Goal: Task Accomplishment & Management: Manage account settings

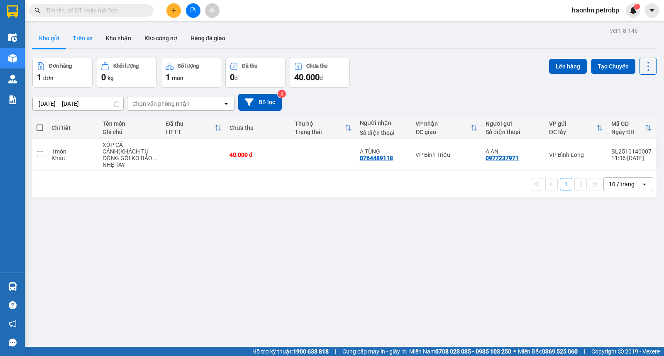
click at [81, 45] on button "Trên xe" at bounding box center [82, 38] width 33 height 20
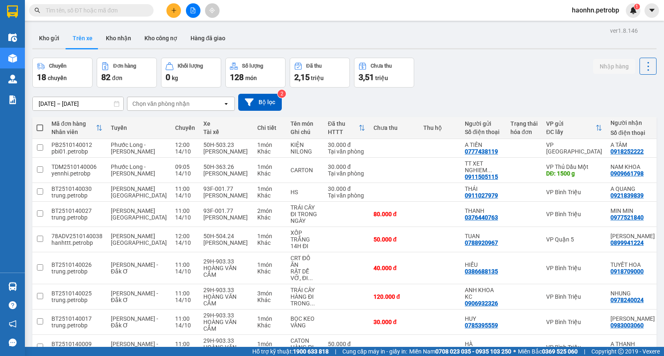
click at [173, 102] on div "Chọn văn phòng nhận" at bounding box center [160, 104] width 57 height 8
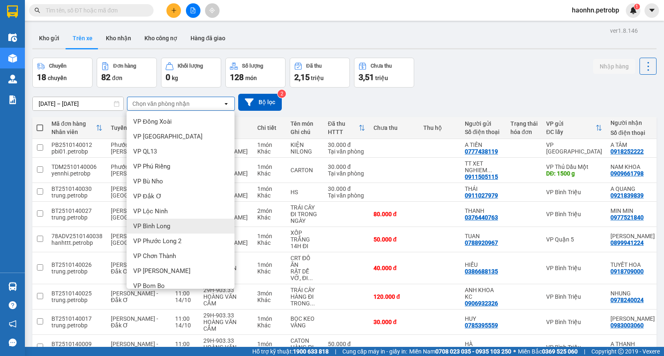
click at [176, 219] on div "VP Bình Long" at bounding box center [181, 226] width 108 height 15
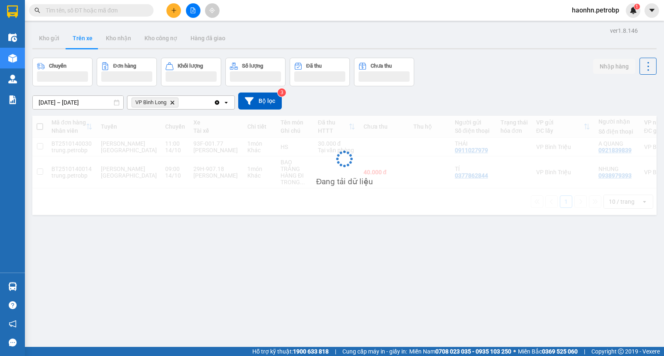
click at [90, 104] on input "14/10/2025 – 14/10/2025" at bounding box center [78, 102] width 90 height 13
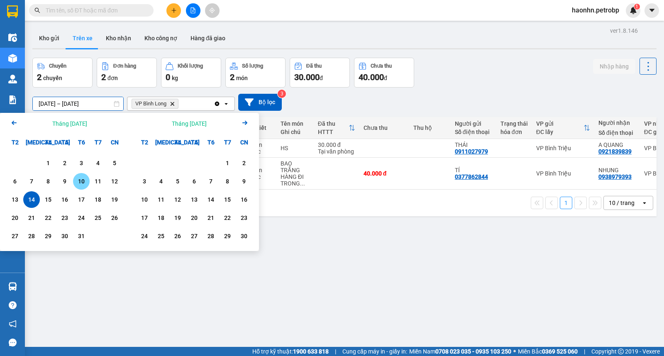
click at [81, 185] on div "10" at bounding box center [82, 181] width 12 height 10
click at [31, 198] on div "14" at bounding box center [32, 200] width 12 height 10
type input "10/10/2025 – 14/10/2025"
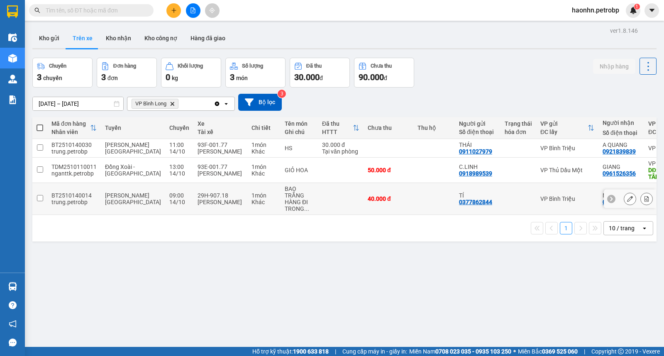
click at [363, 209] on td "40.000 đ" at bounding box center [388, 199] width 50 height 32
checkbox input "true"
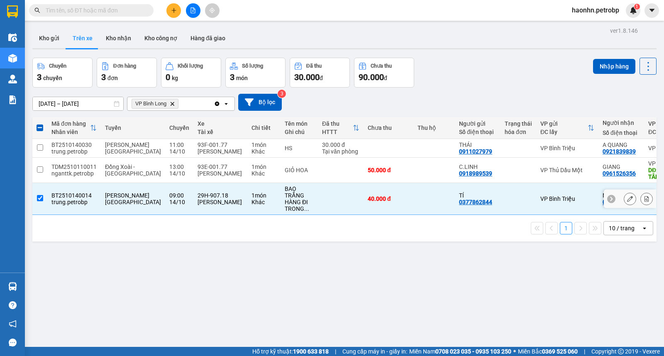
click at [602, 205] on div "0938979393" at bounding box center [618, 202] width 33 height 7
copy div "0938979393"
click at [126, 38] on button "Kho nhận" at bounding box center [118, 38] width 39 height 20
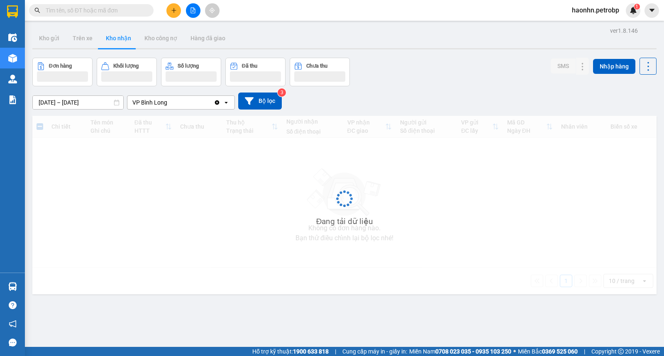
type input "12/10/2025 – 14/10/2025"
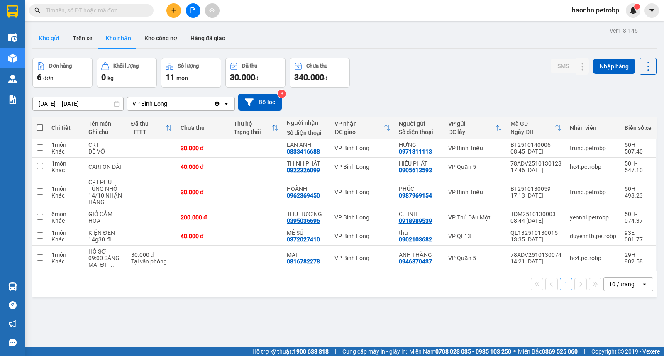
click at [48, 42] on button "Kho gửi" at bounding box center [49, 38] width 34 height 20
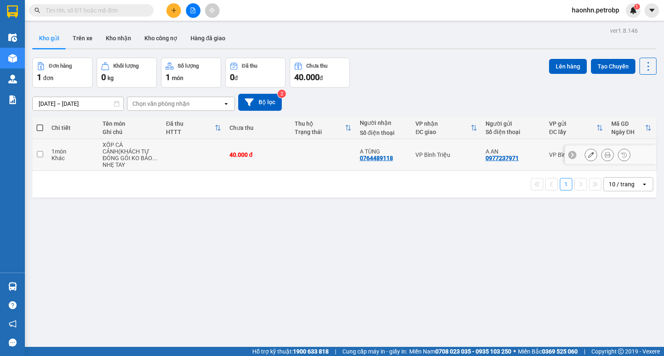
click at [296, 155] on td at bounding box center [322, 155] width 65 height 32
checkbox input "true"
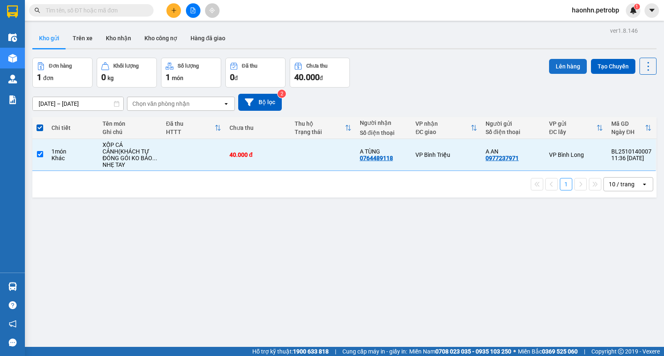
click at [572, 63] on button "Lên hàng" at bounding box center [568, 66] width 38 height 15
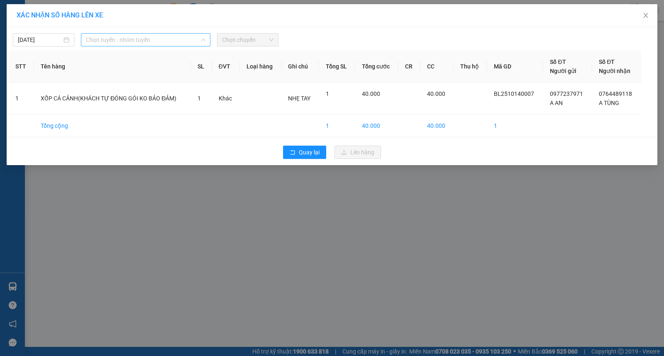
click at [197, 40] on span "Chọn tuyến - nhóm tuyến" at bounding box center [146, 40] width 120 height 12
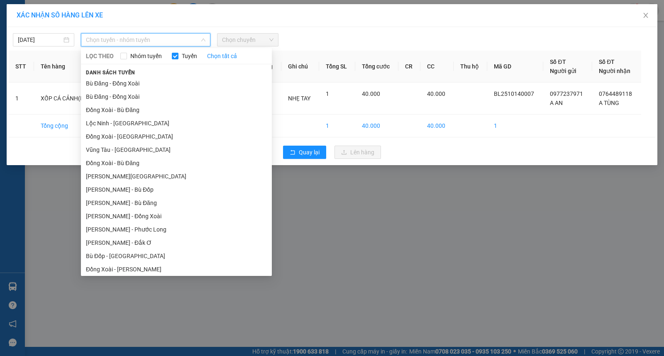
scroll to position [69, 0]
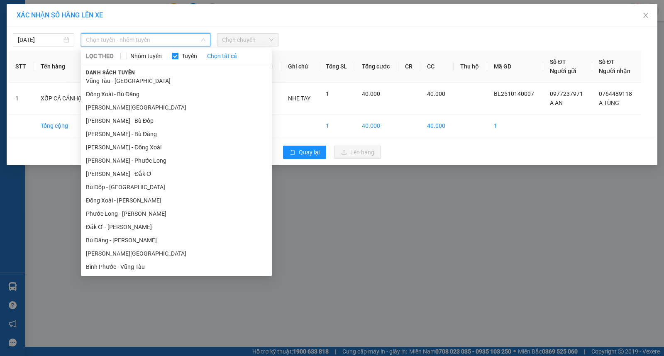
click at [143, 254] on li "Lộc Ninh - Hồ Chí Minh" at bounding box center [176, 253] width 191 height 13
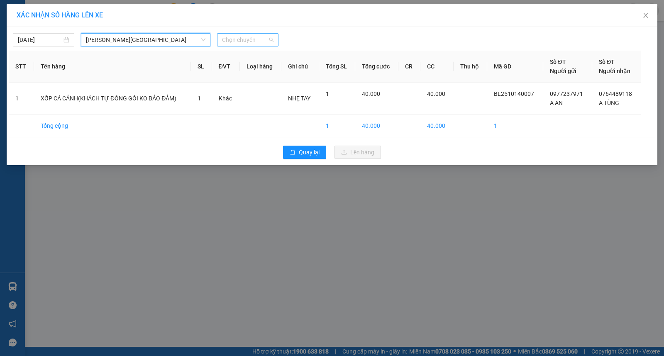
click at [238, 39] on span "Chọn chuyến" at bounding box center [247, 40] width 51 height 12
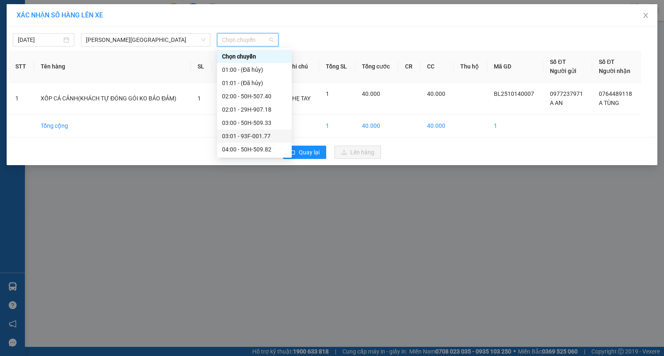
scroll to position [276, 0]
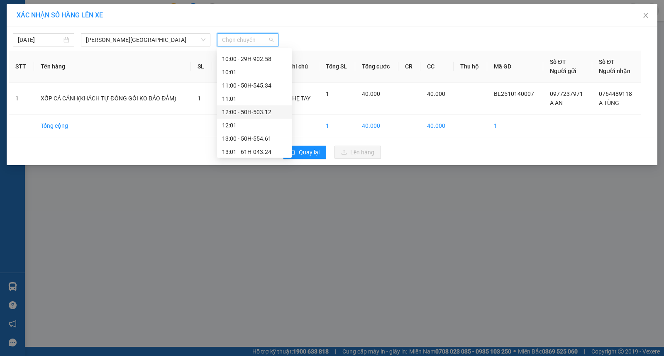
click at [271, 111] on div "12:00 - 50H-503.12" at bounding box center [254, 111] width 65 height 9
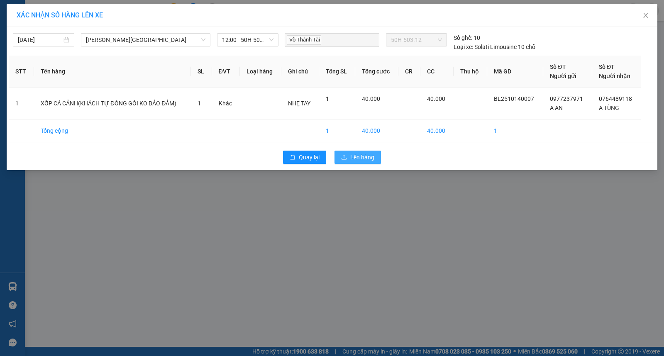
click at [342, 161] on span "upload" at bounding box center [344, 157] width 6 height 7
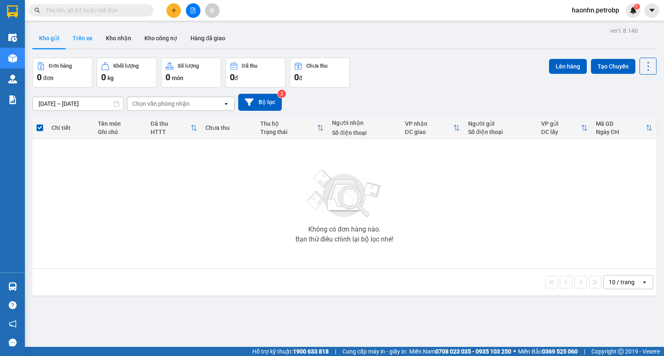
click at [91, 36] on button "Trên xe" at bounding box center [82, 38] width 33 height 20
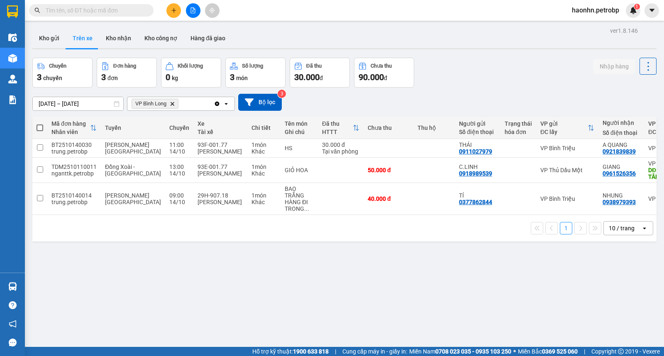
click at [96, 110] on div "ver 1.8.146 Kho gửi Trên xe Kho nhận Kho công nợ Hàng đã giao Chuyến 3 chuyến Đ…" at bounding box center [344, 203] width 631 height 356
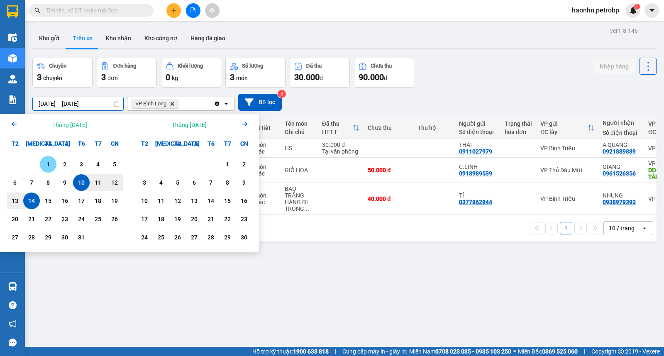
click at [46, 165] on div "1" at bounding box center [48, 164] width 12 height 10
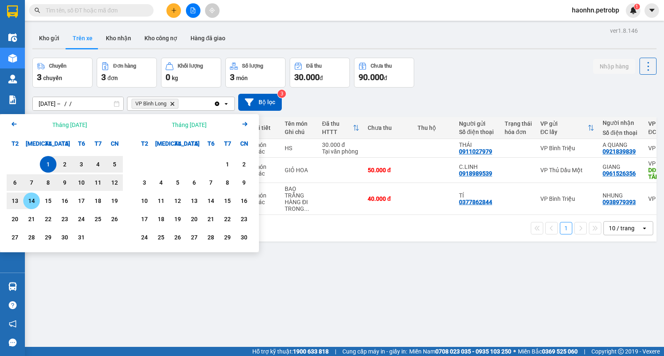
click at [35, 201] on div "14" at bounding box center [32, 201] width 12 height 10
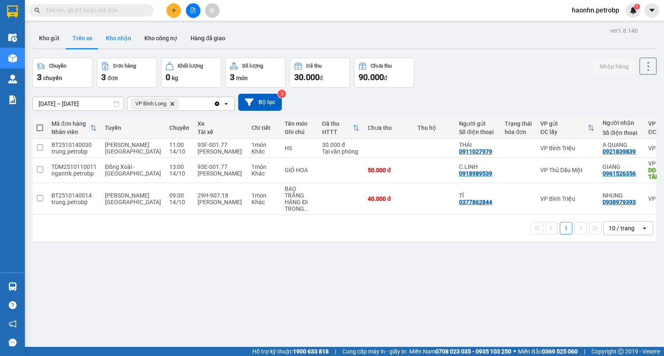
click at [110, 33] on button "Kho nhận" at bounding box center [118, 38] width 39 height 20
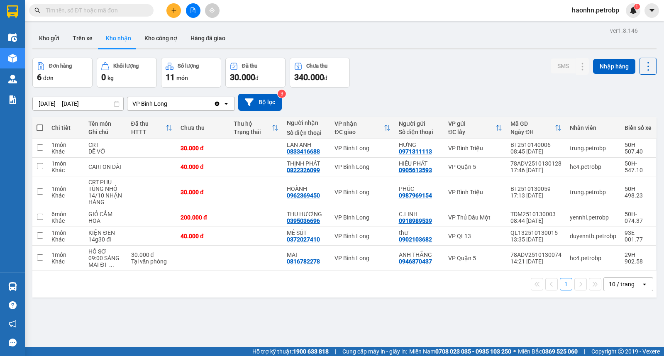
click at [75, 107] on input "12/10/2025 – 14/10/2025" at bounding box center [78, 103] width 90 height 13
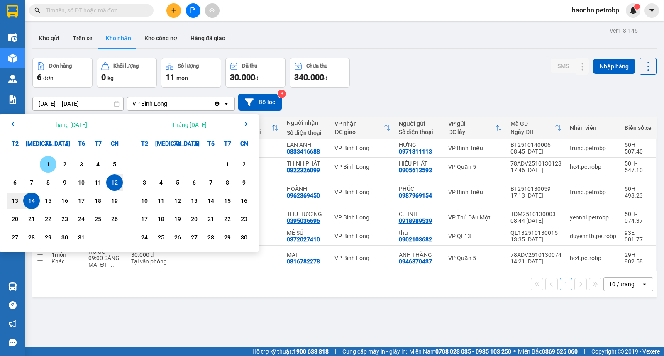
click at [48, 163] on div "1" at bounding box center [48, 164] width 12 height 10
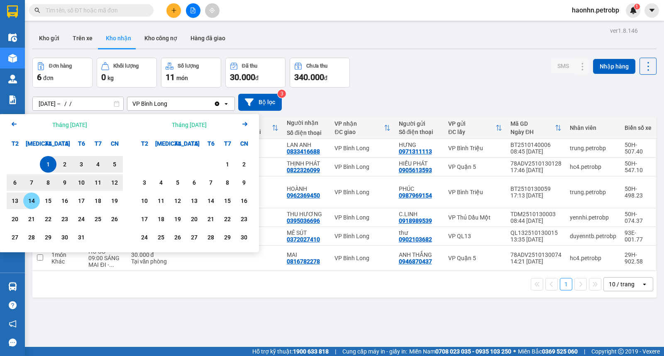
click at [27, 202] on div "14" at bounding box center [32, 201] width 12 height 10
type input "[DATE] – [DATE]"
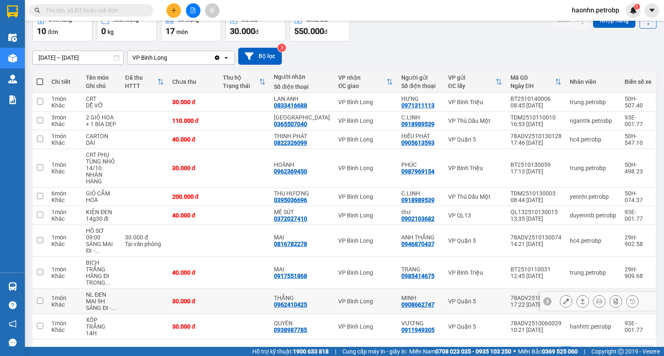
scroll to position [46, 0]
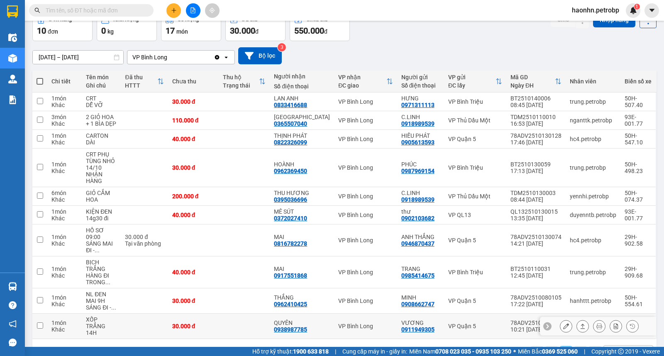
click at [371, 323] on div "VP Bình Long" at bounding box center [365, 326] width 54 height 7
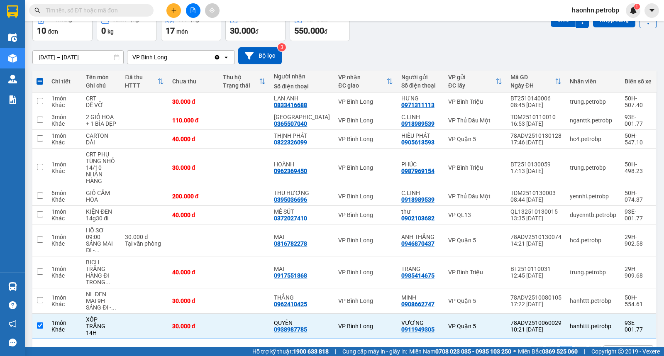
click at [561, 28] on div "SMS Nhập hàng" at bounding box center [604, 26] width 106 height 30
click at [561, 27] on button "SMS" at bounding box center [563, 19] width 25 height 15
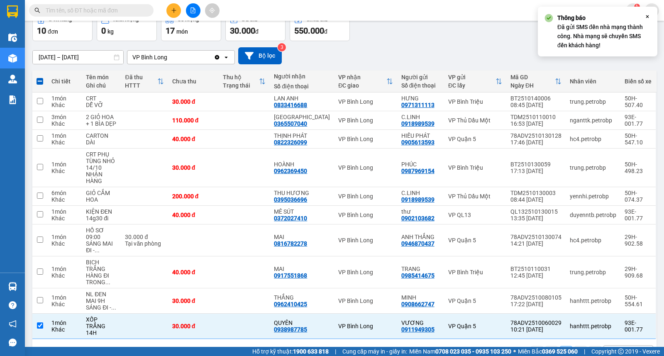
click at [353, 339] on div "1 10 / trang open" at bounding box center [344, 352] width 624 height 27
click at [357, 314] on td "VP Bình Long" at bounding box center [365, 326] width 63 height 25
checkbox input "false"
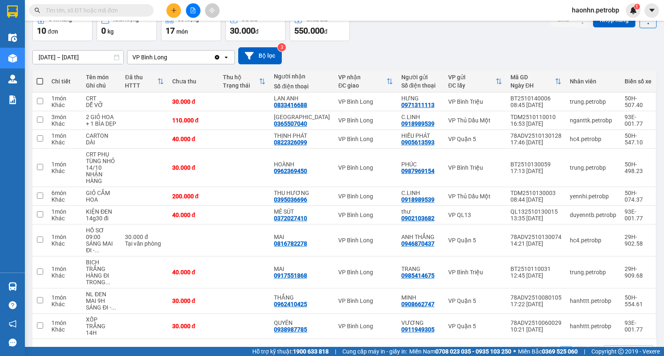
scroll to position [0, 0]
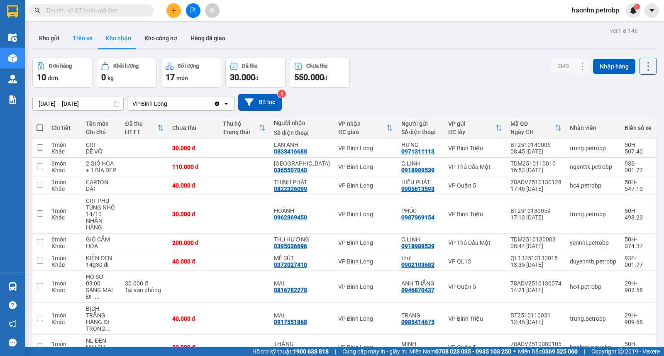
click at [68, 43] on button "Trên xe" at bounding box center [82, 38] width 33 height 20
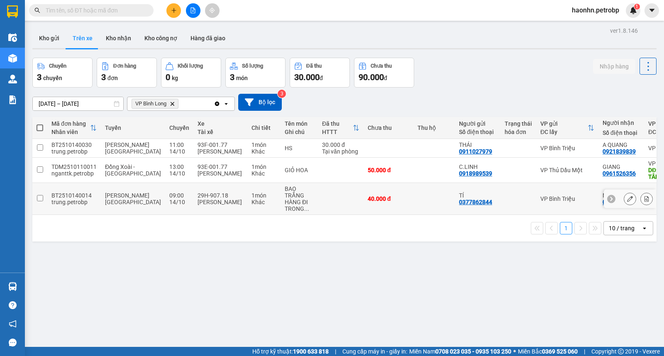
click at [413, 207] on td at bounding box center [433, 199] width 41 height 32
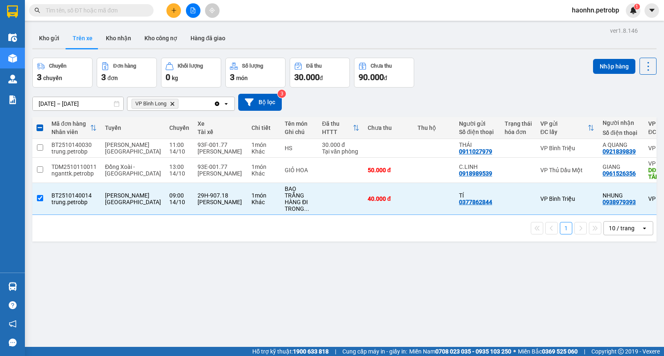
click at [456, 71] on div "Chuyến 3 chuyến Đơn hàng 3 đơn Khối lượng 0 kg Số lượng 3 món Đã thu 30.000 đ C…" at bounding box center [344, 73] width 624 height 30
click at [598, 65] on button "Nhập hàng" at bounding box center [614, 66] width 42 height 15
checkbox input "false"
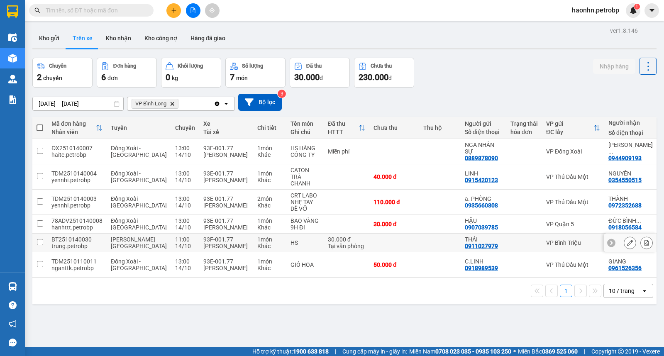
click at [465, 249] on div "0911027979" at bounding box center [481, 246] width 33 height 7
click at [510, 246] on div at bounding box center [523, 242] width 27 height 7
checkbox input "true"
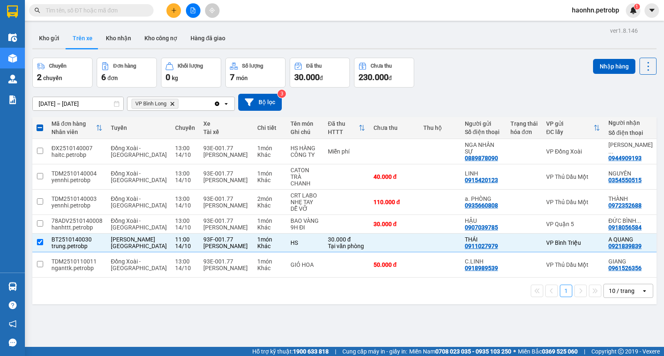
click at [389, 105] on div "01/10/2025 – 14/10/2025 Press the down arrow key to interact with the calendar …" at bounding box center [344, 102] width 624 height 17
click at [126, 39] on button "Kho nhận" at bounding box center [118, 38] width 39 height 20
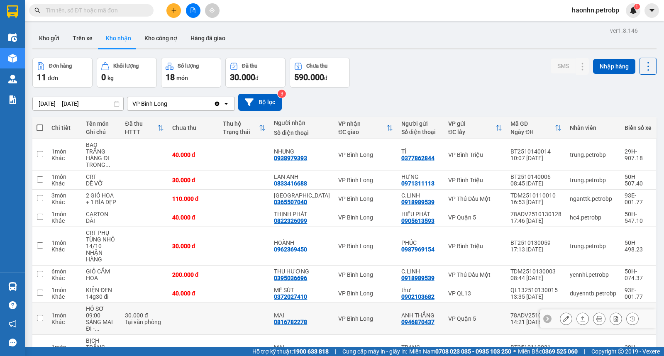
click at [562, 312] on button at bounding box center [566, 319] width 12 height 15
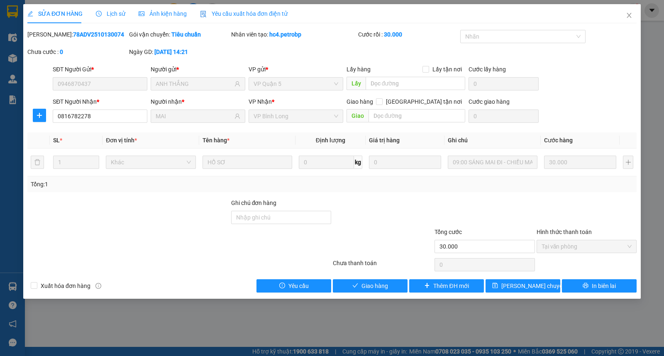
type input "0946870437"
type input "ANH THẮNG"
type input "0816782278"
type input "MAI"
type input "30.000"
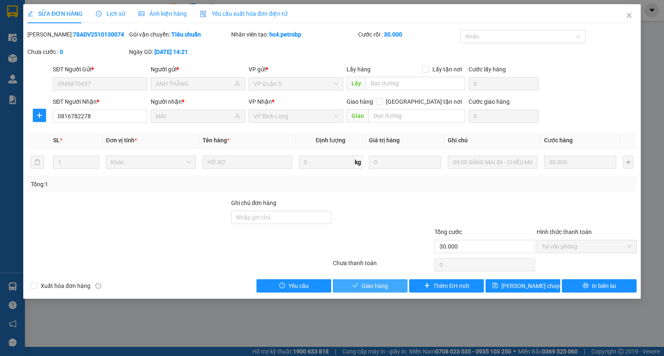
click at [401, 288] on button "Giao hàng" at bounding box center [370, 285] width 75 height 13
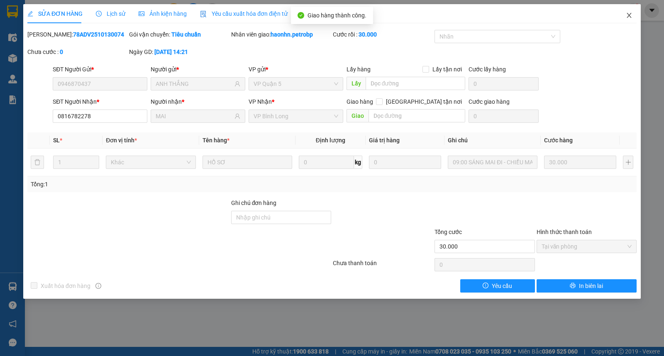
click at [629, 15] on icon "close" at bounding box center [629, 15] width 7 height 7
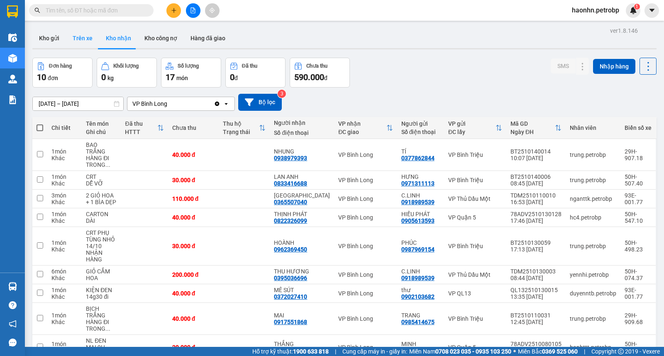
click at [78, 32] on button "Trên xe" at bounding box center [82, 38] width 33 height 20
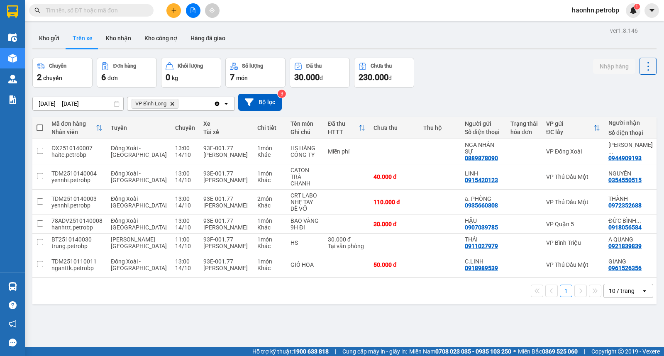
click at [54, 45] on button "Kho gửi" at bounding box center [49, 38] width 34 height 20
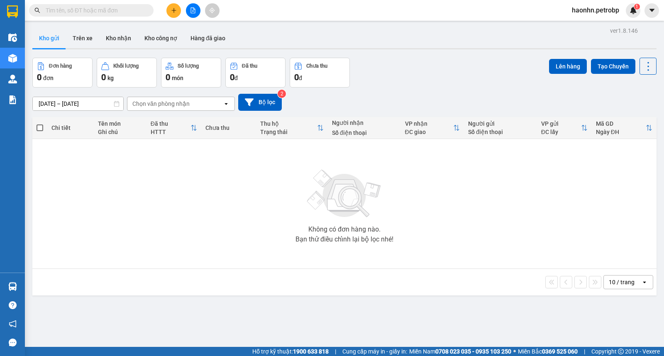
click at [195, 12] on icon "file-add" at bounding box center [193, 10] width 6 height 6
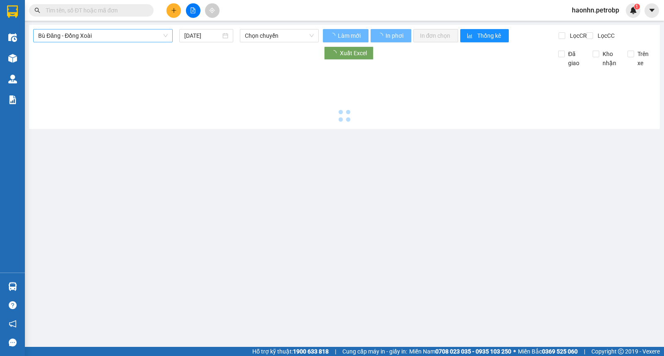
click at [139, 34] on span "Bù Đăng - Đồng Xoài" at bounding box center [102, 35] width 129 height 12
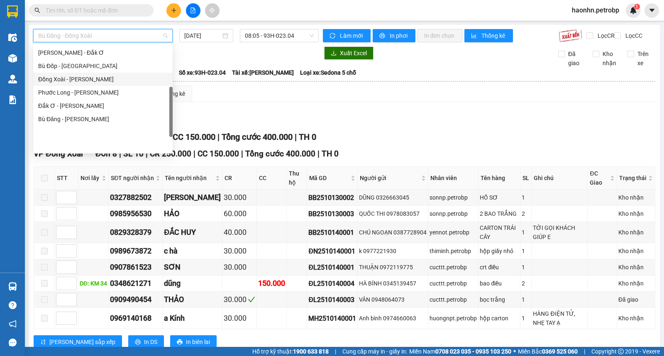
scroll to position [80, 0]
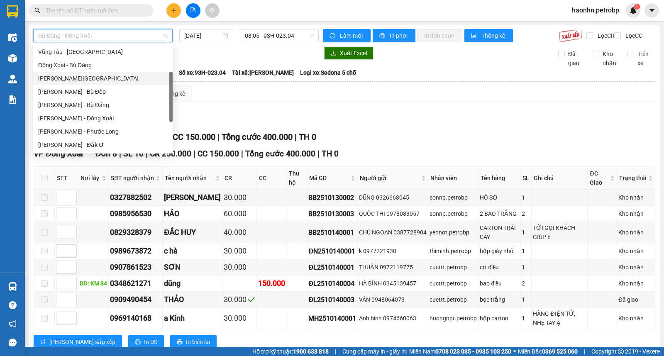
click at [106, 79] on div "[PERSON_NAME][GEOGRAPHIC_DATA]" at bounding box center [102, 78] width 129 height 9
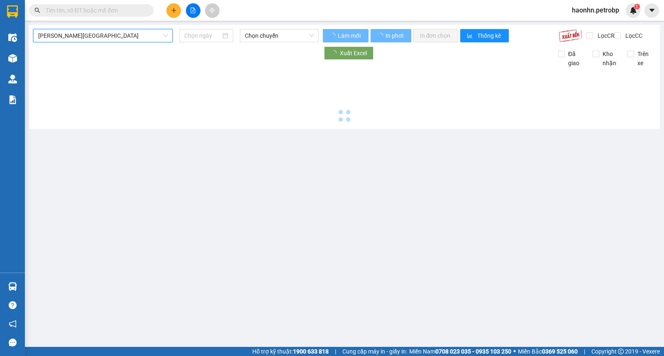
type input "14/10/2025"
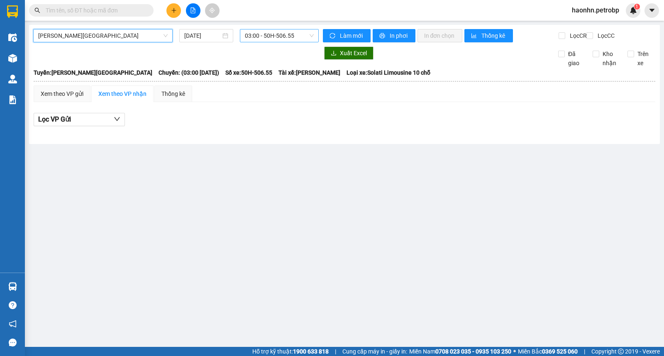
click at [258, 37] on span "03:00 - 50H-506.55" at bounding box center [279, 35] width 68 height 12
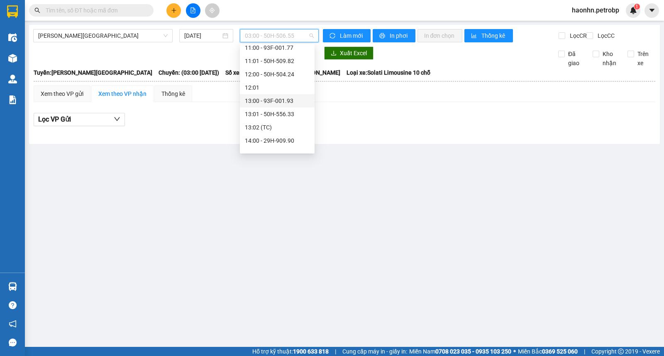
scroll to position [184, 0]
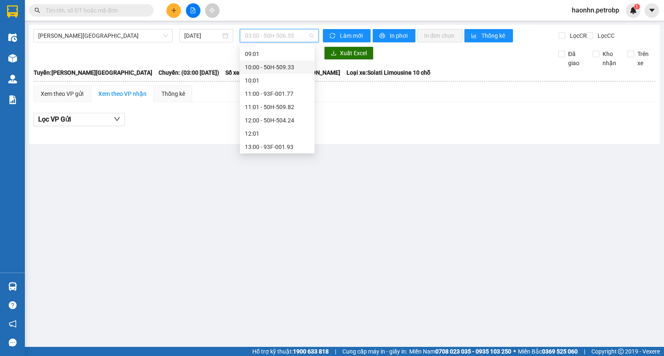
click at [279, 71] on div "10:00 - 50H-509.33" at bounding box center [277, 67] width 65 height 9
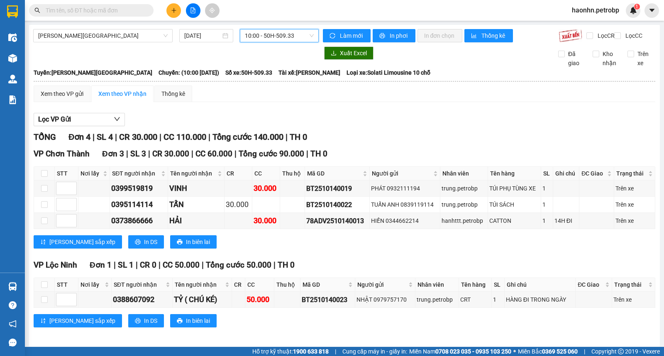
scroll to position [11, 0]
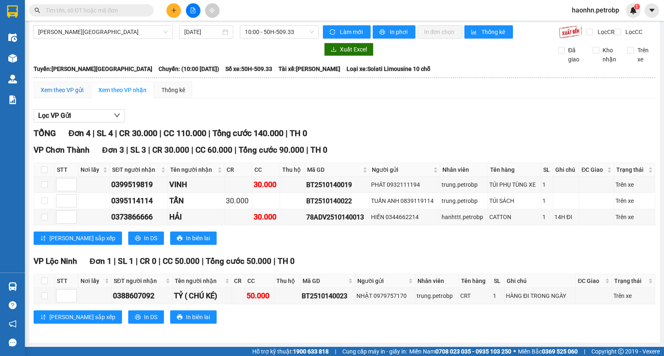
click at [66, 93] on div "Xem theo VP gửi" at bounding box center [62, 89] width 43 height 9
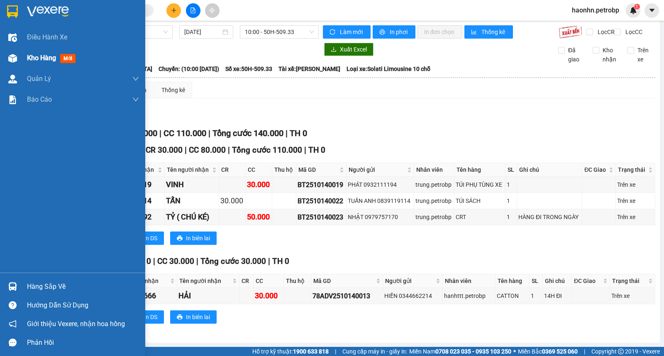
click at [22, 61] on div "Kho hàng mới" at bounding box center [72, 58] width 145 height 21
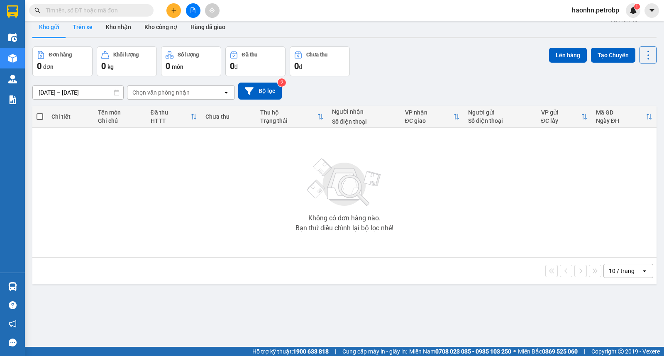
click at [95, 29] on button "Trên xe" at bounding box center [82, 27] width 33 height 20
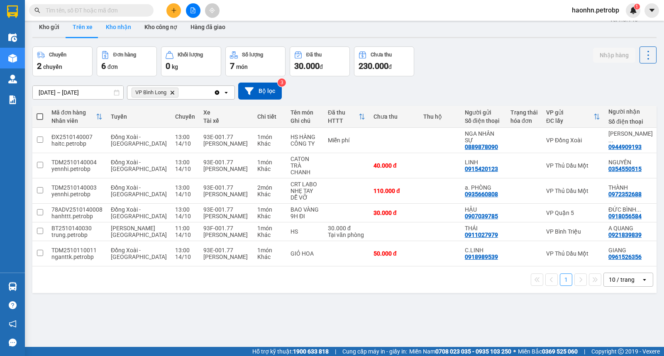
click at [114, 34] on button "Kho nhận" at bounding box center [118, 27] width 39 height 20
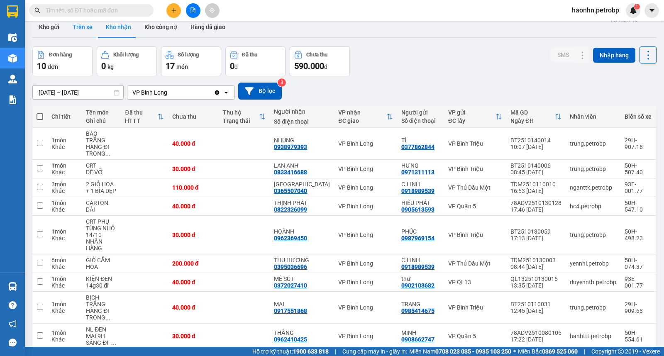
click at [82, 35] on button "Trên xe" at bounding box center [82, 27] width 33 height 20
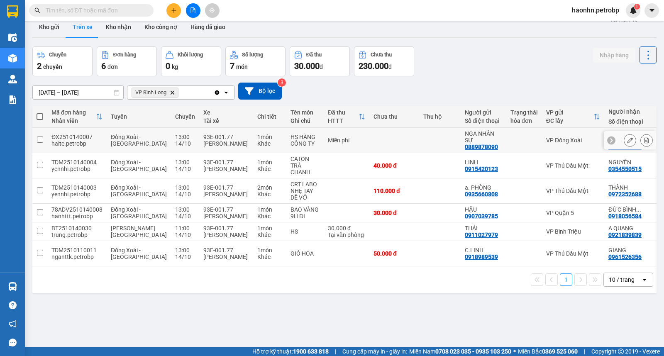
click at [259, 144] on td "1 món Khác" at bounding box center [269, 140] width 33 height 25
checkbox input "true"
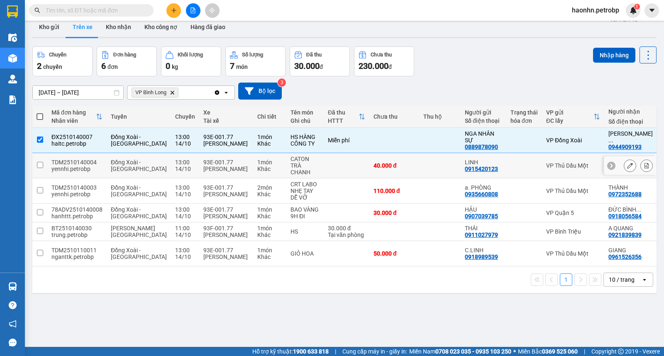
click at [290, 163] on div "CATON TRÀ CHANH" at bounding box center [304, 166] width 29 height 20
checkbox input "true"
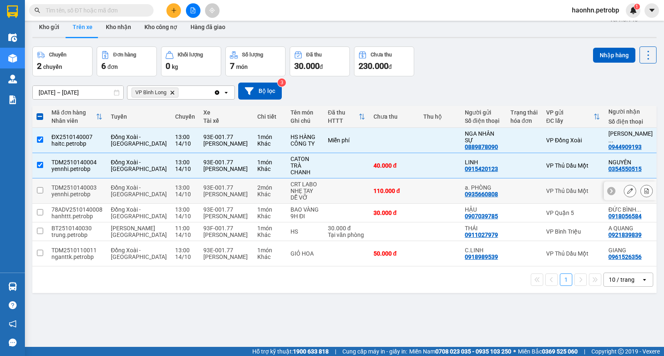
click at [324, 193] on td at bounding box center [347, 190] width 46 height 25
checkbox input "true"
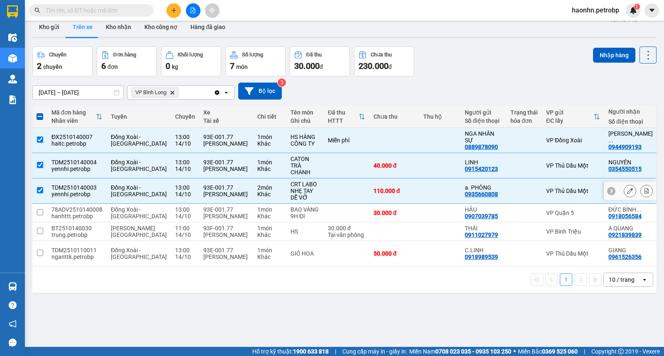
click at [324, 216] on td at bounding box center [347, 213] width 46 height 19
checkbox input "true"
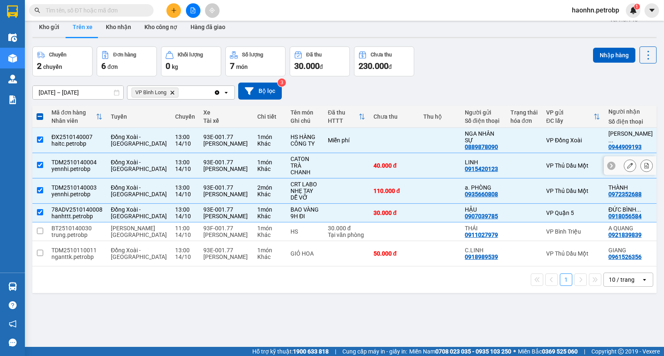
click at [373, 163] on div "40.000 đ" at bounding box center [393, 165] width 41 height 7
checkbox input "false"
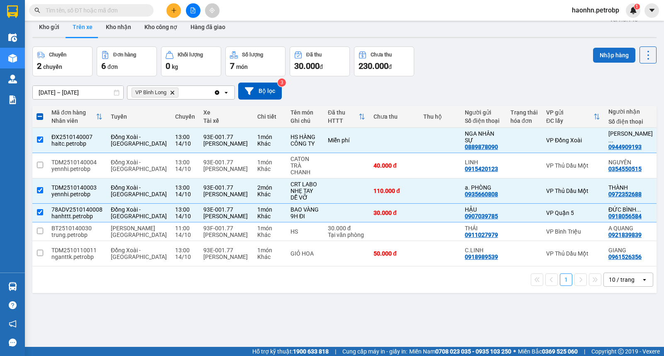
click at [604, 56] on button "Nhập hàng" at bounding box center [614, 55] width 42 height 15
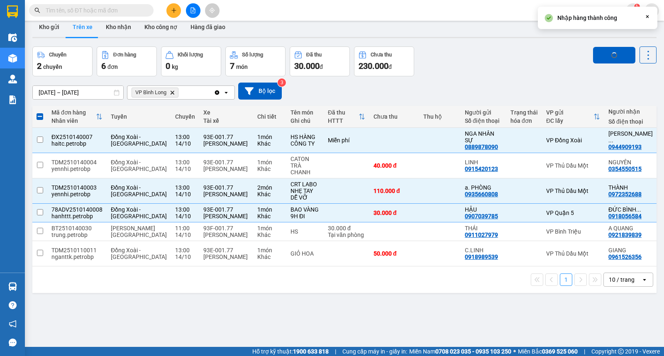
checkbox input "false"
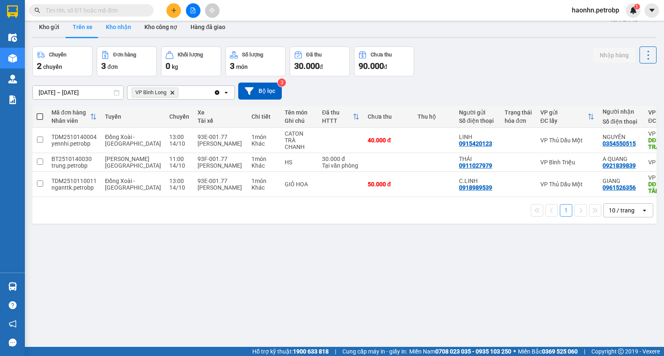
click at [125, 27] on button "Kho nhận" at bounding box center [118, 27] width 39 height 20
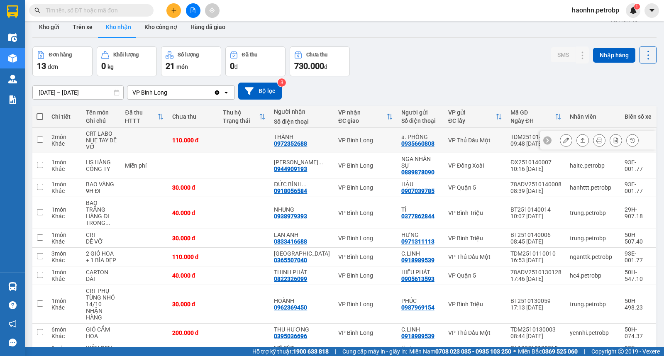
click at [307, 144] on div "0972352688" at bounding box center [290, 143] width 33 height 7
copy div "0972352688"
click at [306, 166] on div "0944909193" at bounding box center [290, 169] width 33 height 7
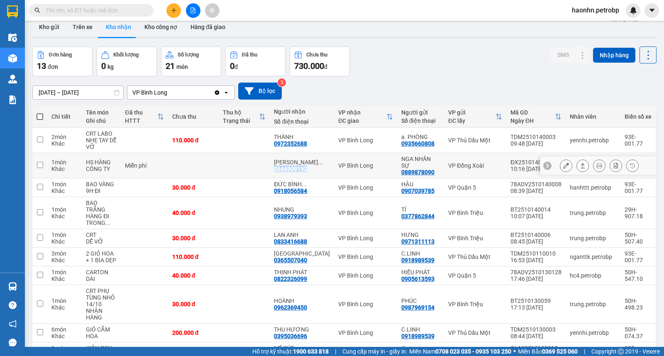
copy div "0944909193"
click at [307, 188] on div "0918056584" at bounding box center [290, 191] width 33 height 7
copy div "0918056584"
click at [417, 79] on div "01/10/2025 – 14/10/2025 Press the down arrow key to interact with the calendar …" at bounding box center [344, 90] width 624 height 29
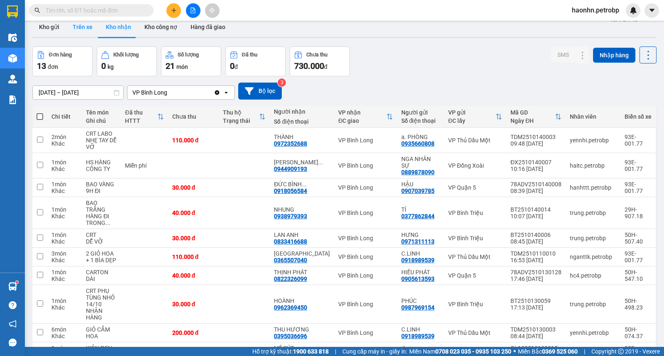
click at [90, 31] on button "Trên xe" at bounding box center [82, 27] width 33 height 20
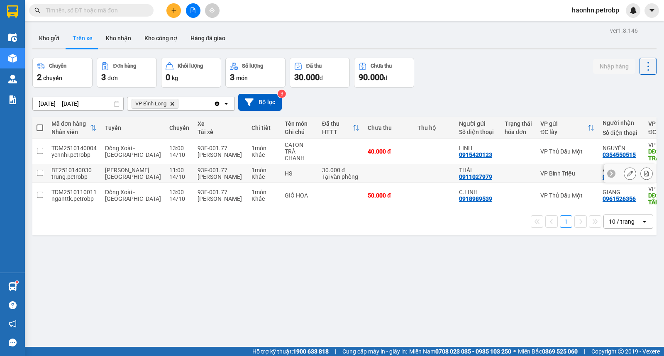
click at [602, 178] on div "0921839839" at bounding box center [618, 176] width 33 height 7
copy div "0921839839"
click at [134, 34] on button "Kho nhận" at bounding box center [118, 38] width 39 height 20
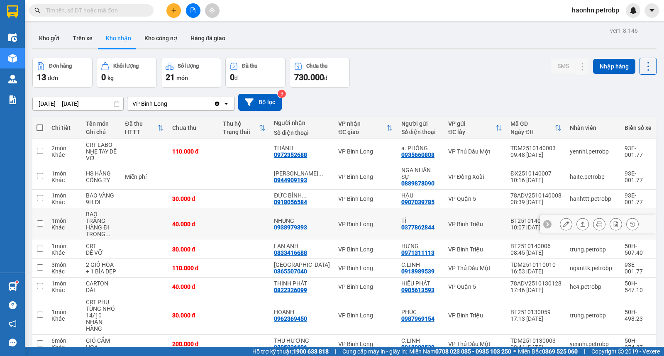
scroll to position [40, 0]
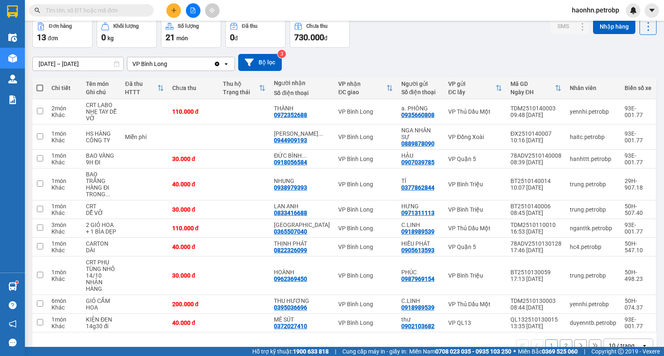
click at [560, 339] on button "2" at bounding box center [566, 345] width 12 height 12
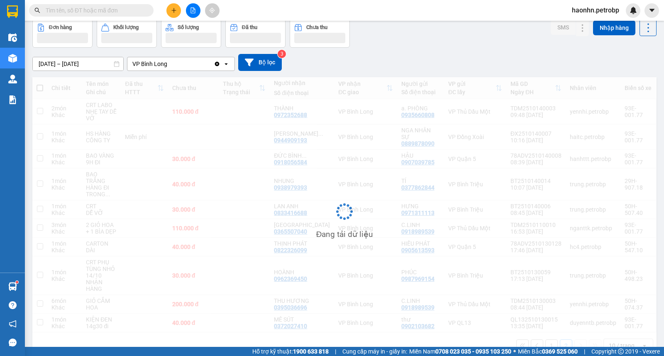
scroll to position [38, 0]
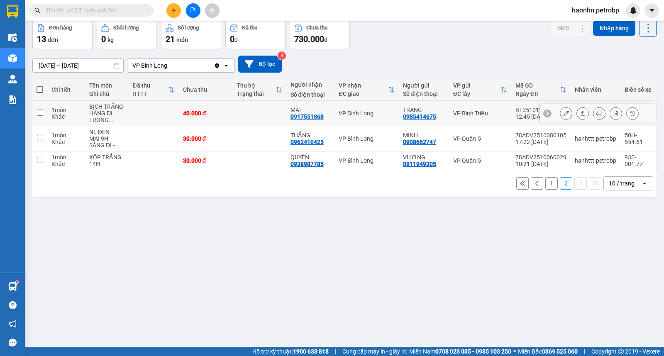
click at [301, 117] on div "0917551868" at bounding box center [306, 116] width 33 height 7
click at [454, 110] on div "VP Bình Triệu" at bounding box center [480, 113] width 54 height 7
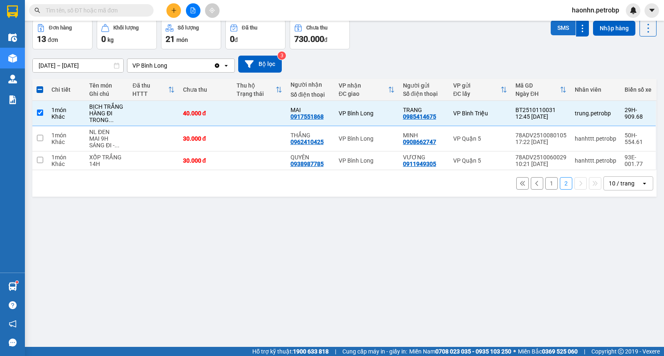
click at [553, 32] on button "SMS" at bounding box center [563, 27] width 25 height 15
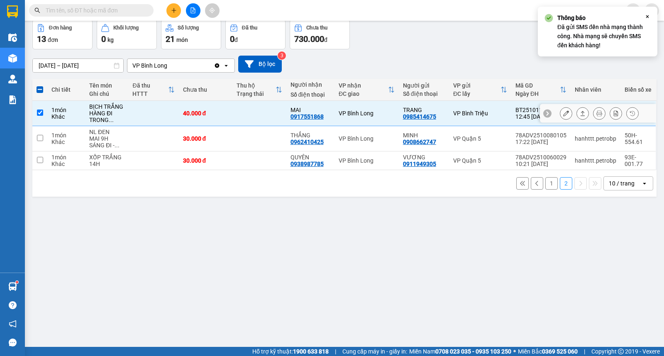
click at [461, 106] on td "VP Bình Triệu" at bounding box center [480, 113] width 62 height 25
checkbox input "false"
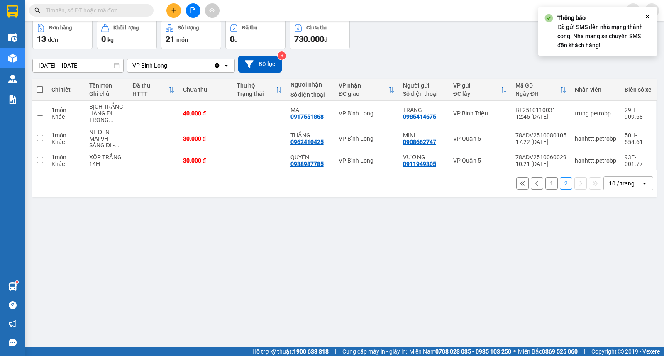
click at [545, 188] on button "1" at bounding box center [551, 183] width 12 height 12
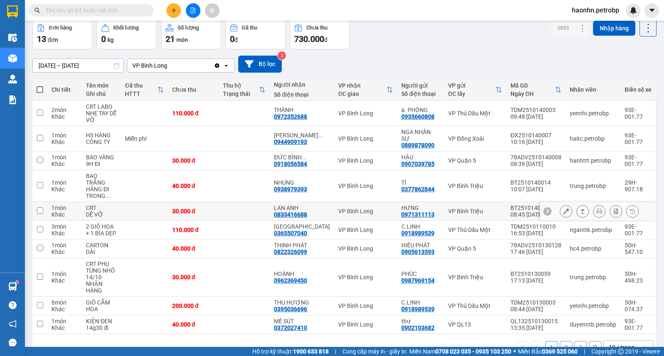
scroll to position [40, 0]
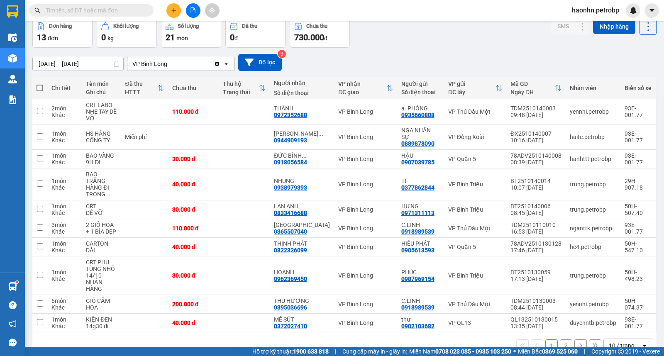
click at [563, 339] on button "2" at bounding box center [566, 345] width 12 height 12
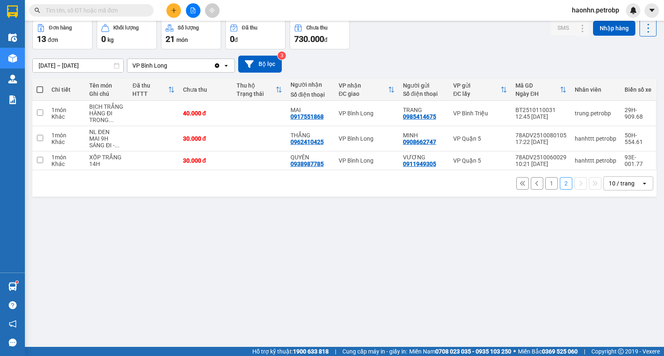
scroll to position [0, 0]
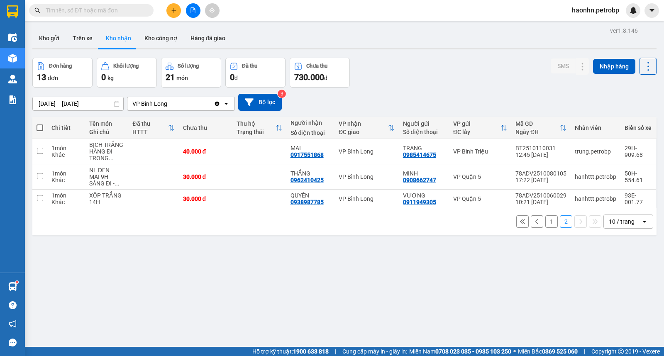
click at [552, 226] on div "1 2 10 / trang open" at bounding box center [344, 222] width 617 height 14
click at [546, 226] on button "1" at bounding box center [551, 221] width 12 height 12
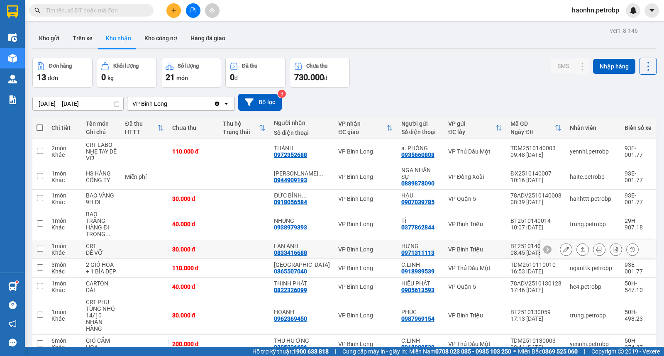
click at [334, 241] on td "VP Bình Long" at bounding box center [365, 249] width 63 height 19
checkbox input "true"
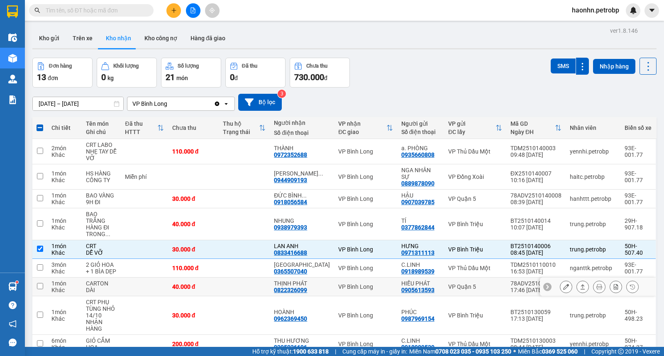
click at [338, 283] on div "VP Bình Long" at bounding box center [365, 286] width 54 height 7
checkbox input "true"
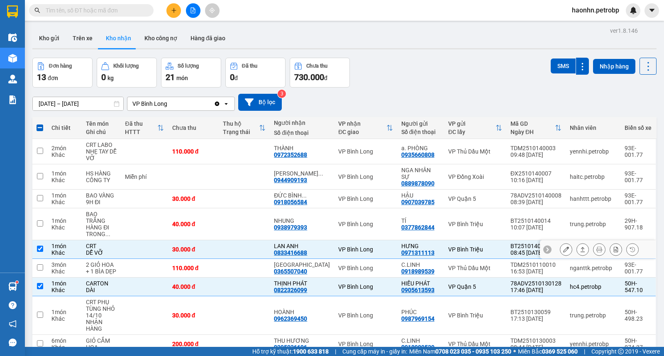
click at [560, 242] on button at bounding box center [566, 249] width 12 height 15
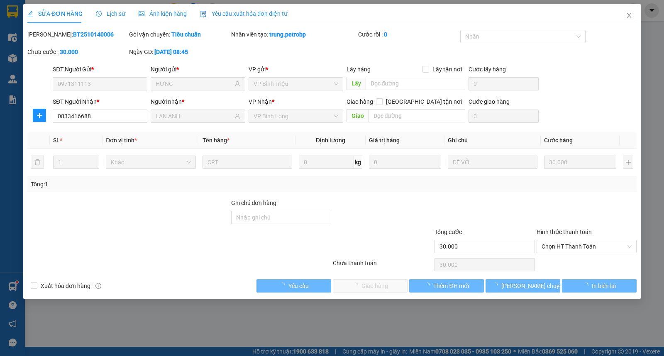
type input "0971311113"
type input "HƯNG"
type input "0833416688"
type input "LAN ANH"
type input "30.000"
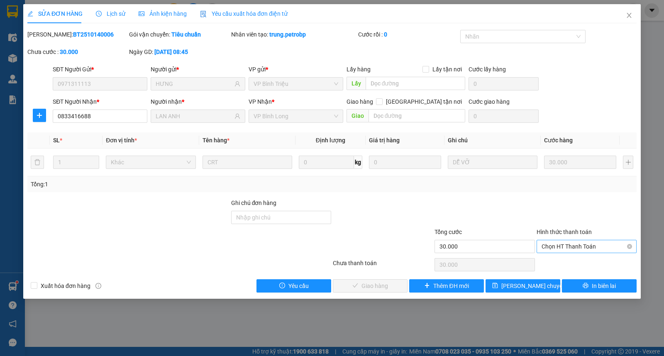
click at [581, 245] on span "Chọn HT Thanh Toán" at bounding box center [587, 246] width 90 height 12
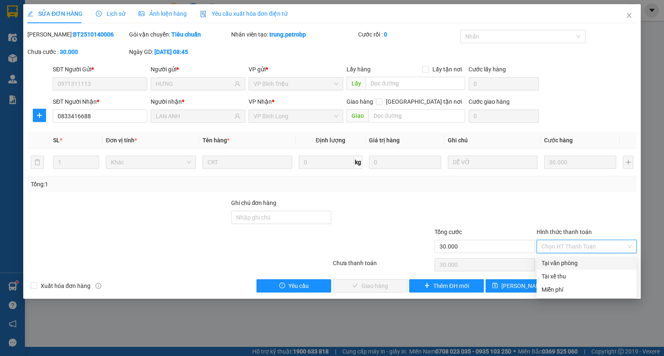
click at [573, 263] on div "Tại văn phòng" at bounding box center [587, 263] width 90 height 9
type input "0"
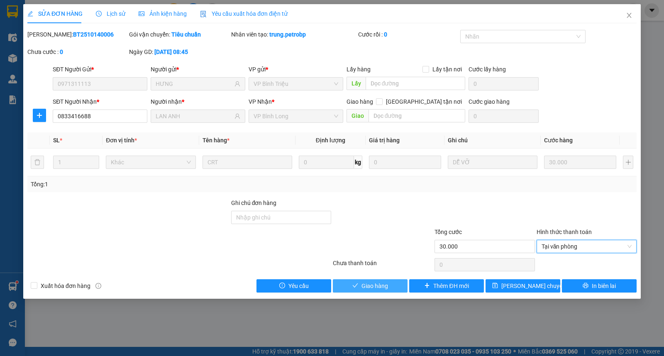
click at [388, 288] on button "Giao hàng" at bounding box center [370, 285] width 75 height 13
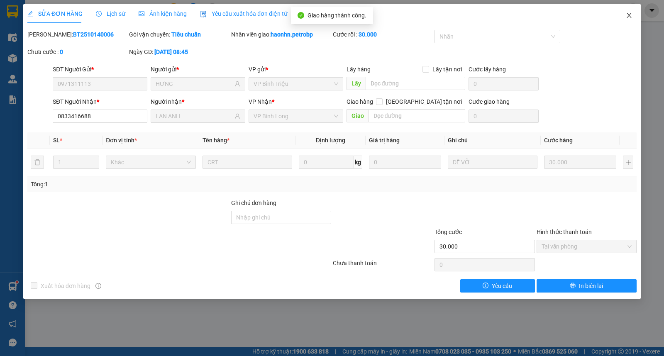
click at [629, 13] on icon "close" at bounding box center [629, 15] width 7 height 7
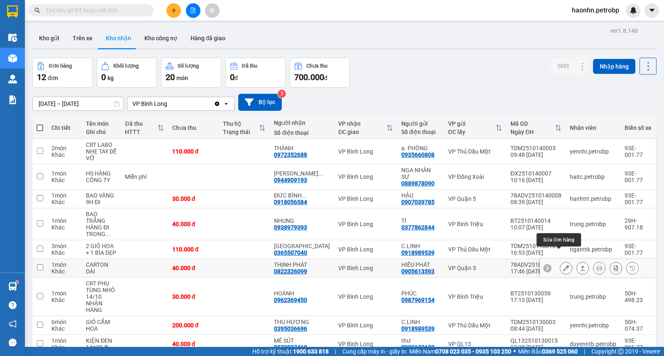
click at [563, 265] on icon at bounding box center [566, 268] width 6 height 6
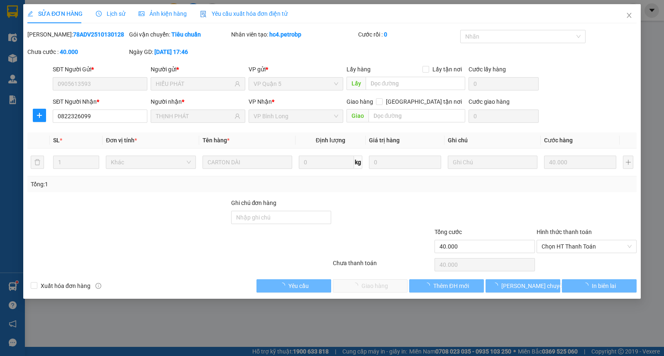
type input "0905613593"
type input "HIẾU PHÁT"
type input "0822326099"
type input "THỊNH PHÁT"
type input "40.000"
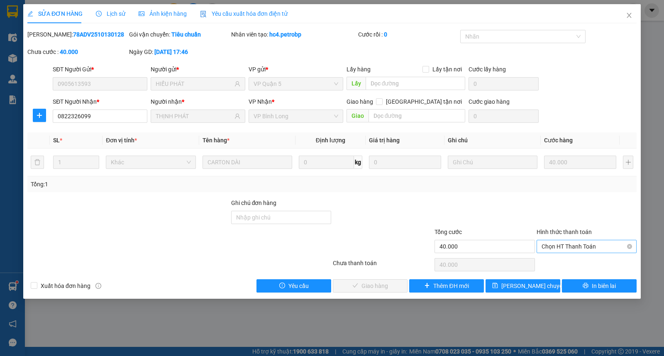
click at [559, 248] on span "Chọn HT Thanh Toán" at bounding box center [587, 246] width 90 height 12
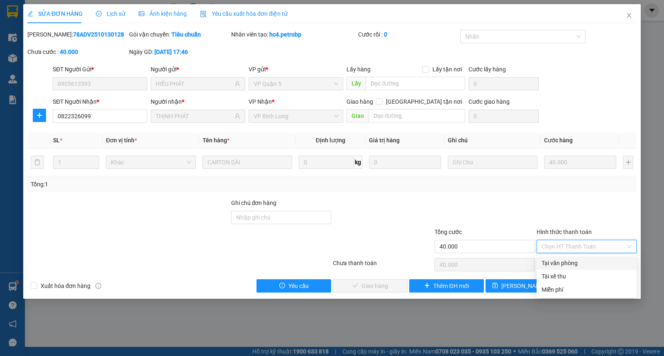
click at [560, 259] on div "Tại văn phòng" at bounding box center [587, 263] width 90 height 9
type input "0"
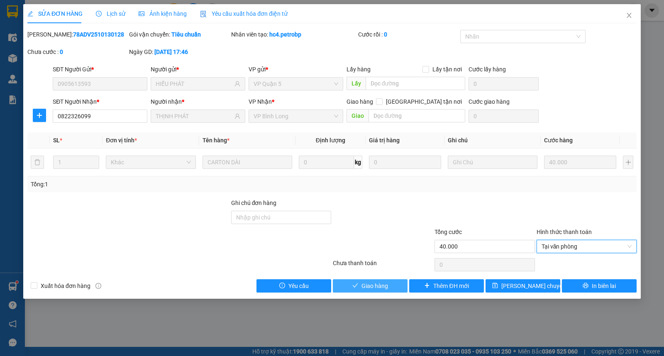
click at [383, 285] on span "Giao hàng" at bounding box center [374, 285] width 27 height 9
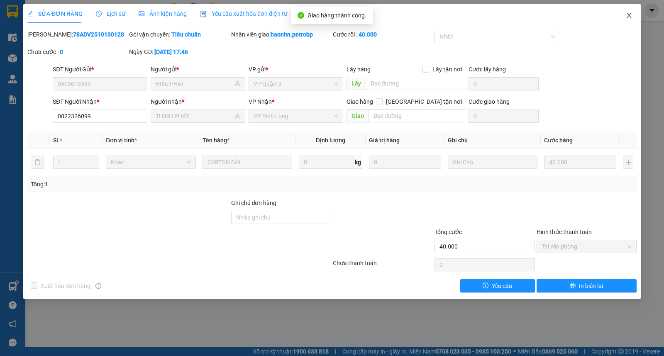
drag, startPoint x: 624, startPoint y: 15, endPoint x: 621, endPoint y: 22, distance: 8.6
click at [625, 15] on span "Close" at bounding box center [628, 15] width 23 height 23
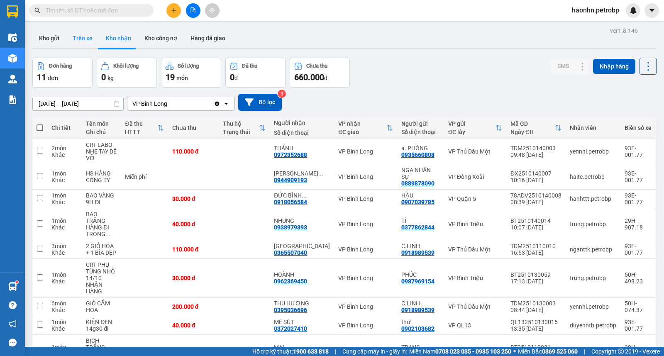
click at [75, 38] on button "Trên xe" at bounding box center [82, 38] width 33 height 20
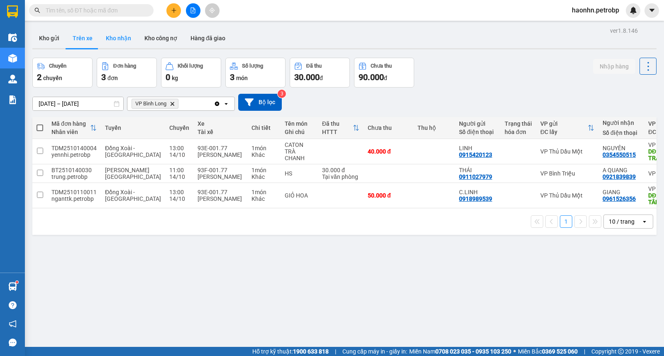
click at [120, 32] on button "Kho nhận" at bounding box center [118, 38] width 39 height 20
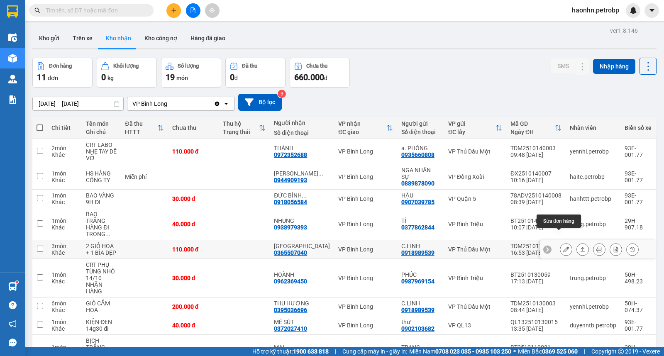
click at [563, 246] on icon at bounding box center [566, 249] width 6 height 6
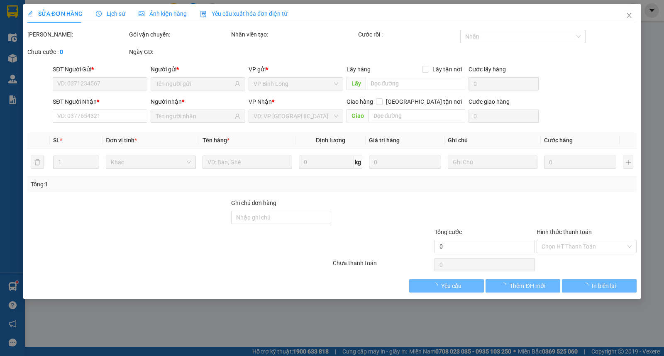
type input "0918989539"
type input "C.LINH"
type input "0365507040"
type input "SAN SAN"
type input "110.000"
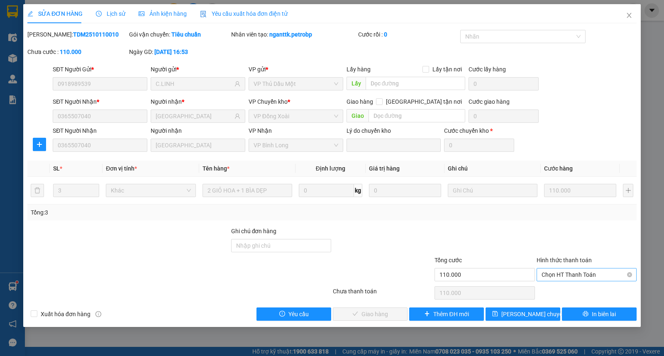
click at [574, 274] on span "Chọn HT Thanh Toán" at bounding box center [587, 274] width 90 height 12
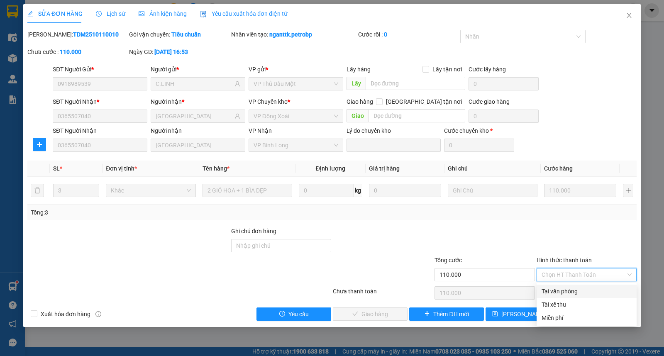
click at [571, 291] on div "Tại văn phòng" at bounding box center [587, 291] width 90 height 9
type input "0"
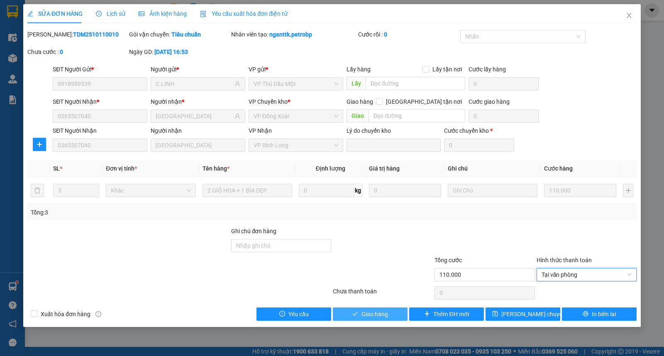
click at [386, 320] on button "Giao hàng" at bounding box center [370, 313] width 75 height 13
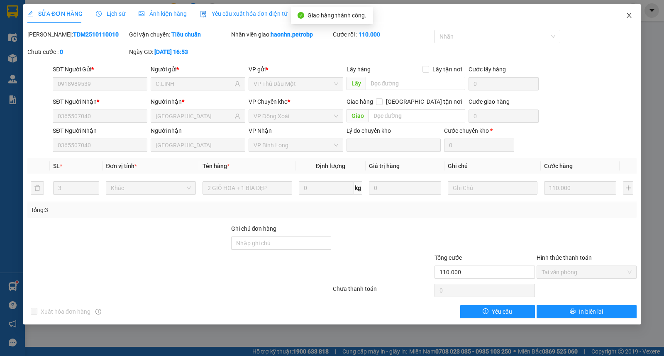
click at [631, 19] on span "Close" at bounding box center [628, 15] width 23 height 23
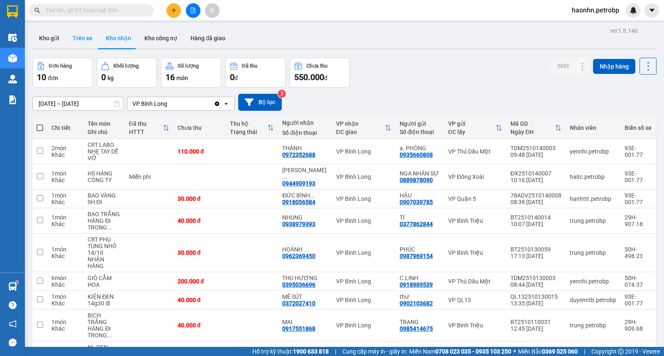
click at [93, 43] on button "Trên xe" at bounding box center [82, 38] width 33 height 20
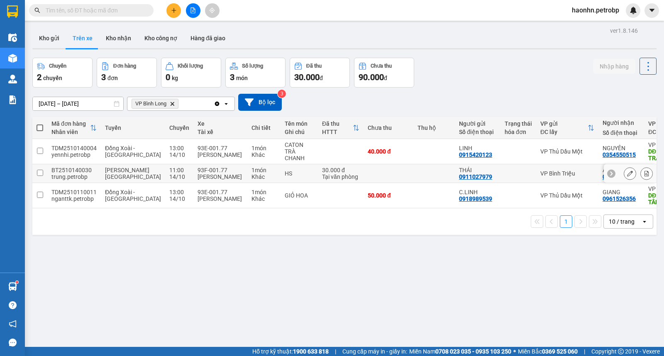
click at [536, 179] on td "VP Bình Triệu" at bounding box center [567, 173] width 62 height 19
checkbox input "true"
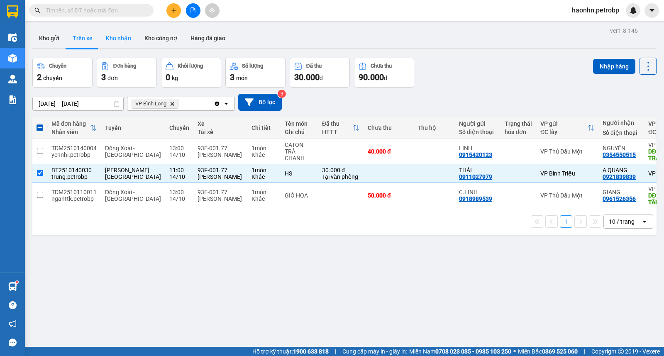
click at [121, 44] on button "Kho nhận" at bounding box center [118, 38] width 39 height 20
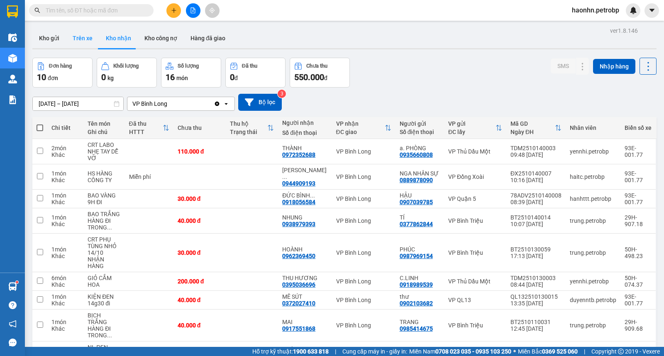
click at [74, 44] on button "Trên xe" at bounding box center [82, 38] width 33 height 20
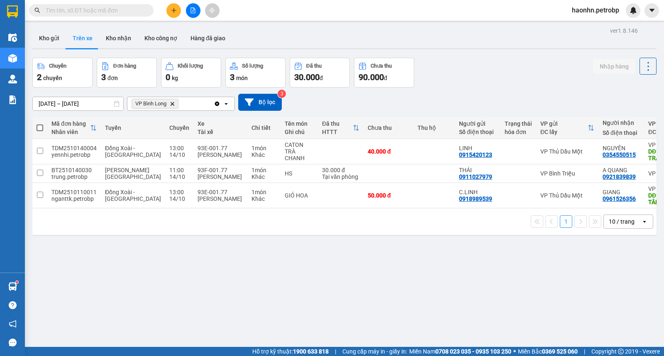
scroll to position [0, 61]
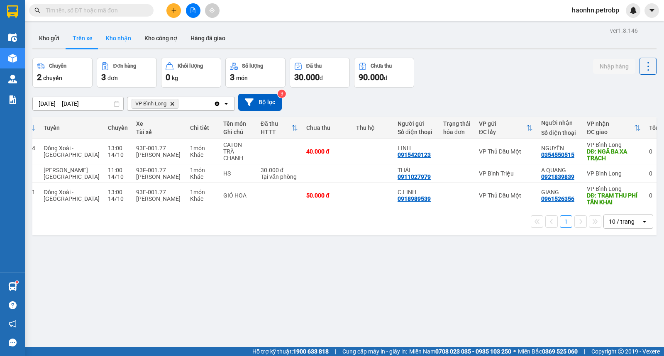
click at [102, 31] on button "Kho nhận" at bounding box center [118, 38] width 39 height 20
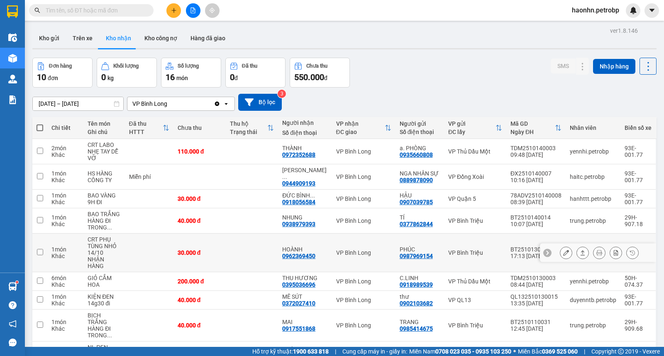
scroll to position [53, 0]
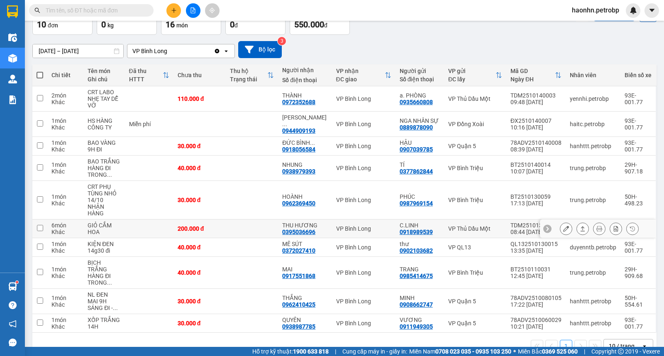
click at [339, 225] on div "VP Bình Long" at bounding box center [363, 228] width 55 height 7
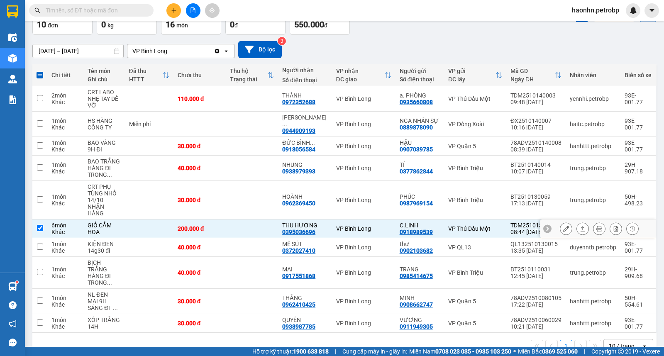
click at [339, 225] on div "VP Bình Long" at bounding box center [363, 228] width 55 height 7
checkbox input "false"
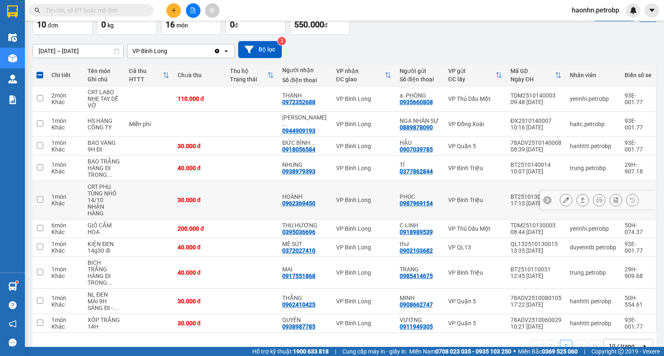
click at [345, 196] on td "VP Bình Long" at bounding box center [363, 200] width 63 height 39
checkbox input "true"
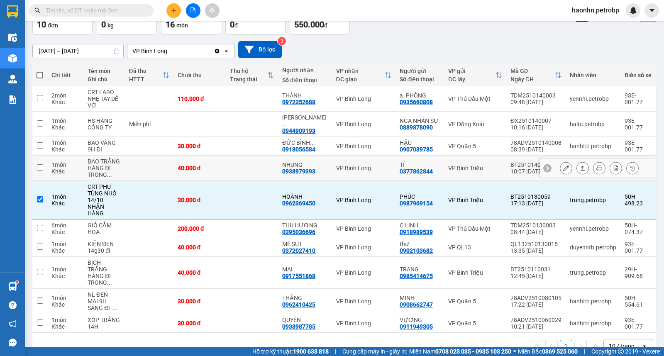
click at [352, 165] on div "VP Bình Long" at bounding box center [363, 168] width 55 height 7
checkbox input "true"
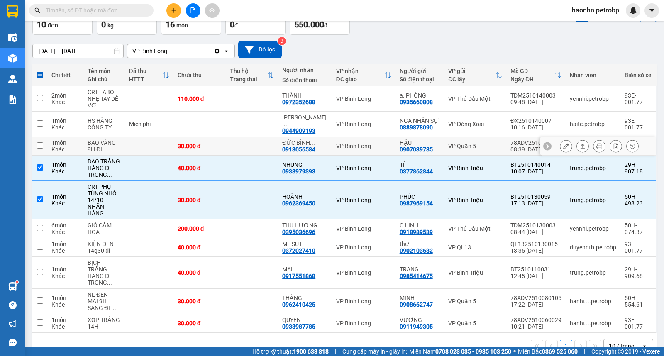
click at [349, 143] on div "VP Bình Long" at bounding box center [363, 146] width 55 height 7
checkbox input "true"
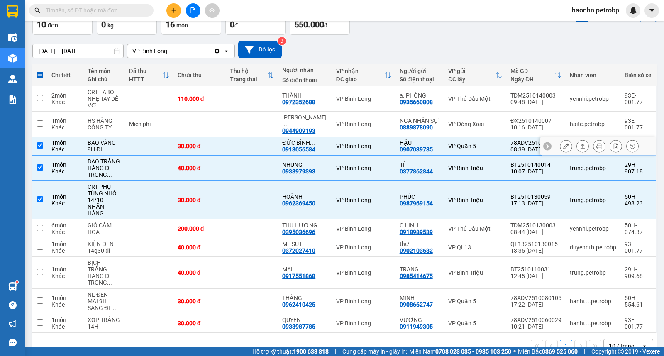
click at [346, 121] on div "VP Bình Long" at bounding box center [363, 124] width 55 height 7
checkbox input "true"
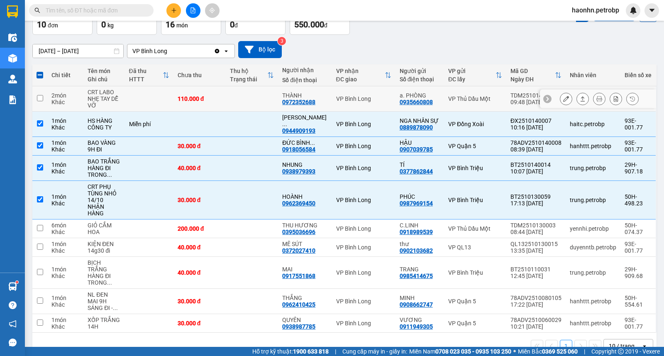
click at [344, 100] on div "VP Bình Long" at bounding box center [363, 98] width 55 height 7
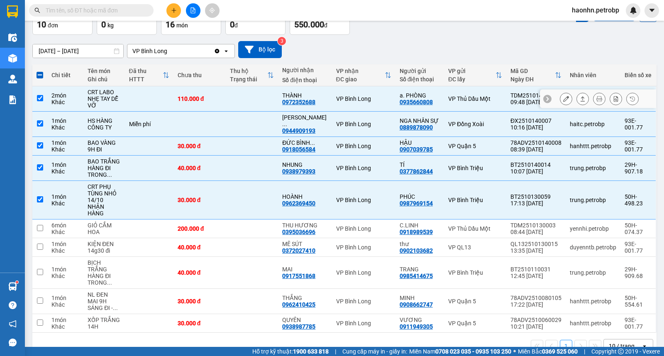
click at [342, 108] on td "VP Bình Long" at bounding box center [363, 98] width 63 height 25
checkbox input "false"
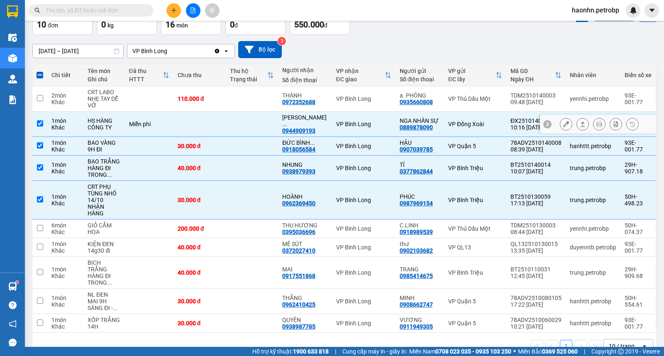
click at [342, 125] on td "VP Bình Long" at bounding box center [363, 124] width 63 height 25
checkbox input "false"
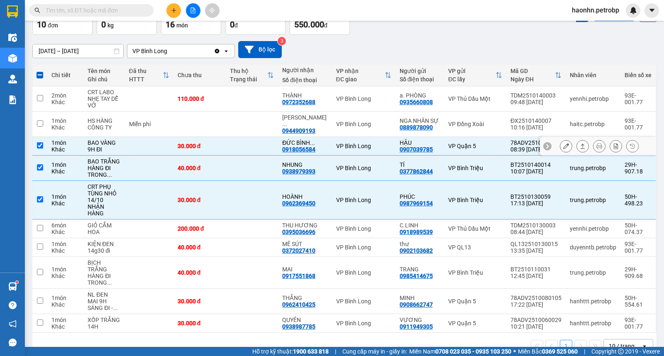
click at [344, 143] on div "VP Bình Long" at bounding box center [363, 146] width 55 height 7
checkbox input "false"
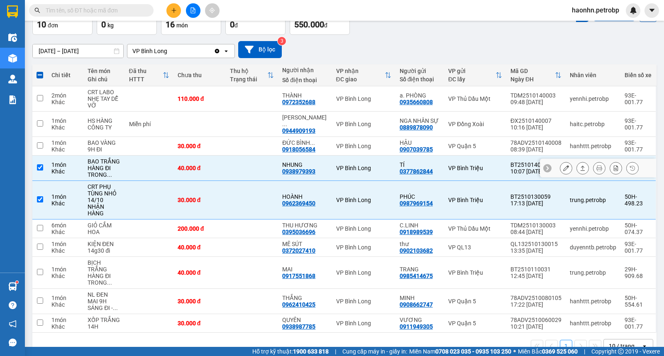
click at [345, 156] on td "VP Bình Long" at bounding box center [363, 168] width 63 height 25
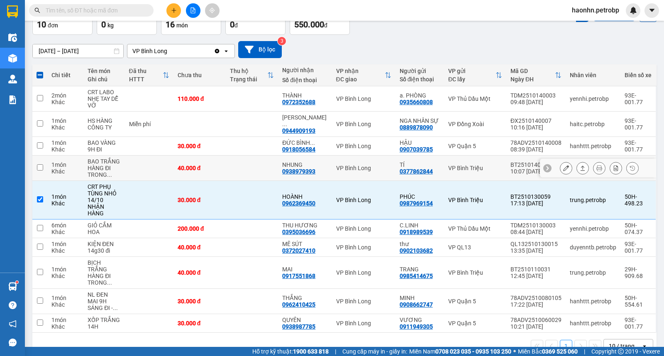
click at [345, 173] on td "VP Bình Long" at bounding box center [363, 168] width 63 height 25
checkbox input "true"
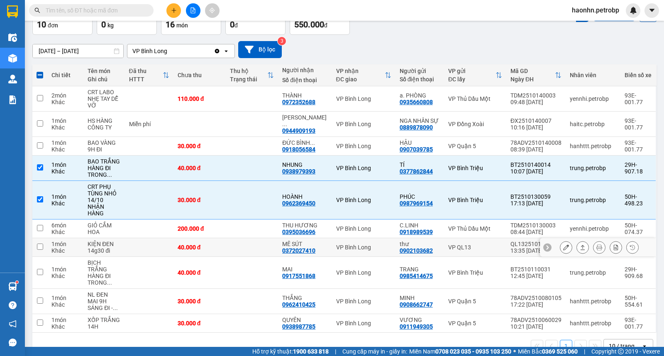
drag, startPoint x: 363, startPoint y: 193, endPoint x: 363, endPoint y: 182, distance: 11.2
click at [363, 197] on div "VP Bình Long" at bounding box center [363, 200] width 55 height 7
checkbox input "false"
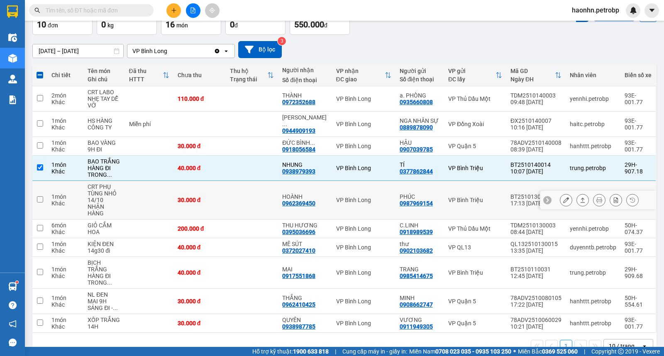
click at [355, 165] on div "VP Bình Long" at bounding box center [363, 168] width 55 height 7
checkbox input "false"
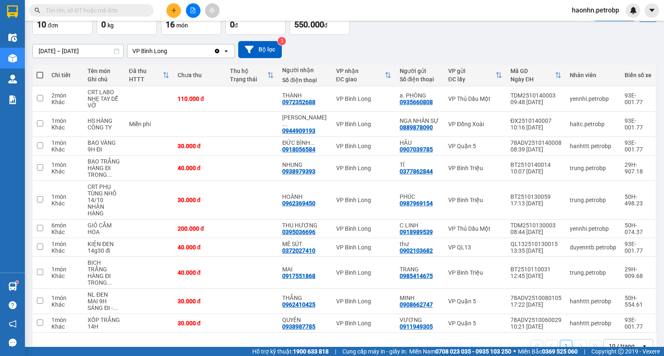
scroll to position [0, 0]
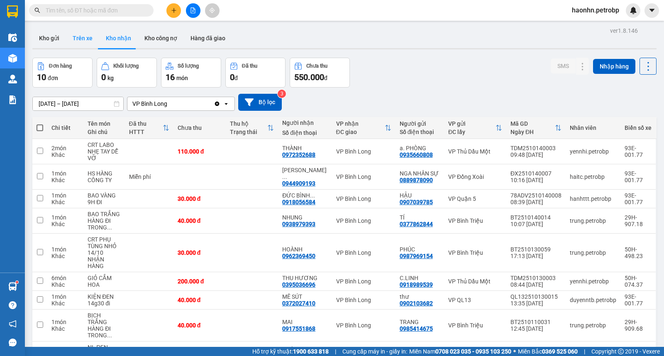
click at [90, 30] on button "Trên xe" at bounding box center [82, 38] width 33 height 20
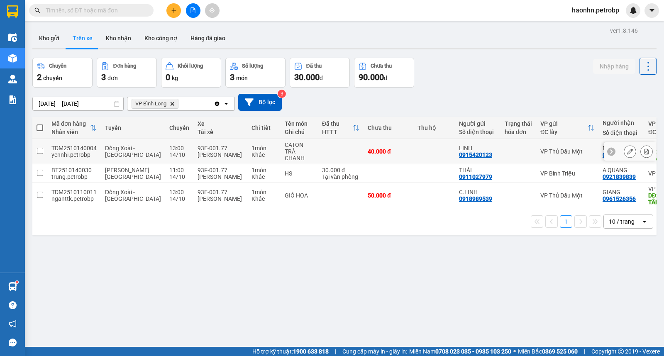
click at [418, 168] on td at bounding box center [433, 173] width 41 height 19
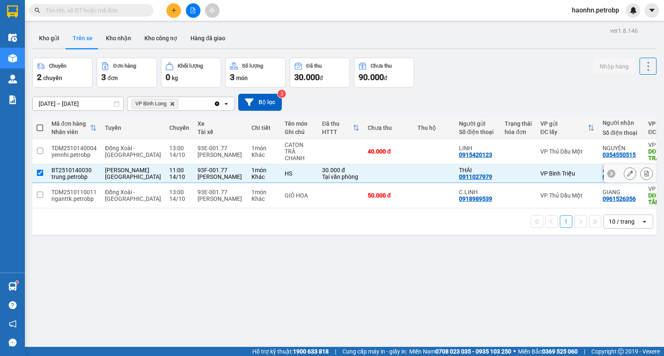
checkbox input "true"
drag, startPoint x: 43, startPoint y: 37, endPoint x: 273, endPoint y: 14, distance: 231.1
click at [259, 36] on div "Kho gửi Trên xe Kho nhận Kho công nợ Hàng đã giao" at bounding box center [344, 39] width 624 height 22
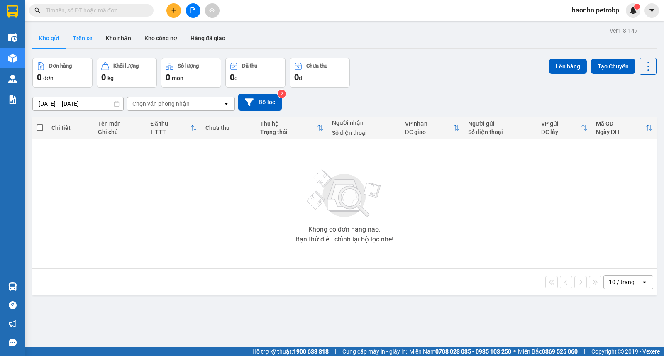
click at [73, 39] on button "Trên xe" at bounding box center [82, 38] width 33 height 20
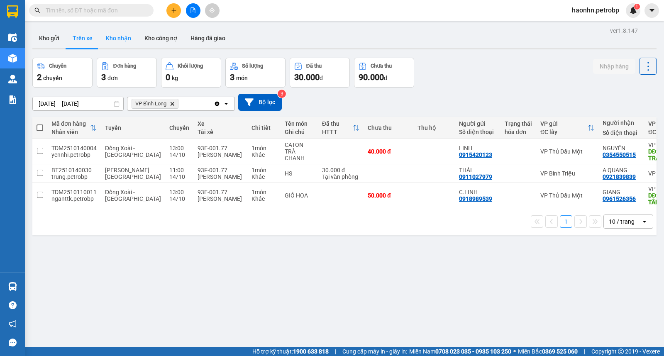
click at [113, 43] on button "Kho nhận" at bounding box center [118, 38] width 39 height 20
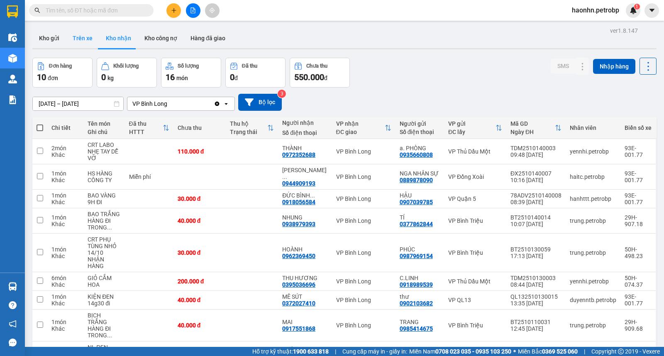
click at [92, 39] on button "Trên xe" at bounding box center [82, 38] width 33 height 20
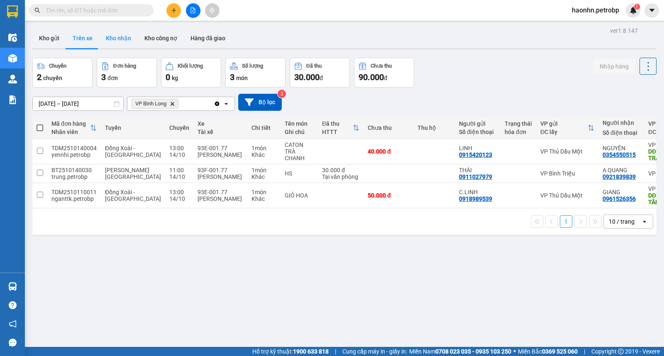
click at [129, 37] on button "Kho nhận" at bounding box center [118, 38] width 39 height 20
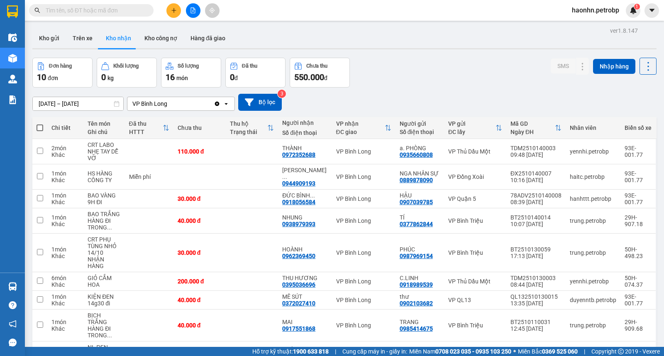
click at [108, 25] on div "ver 1.8.147 Kho gửi Trên xe Kho nhận Kho công nợ Hàng đã giao Đơn hàng 10 đơn K…" at bounding box center [344, 220] width 631 height 390
click at [107, 13] on input "text" at bounding box center [95, 10] width 98 height 9
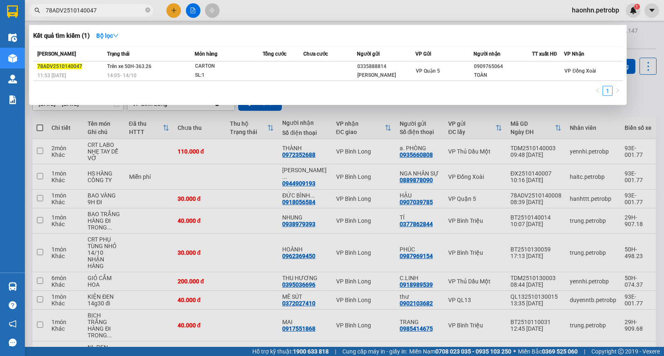
click at [141, 9] on input "78ADV2510140047" at bounding box center [95, 10] width 98 height 9
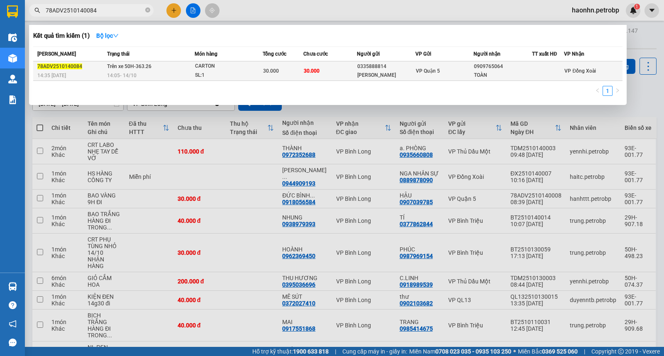
type input "78ADV2510140084"
click at [487, 76] on div "TOÀN" at bounding box center [502, 75] width 57 height 9
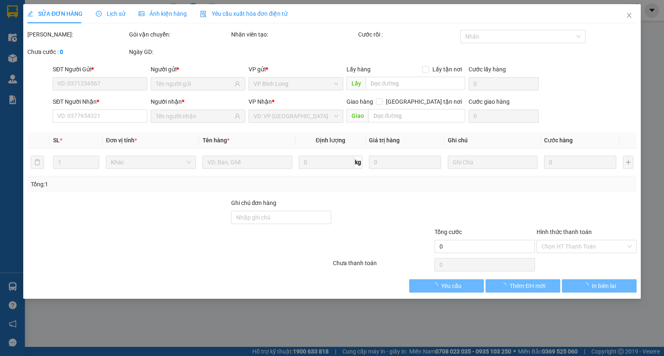
type input "0335888814"
type input "[PERSON_NAME]"
type input "0909765064"
type input "TOÀN"
type input "30.000"
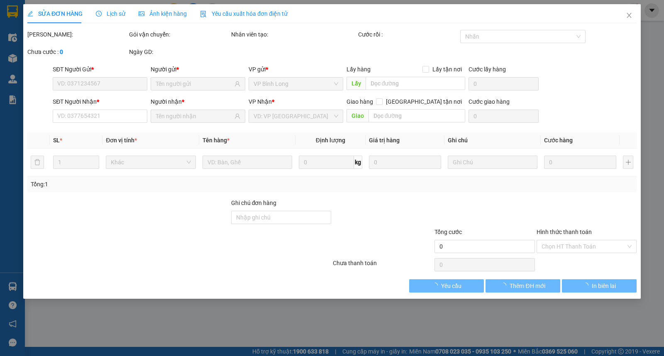
type input "30.000"
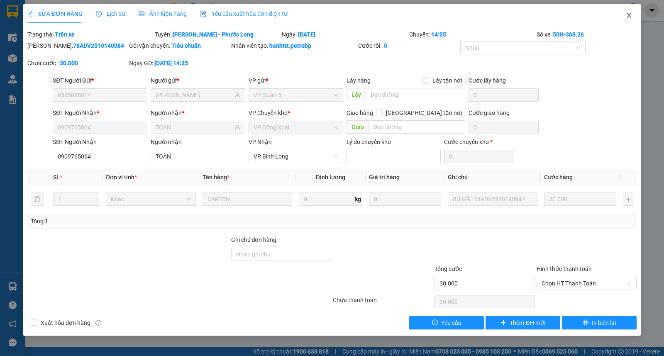
click at [634, 16] on span "Close" at bounding box center [628, 15] width 23 height 23
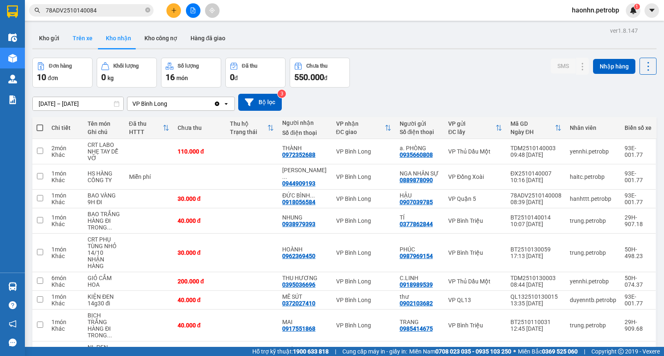
click at [74, 38] on button "Trên xe" at bounding box center [82, 38] width 33 height 20
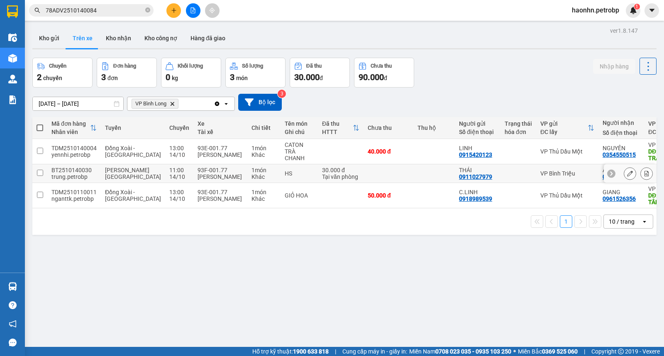
drag, startPoint x: 333, startPoint y: 167, endPoint x: 347, endPoint y: 156, distance: 18.3
click at [335, 167] on td "30.000 đ Tại văn phòng" at bounding box center [341, 173] width 46 height 19
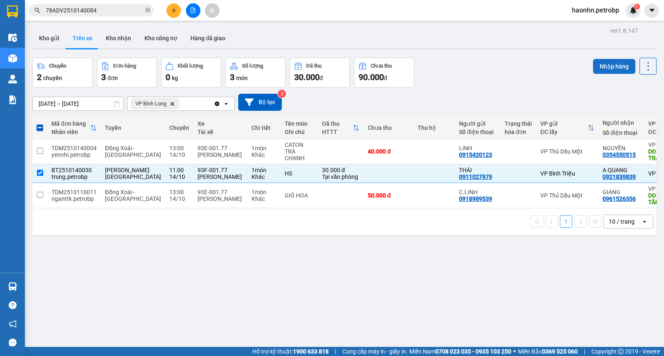
click at [602, 65] on button "Nhập hàng" at bounding box center [614, 66] width 42 height 15
checkbox input "false"
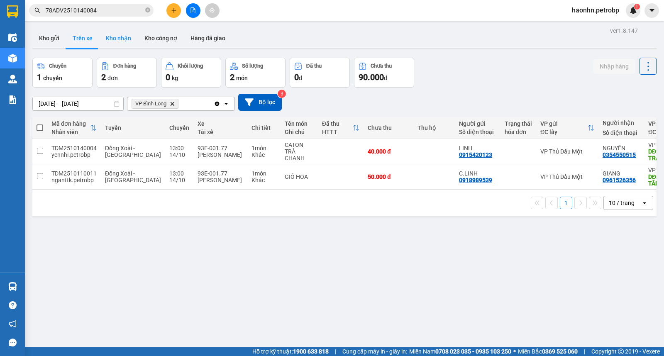
click at [112, 37] on button "Kho nhận" at bounding box center [118, 38] width 39 height 20
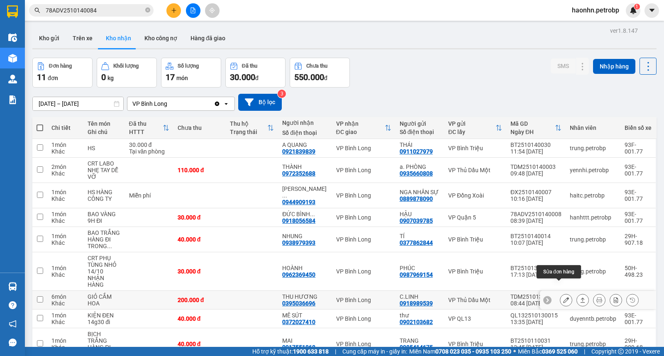
click at [563, 297] on icon at bounding box center [566, 300] width 6 height 6
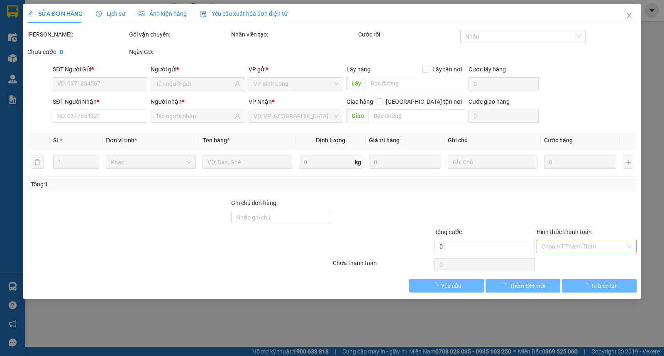
type input "0918989539"
type input "C.LINH"
type input "0395036696"
type input "THU HƯƠNG"
type input "200.000"
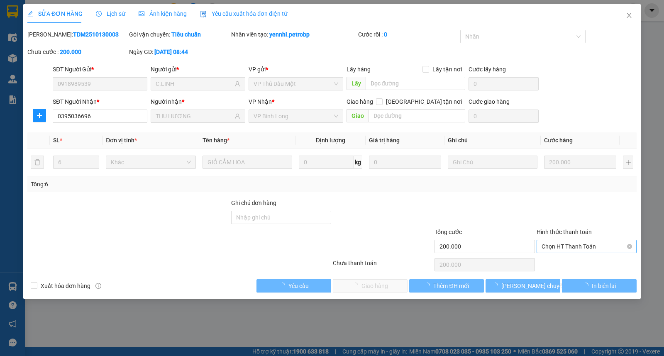
click at [573, 248] on span "Chọn HT Thanh Toán" at bounding box center [587, 246] width 90 height 12
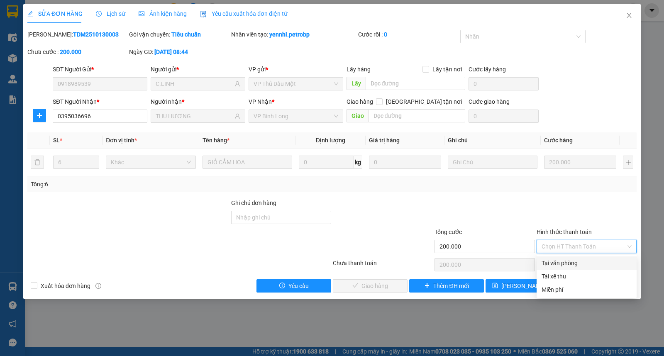
click at [563, 263] on div "Tại văn phòng" at bounding box center [587, 263] width 90 height 9
type input "0"
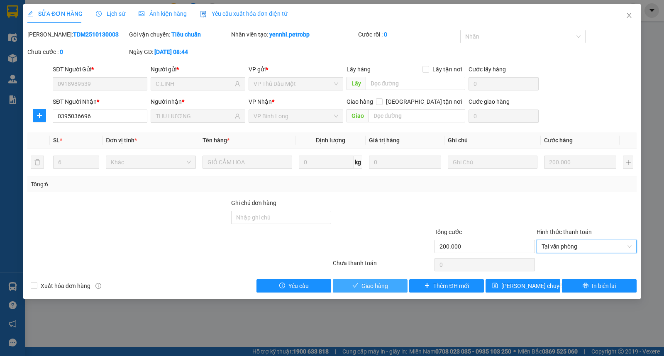
click at [400, 284] on button "Giao hàng" at bounding box center [370, 285] width 75 height 13
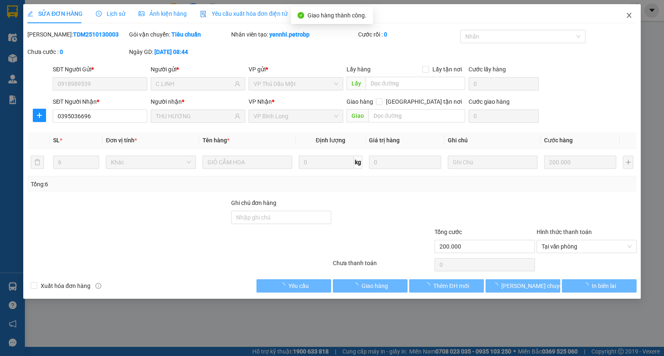
click at [632, 19] on span "Close" at bounding box center [628, 15] width 23 height 23
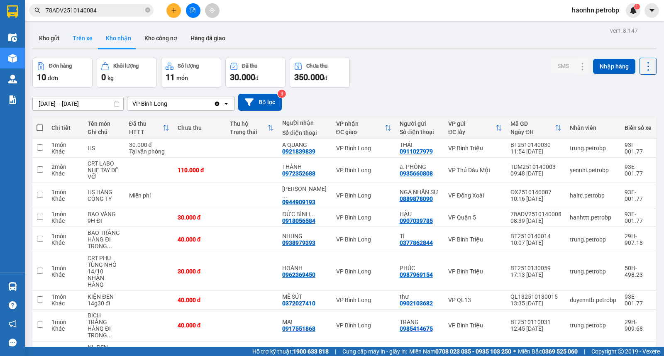
click at [85, 47] on button "Trên xe" at bounding box center [82, 38] width 33 height 20
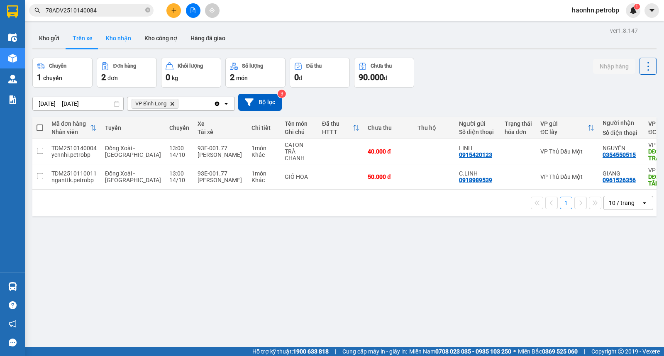
click at [117, 43] on button "Kho nhận" at bounding box center [118, 38] width 39 height 20
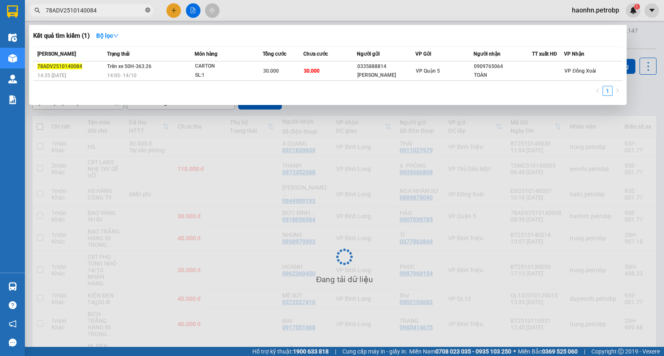
click at [146, 12] on icon "close-circle" at bounding box center [147, 9] width 5 height 5
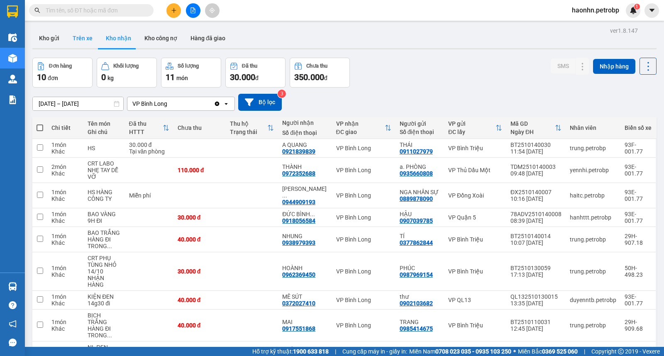
click at [71, 39] on button "Trên xe" at bounding box center [82, 38] width 33 height 20
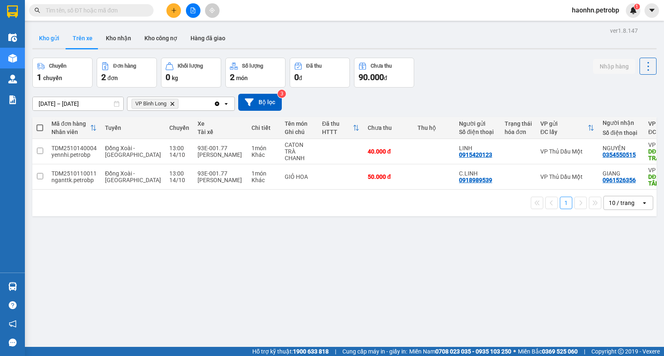
click at [58, 37] on button "Kho gửi" at bounding box center [49, 38] width 34 height 20
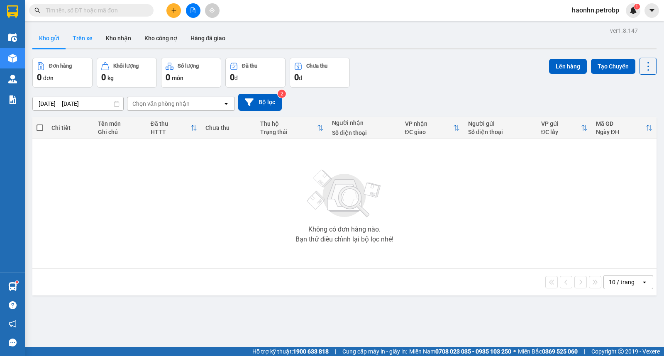
click at [77, 46] on button "Trên xe" at bounding box center [82, 38] width 33 height 20
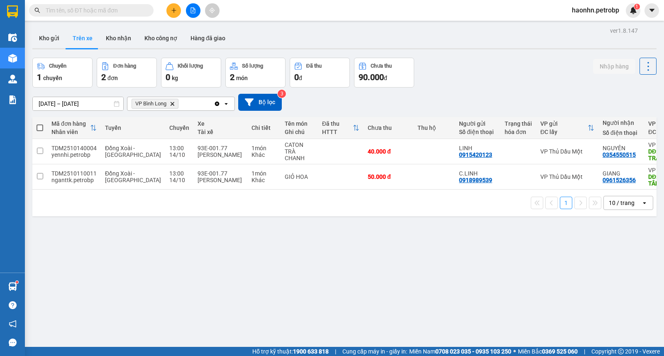
click at [111, 7] on input "text" at bounding box center [95, 10] width 98 height 9
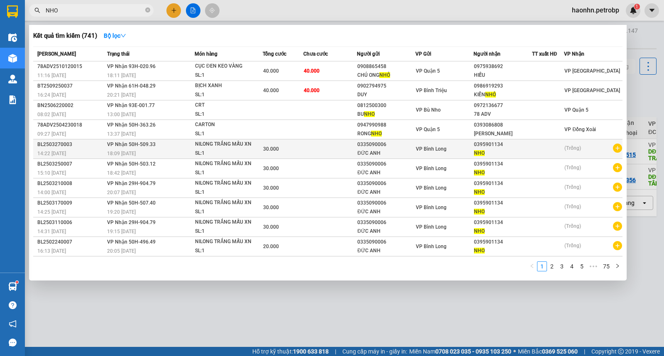
type input "NHO"
click at [522, 150] on div "NHO" at bounding box center [502, 153] width 57 height 9
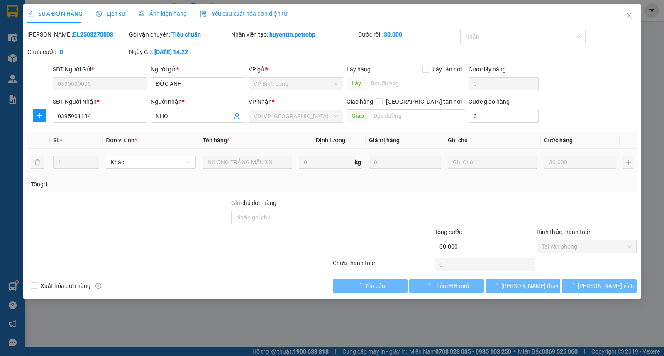
type input "0335090006"
type input "0395901134"
type input "30.000"
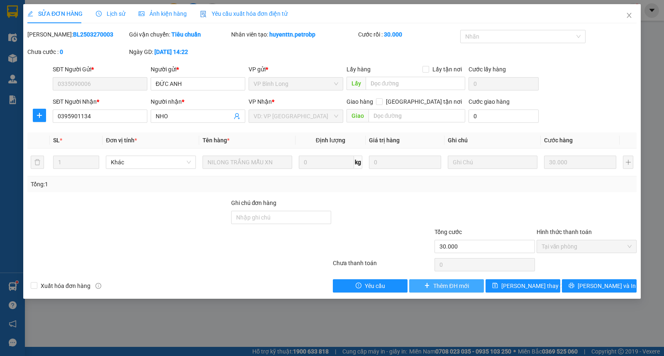
click at [476, 284] on button "Thêm ĐH mới" at bounding box center [446, 285] width 75 height 13
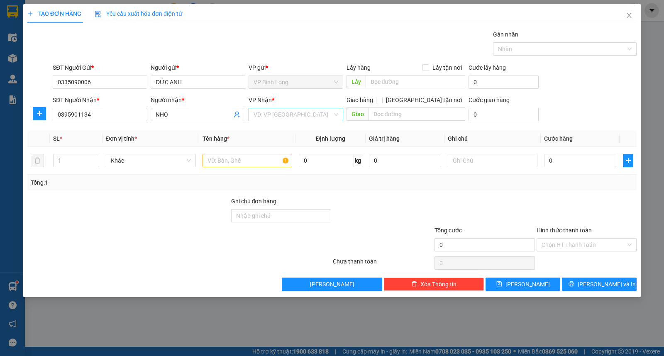
click at [300, 119] on input "search" at bounding box center [293, 114] width 79 height 12
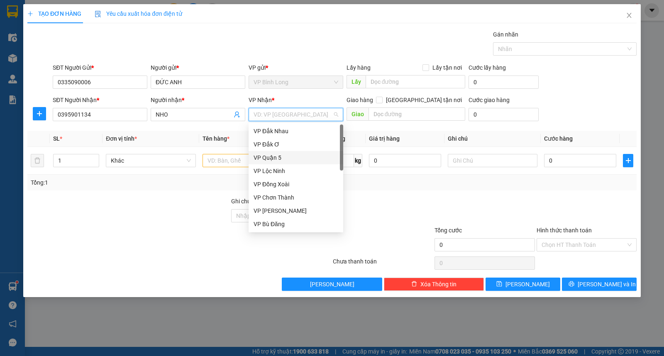
click at [281, 157] on div "VP Quận 5" at bounding box center [296, 157] width 85 height 9
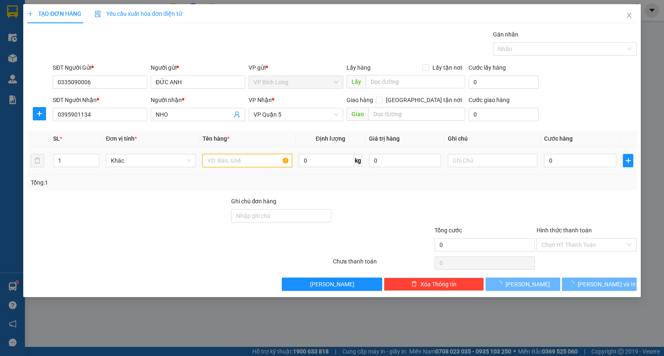
click at [255, 159] on input "text" at bounding box center [247, 160] width 90 height 13
paste input "NILONG TRẮNG MẪU XN"
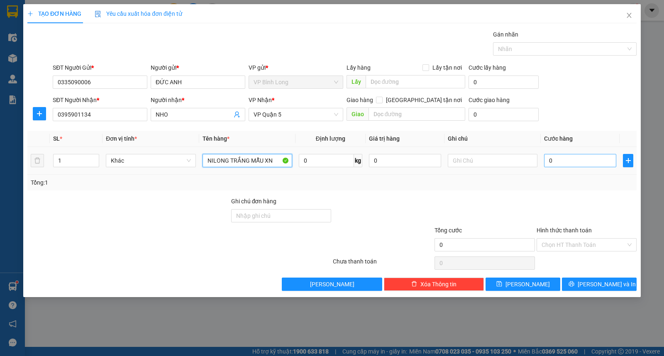
type input "NILONG TRẮNG MẪU XN"
click at [583, 162] on input "0" at bounding box center [580, 160] width 72 height 13
type input "3"
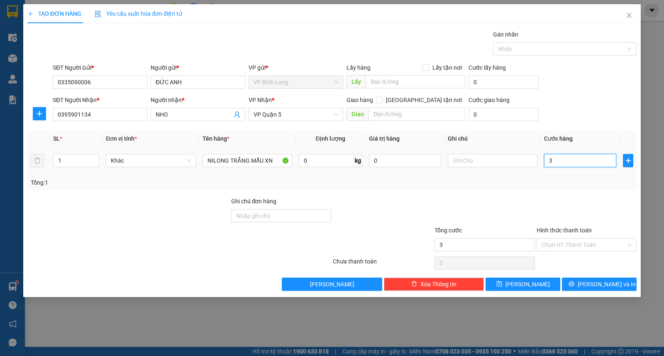
type input "30"
type input "300"
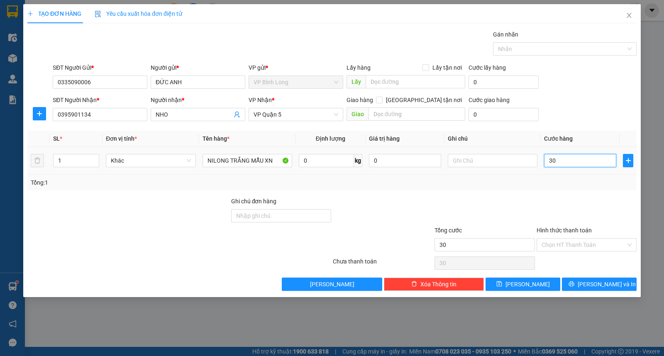
type input "300"
type input "3.000"
type input "30.000"
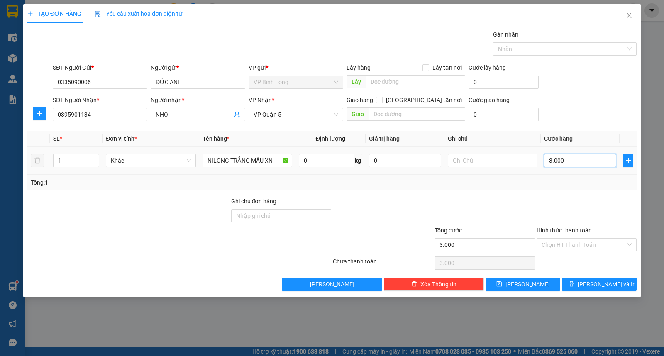
type input "30.000"
click at [605, 245] on input "Hình thức thanh toán" at bounding box center [584, 245] width 84 height 12
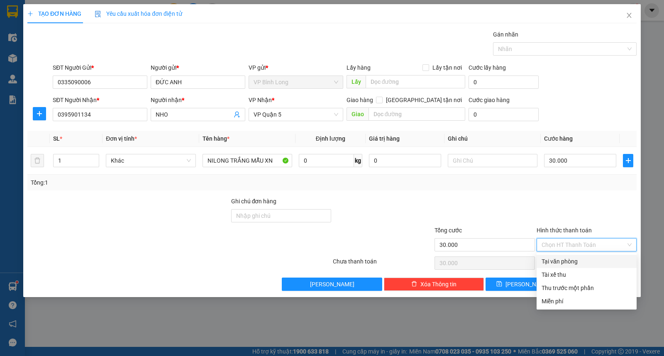
click at [578, 260] on div "Tại văn phòng" at bounding box center [587, 261] width 90 height 9
type input "0"
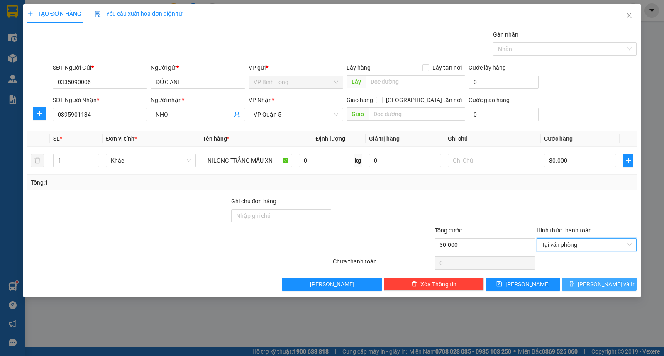
click at [577, 285] on button "Lưu và In" at bounding box center [599, 284] width 75 height 13
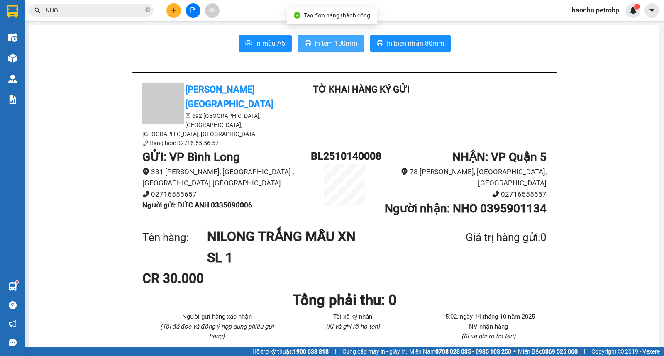
click at [317, 50] on button "In tem 100mm" at bounding box center [331, 43] width 66 height 17
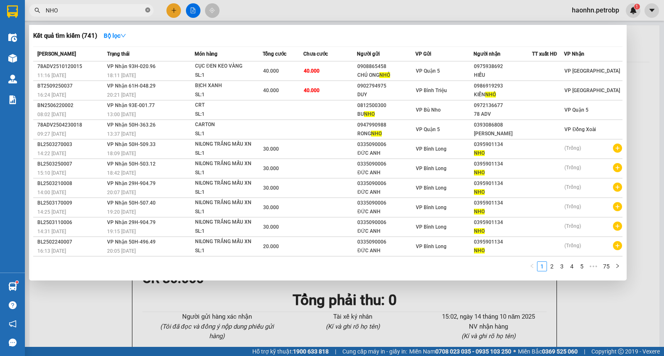
click at [150, 11] on icon "close-circle" at bounding box center [147, 9] width 5 height 5
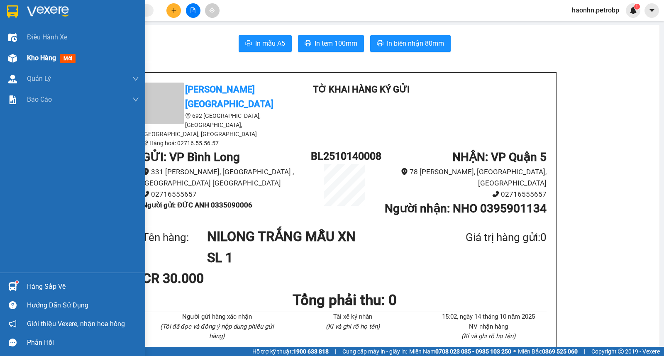
click at [19, 52] on div at bounding box center [12, 58] width 15 height 15
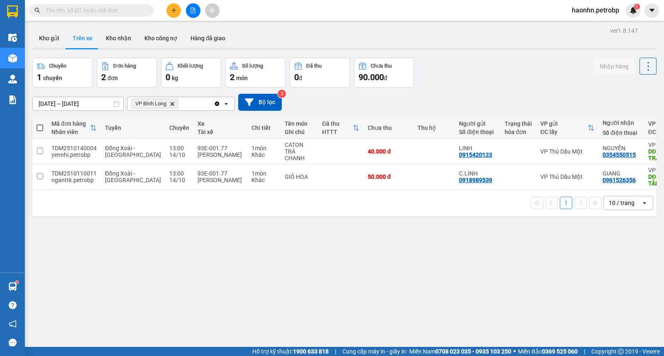
click at [56, 27] on div "ver 1.8.147 Kho gửi Trên xe Kho nhận Kho công nợ Hàng đã giao Chuyến 1 chuyến Đ…" at bounding box center [344, 203] width 631 height 356
click at [54, 32] on button "Kho gửi" at bounding box center [49, 38] width 34 height 20
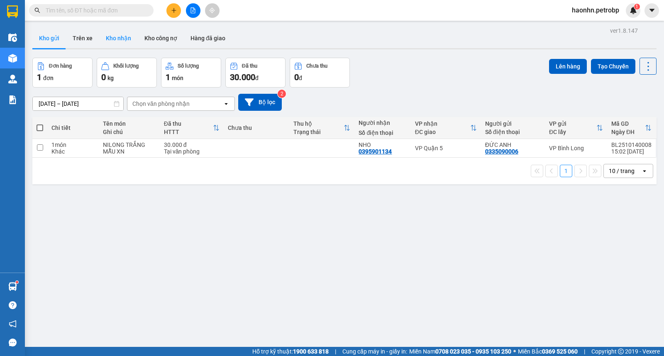
click at [111, 35] on button "Kho nhận" at bounding box center [118, 38] width 39 height 20
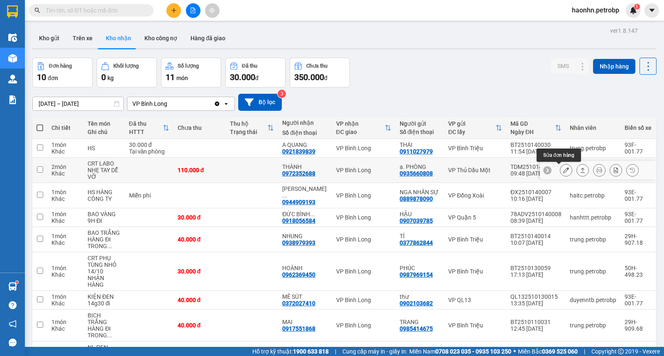
click at [563, 168] on button at bounding box center [566, 170] width 12 height 15
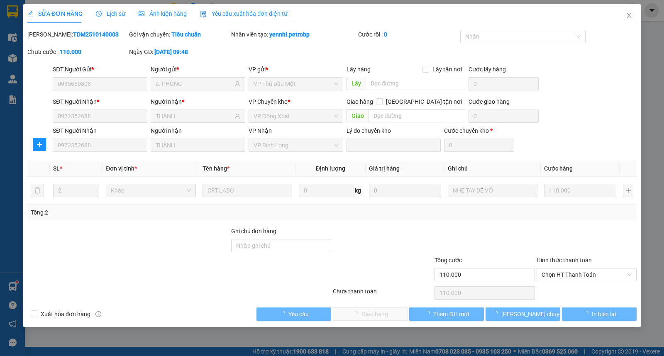
type input "0935660808"
type input "a. PHÒNG"
type input "0972352688"
type input "THÀNH"
type input "110.000"
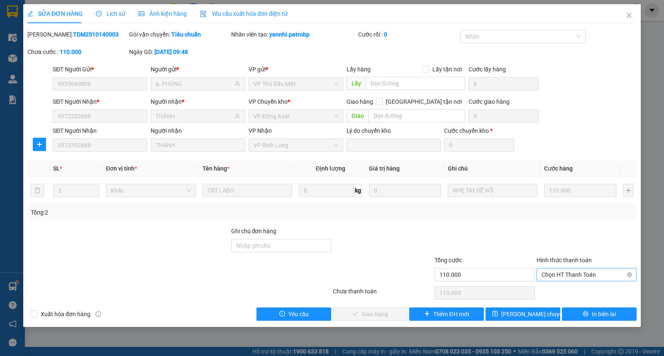
click at [561, 279] on span "Chọn HT Thanh Toán" at bounding box center [587, 274] width 90 height 12
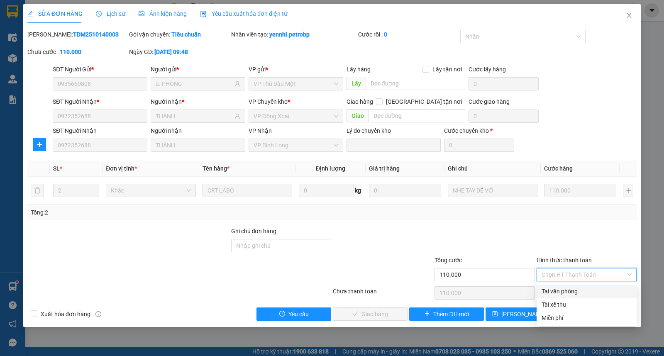
click at [570, 289] on div "Tại văn phòng" at bounding box center [587, 291] width 90 height 9
type input "0"
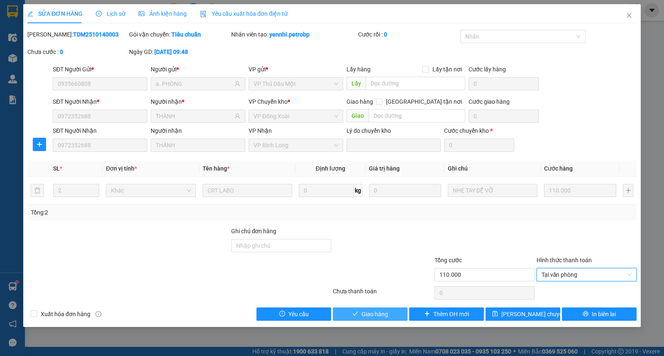
click at [387, 316] on span "Giao hàng" at bounding box center [374, 314] width 27 height 9
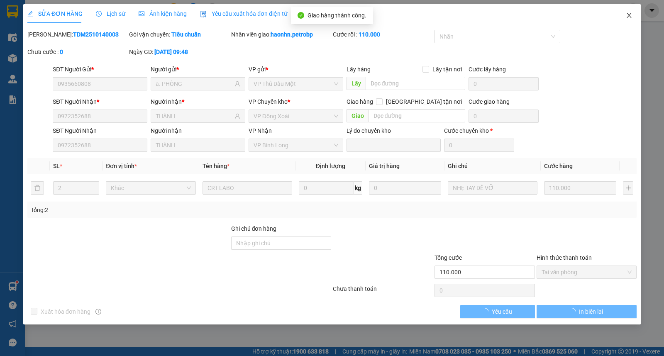
click at [627, 17] on icon "close" at bounding box center [629, 15] width 7 height 7
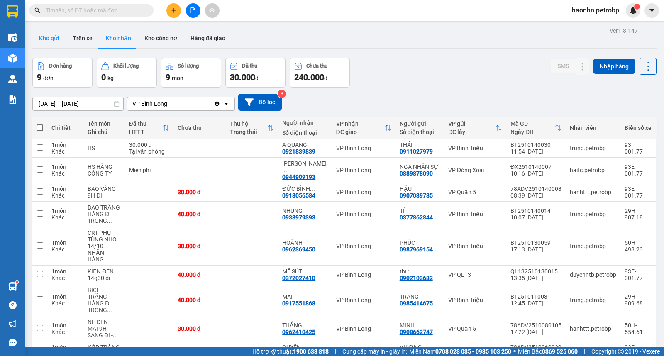
click at [42, 39] on button "Kho gửi" at bounding box center [49, 38] width 34 height 20
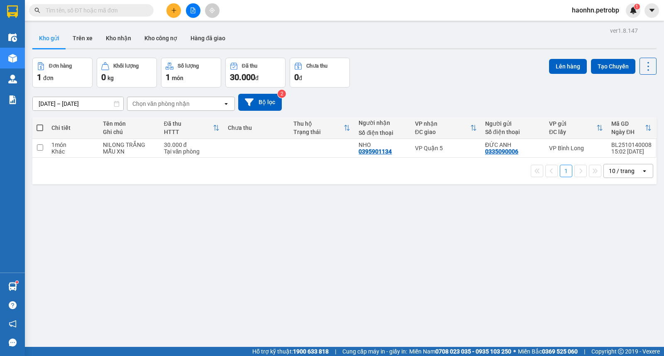
drag, startPoint x: 245, startPoint y: 136, endPoint x: 281, endPoint y: 139, distance: 35.8
click at [246, 137] on th "Chưa thu" at bounding box center [257, 128] width 66 height 22
click at [307, 152] on td at bounding box center [322, 148] width 66 height 19
checkbox input "true"
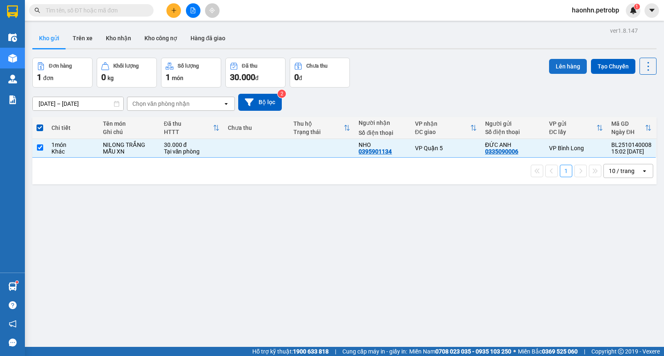
click at [543, 66] on div "Đơn hàng 1 đơn Khối lượng 0 kg Số lượng 1 món Đã thu 30.000 đ Chưa thu 0 đ Lên …" at bounding box center [344, 73] width 624 height 30
drag, startPoint x: 585, startPoint y: 63, endPoint x: 578, endPoint y: 63, distance: 7.1
click at [582, 63] on div "Lên hàng Tạo Chuyến" at bounding box center [602, 66] width 107 height 17
click at [565, 65] on button "Lên hàng" at bounding box center [568, 66] width 38 height 15
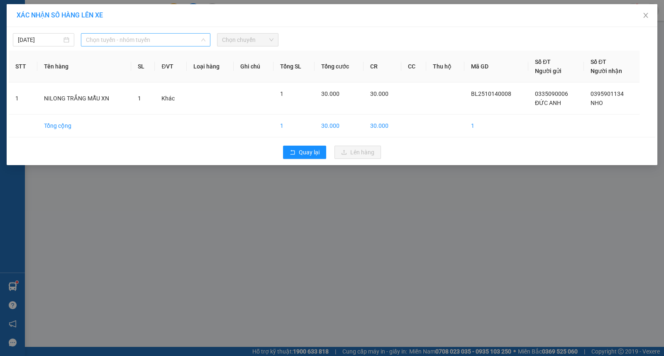
click at [168, 41] on span "Chọn tuyến - nhóm tuyến" at bounding box center [146, 40] width 120 height 12
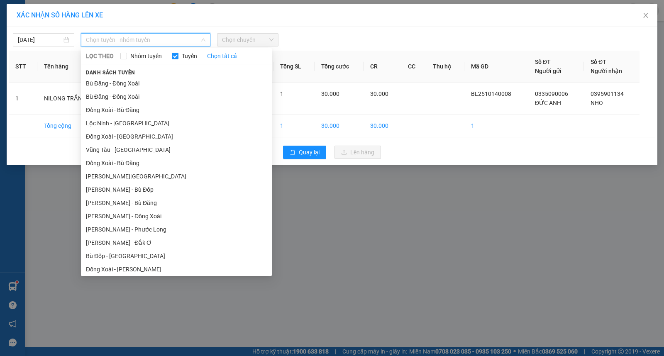
scroll to position [69, 0]
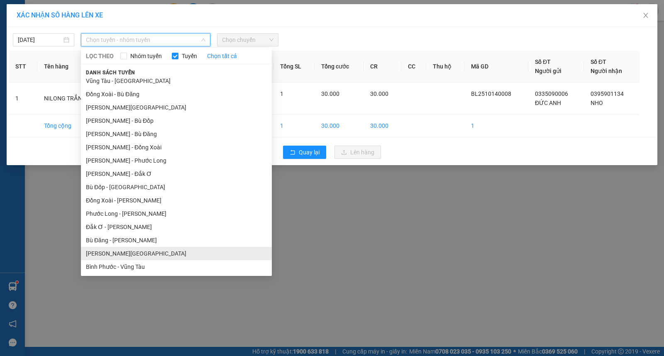
click at [132, 254] on li "Lộc Ninh - Hồ Chí Minh" at bounding box center [176, 253] width 191 height 13
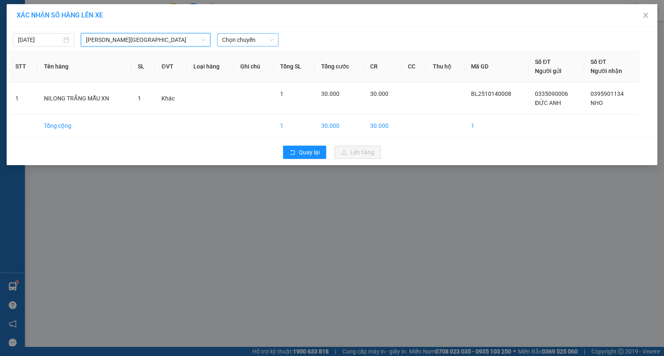
click at [236, 41] on span "Chọn chuyến" at bounding box center [247, 40] width 51 height 12
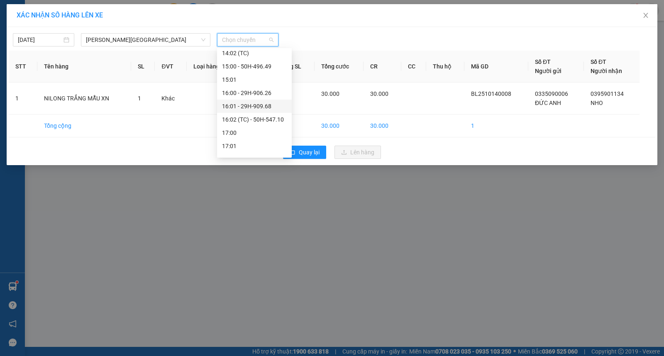
scroll to position [368, 0]
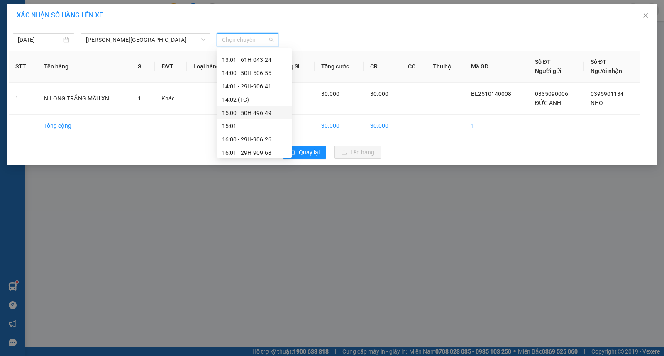
click at [266, 114] on div "15:00 - 50H-496.49" at bounding box center [254, 112] width 65 height 9
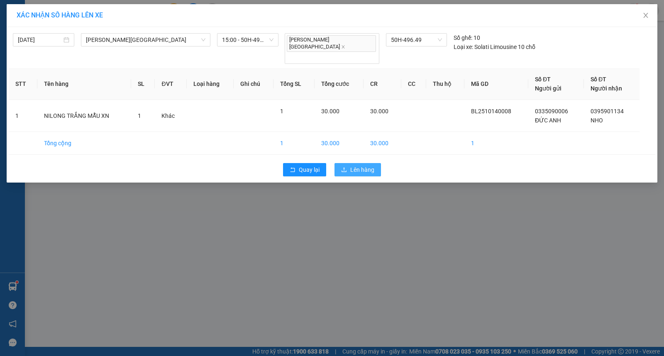
click at [362, 165] on span "Lên hàng" at bounding box center [362, 169] width 24 height 9
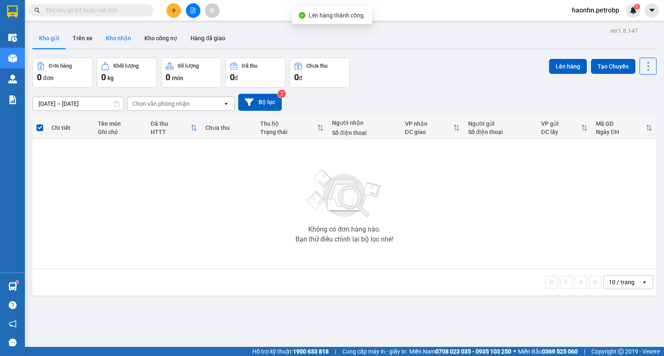
click at [100, 39] on button "Kho nhận" at bounding box center [118, 38] width 39 height 20
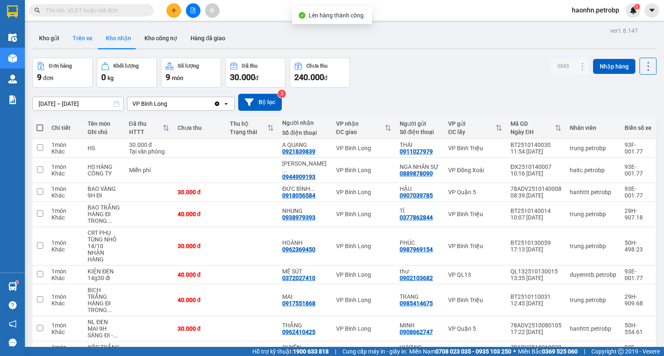
click at [91, 39] on button "Trên xe" at bounding box center [82, 38] width 33 height 20
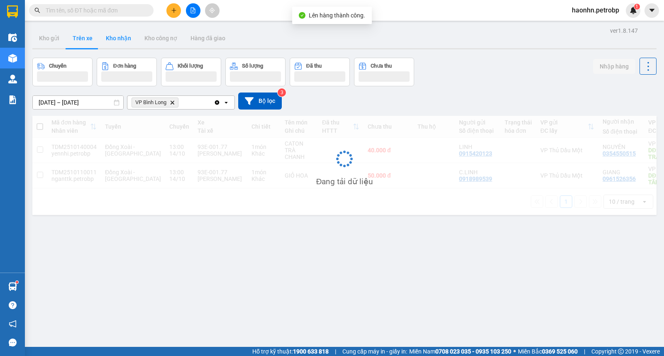
click at [111, 44] on button "Kho nhận" at bounding box center [118, 38] width 39 height 20
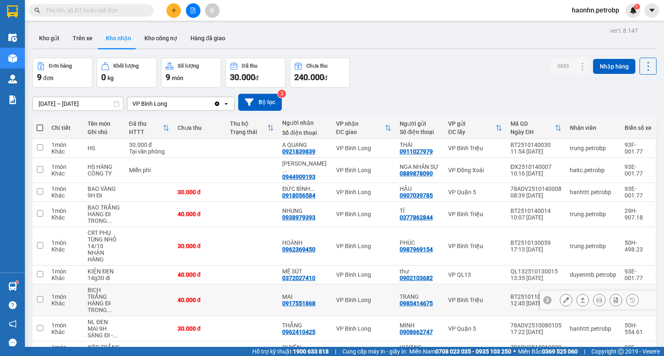
scroll to position [38, 0]
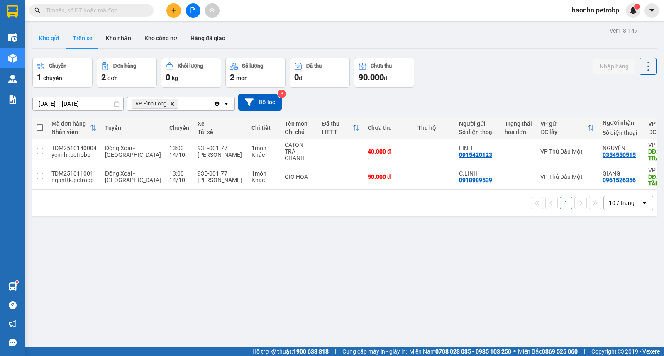
click at [50, 40] on button "Kho gửi" at bounding box center [49, 38] width 34 height 20
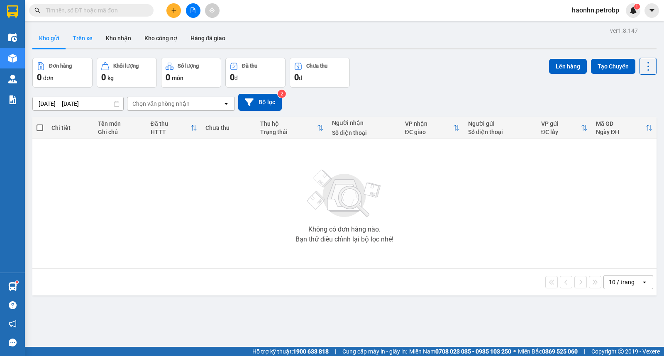
click at [93, 34] on button "Trên xe" at bounding box center [82, 38] width 33 height 20
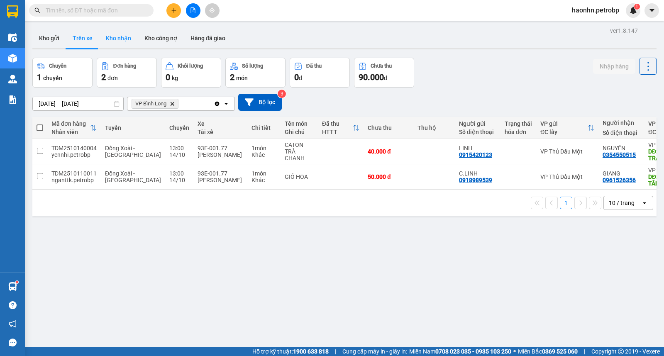
click at [126, 47] on button "Kho nhận" at bounding box center [118, 38] width 39 height 20
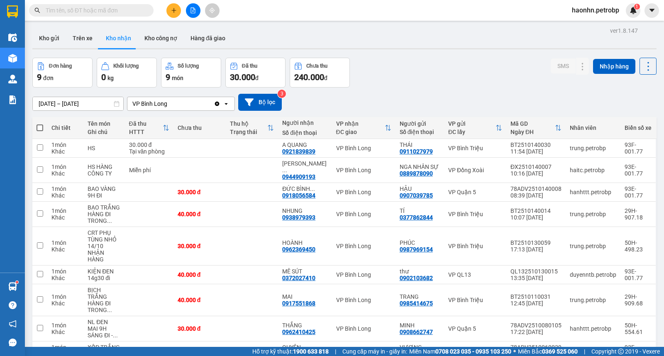
click at [185, 17] on div at bounding box center [193, 10] width 62 height 15
click at [187, 15] on div at bounding box center [193, 10] width 62 height 15
drag, startPoint x: 191, startPoint y: 14, endPoint x: 185, endPoint y: 17, distance: 6.3
click at [191, 14] on button at bounding box center [193, 10] width 15 height 15
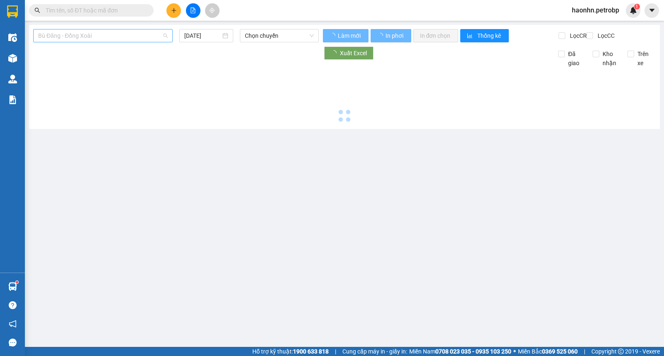
click at [102, 34] on span "Bù Đăng - Đồng Xoài" at bounding box center [102, 35] width 129 height 12
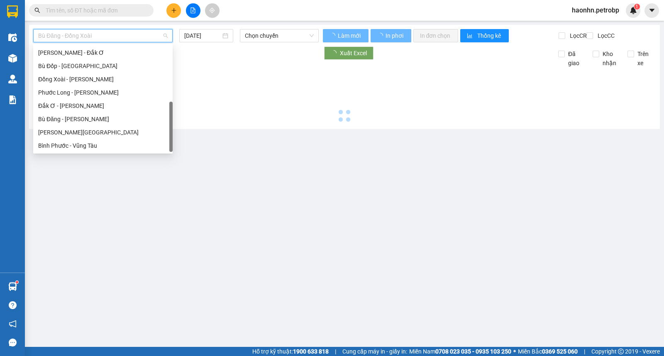
scroll to position [172, 0]
click at [81, 128] on div "Lộc Ninh - Hồ Chí Minh" at bounding box center [102, 132] width 129 height 9
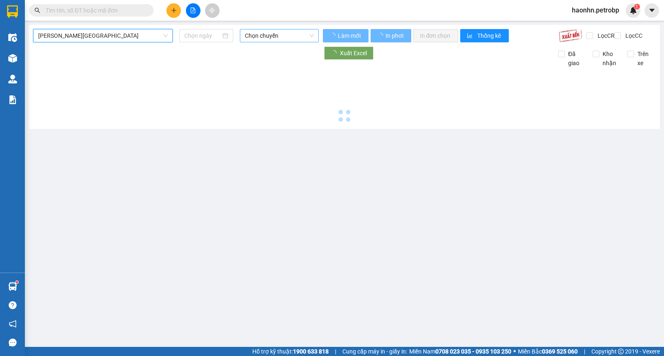
type input "14/10/2025"
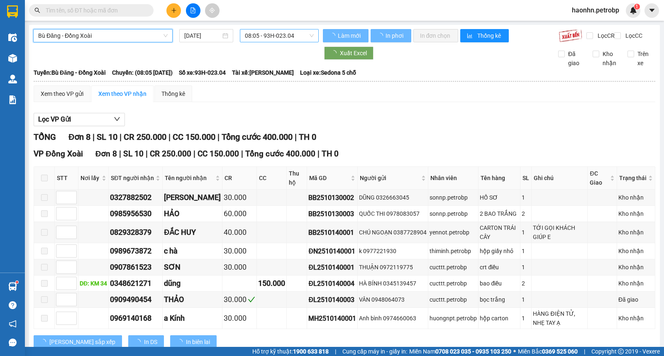
click at [274, 36] on span "08:05 - 93H-023.04" at bounding box center [279, 35] width 68 height 12
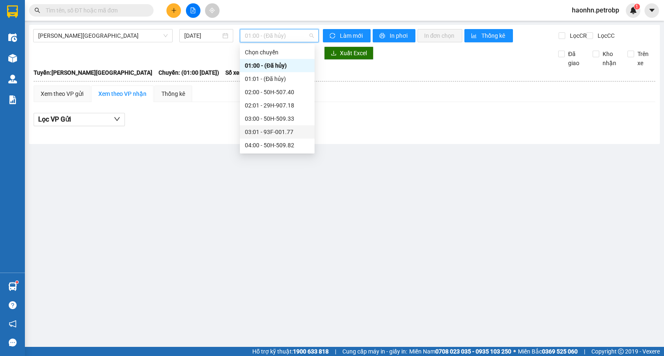
scroll to position [276, 0]
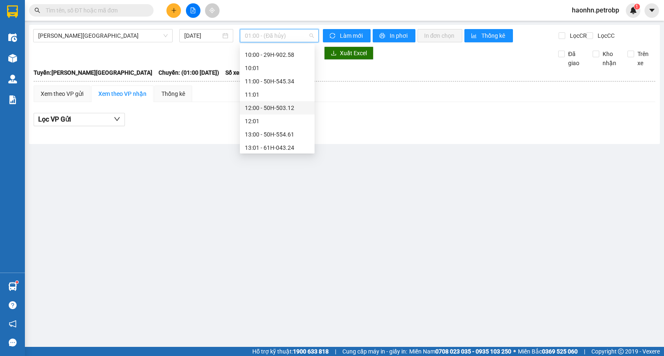
click at [294, 106] on div "12:00 - 50H-503.12" at bounding box center [277, 107] width 65 height 9
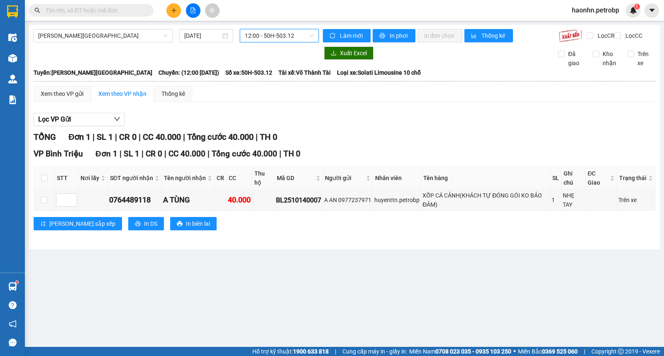
click at [194, 356] on html "Kết quả tìm kiếm ( 741 ) Bộ lọc Mã ĐH Trạng thái Món hàng Tổng cước Chưa cước N…" at bounding box center [332, 178] width 664 height 356
click at [66, 159] on span "VP Bình Triệu" at bounding box center [58, 154] width 49 height 10
drag, startPoint x: 80, startPoint y: 162, endPoint x: 46, endPoint y: 162, distance: 34.4
click at [46, 159] on span "VP Bình Triệu" at bounding box center [58, 154] width 49 height 10
drag, startPoint x: 34, startPoint y: 159, endPoint x: 79, endPoint y: 163, distance: 45.4
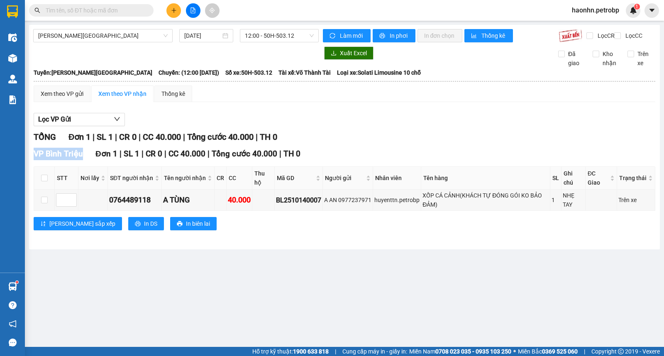
click at [79, 159] on span "VP Bình Triệu" at bounding box center [58, 154] width 49 height 10
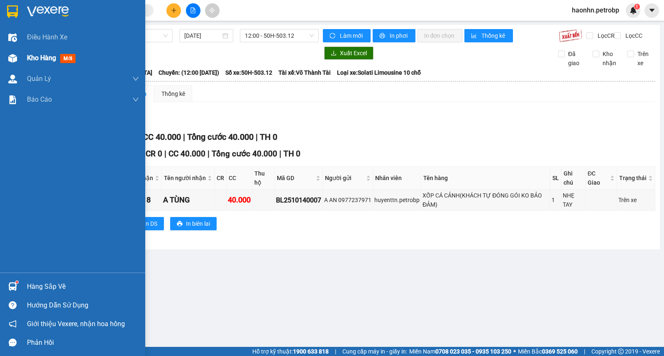
click at [20, 61] on div "Kho hàng mới" at bounding box center [72, 58] width 145 height 21
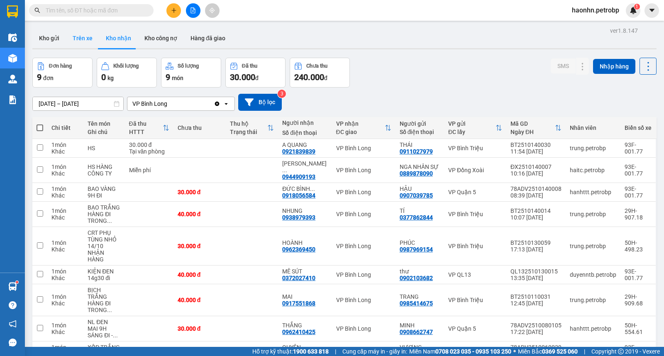
click at [89, 41] on button "Trên xe" at bounding box center [82, 38] width 33 height 20
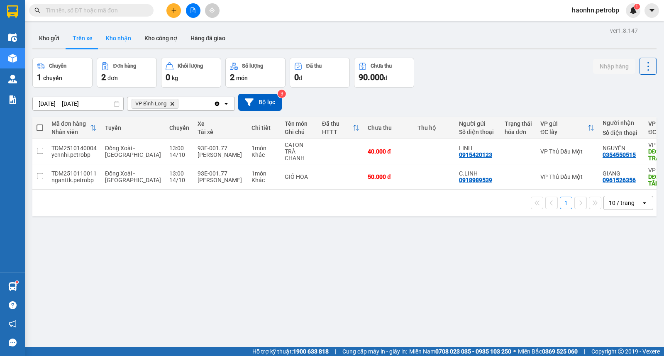
click at [117, 40] on button "Kho nhận" at bounding box center [118, 38] width 39 height 20
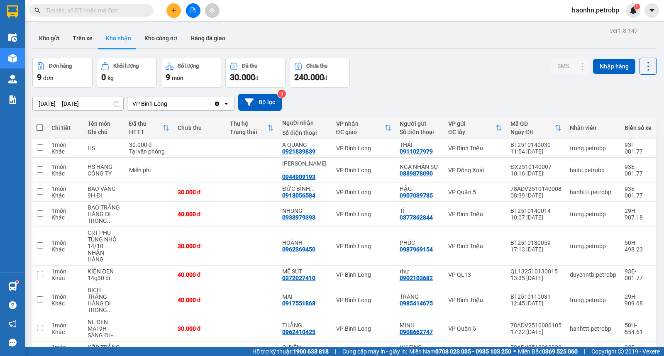
click at [91, 48] on div at bounding box center [344, 48] width 624 height 1
click at [92, 43] on button "Trên xe" at bounding box center [82, 38] width 33 height 20
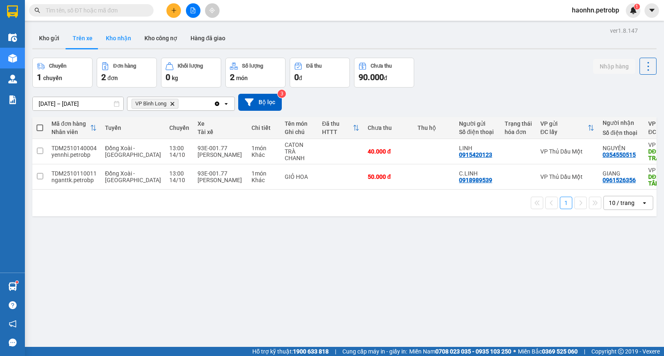
click at [102, 39] on button "Kho nhận" at bounding box center [118, 38] width 39 height 20
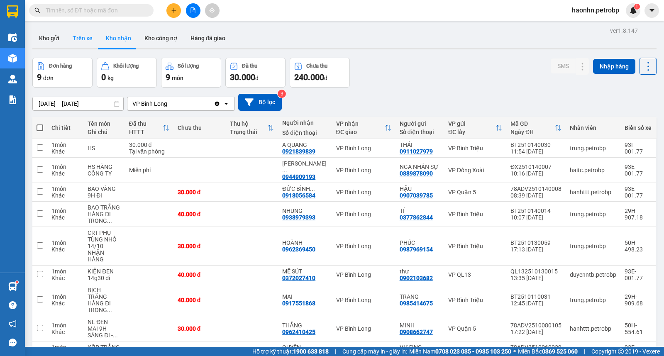
click at [92, 40] on button "Trên xe" at bounding box center [82, 38] width 33 height 20
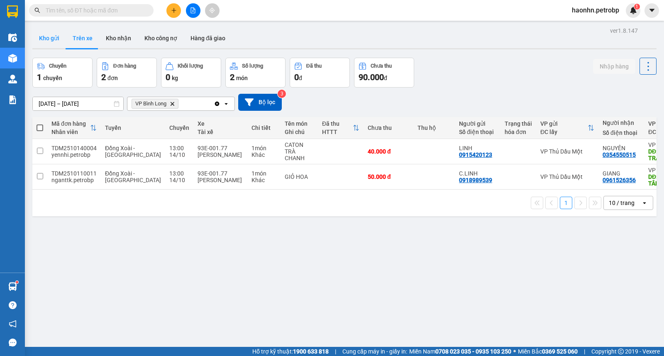
click at [59, 39] on button "Kho gửi" at bounding box center [49, 38] width 34 height 20
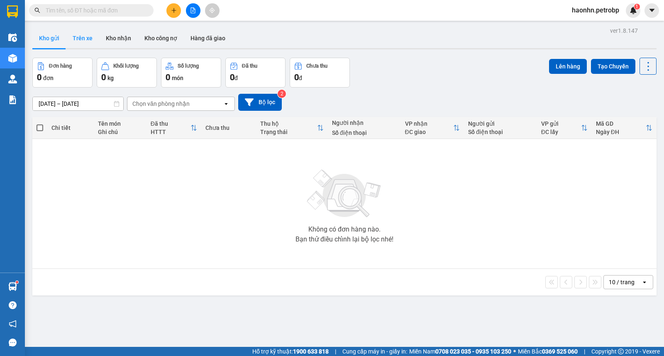
click at [76, 42] on button "Trên xe" at bounding box center [82, 38] width 33 height 20
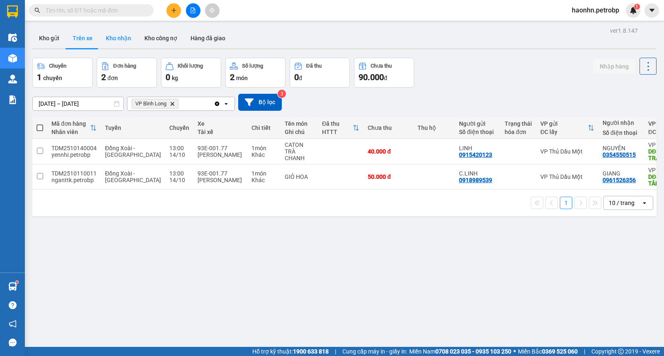
click at [106, 44] on button "Kho nhận" at bounding box center [118, 38] width 39 height 20
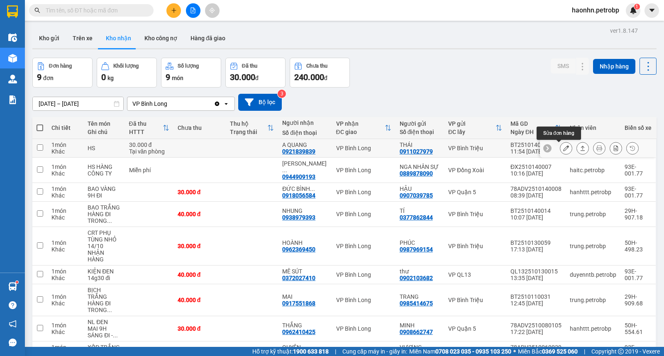
click at [563, 148] on icon at bounding box center [566, 148] width 6 height 6
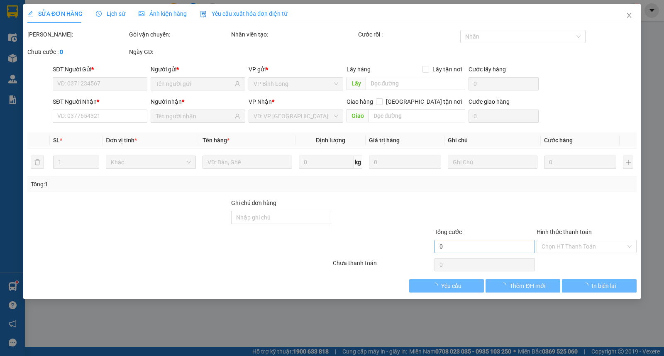
type input "0911027979"
type input "THÁI"
type input "0921839839"
type input "A QUANG"
type input "30.000"
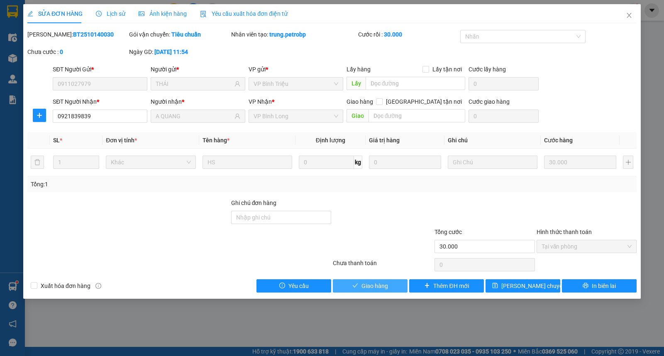
click at [401, 288] on button "Giao hàng" at bounding box center [370, 285] width 75 height 13
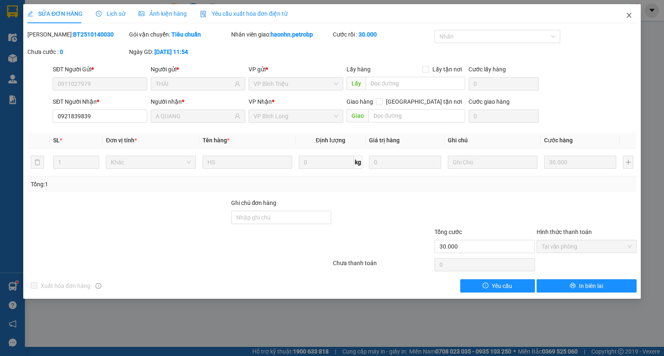
click at [632, 18] on icon "close" at bounding box center [629, 15] width 7 height 7
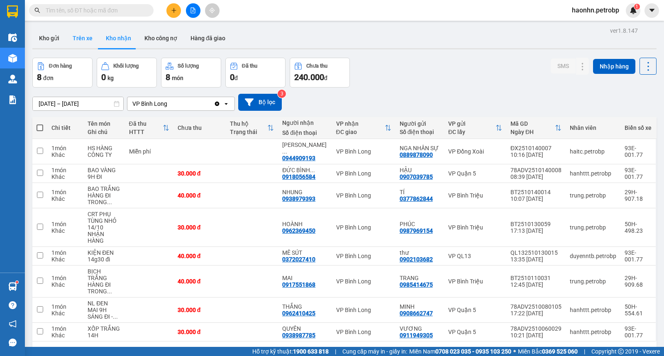
click at [95, 34] on button "Trên xe" at bounding box center [82, 38] width 33 height 20
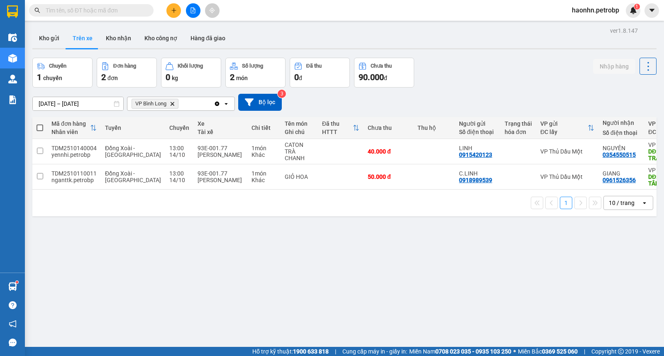
click at [127, 38] on button "Kho nhận" at bounding box center [118, 38] width 39 height 20
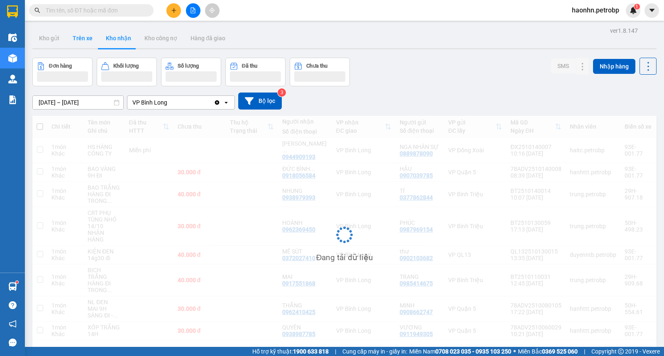
click at [80, 42] on button "Trên xe" at bounding box center [82, 38] width 33 height 20
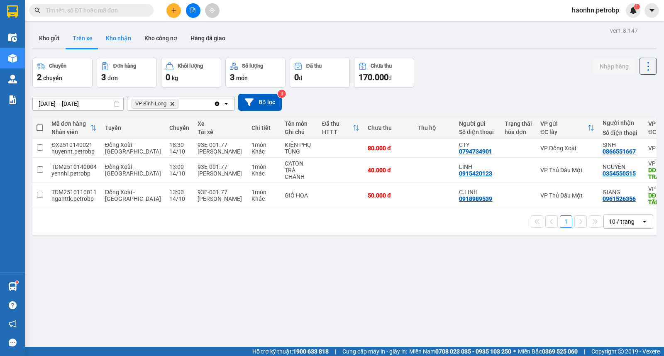
click at [110, 37] on button "Kho nhận" at bounding box center [118, 38] width 39 height 20
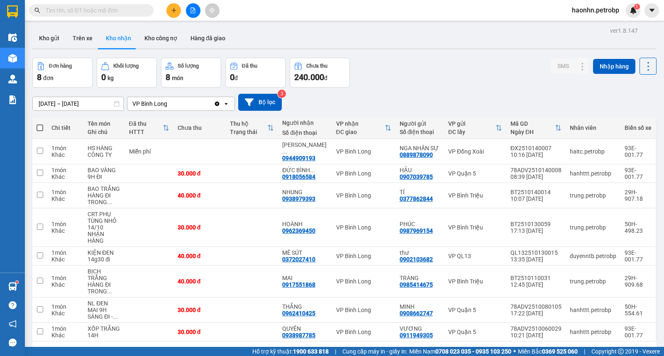
click at [194, 17] on button at bounding box center [193, 10] width 15 height 15
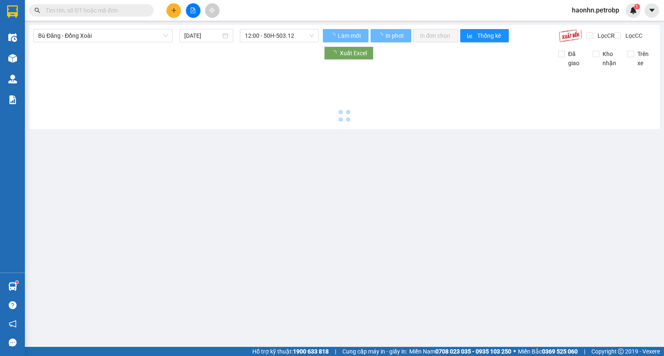
click at [126, 51] on div "Bù Đăng - Đồng Xoài 14/10/2025 12:00 - 50H-503.12 Làm mới In phơi In đơn chọn T…" at bounding box center [344, 77] width 631 height 104
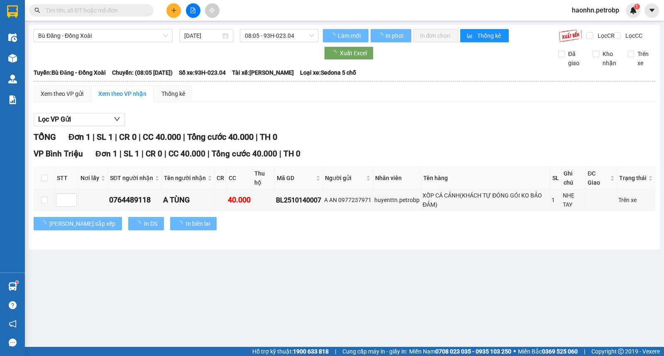
click at [123, 42] on div "Bù Đăng - Đồng Xoài 14/10/2025 08:05 - 93H-023.04" at bounding box center [175, 35] width 285 height 13
click at [121, 41] on span "Bù Đăng - Đồng Xoài" at bounding box center [102, 35] width 129 height 12
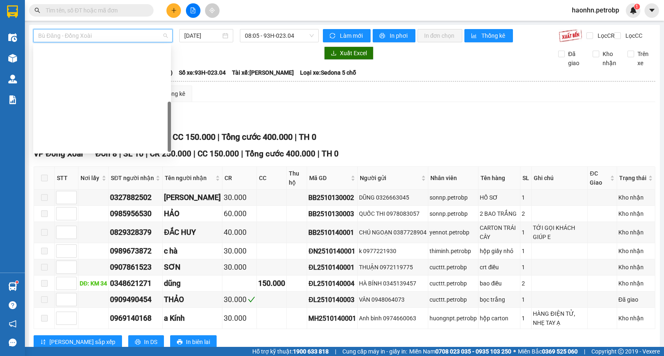
scroll to position [172, 0]
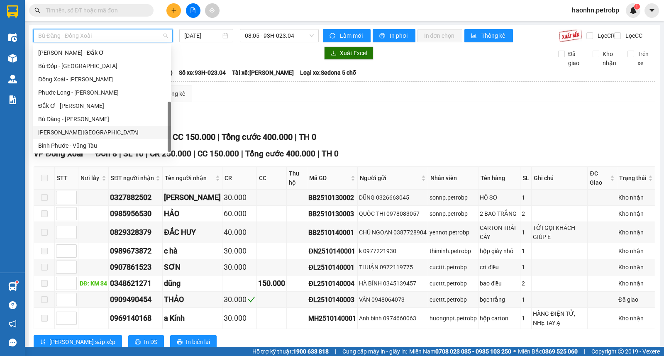
click at [80, 133] on div "Lộc Ninh - Hồ Chí Minh" at bounding box center [102, 132] width 128 height 9
type input "14/10/2025"
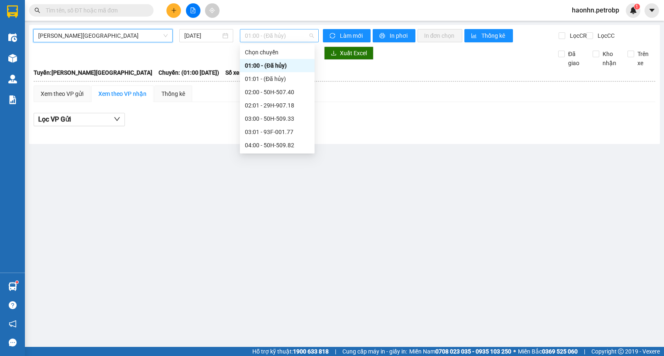
click at [253, 40] on span "01:00 - (Đã hủy)" at bounding box center [279, 35] width 68 height 12
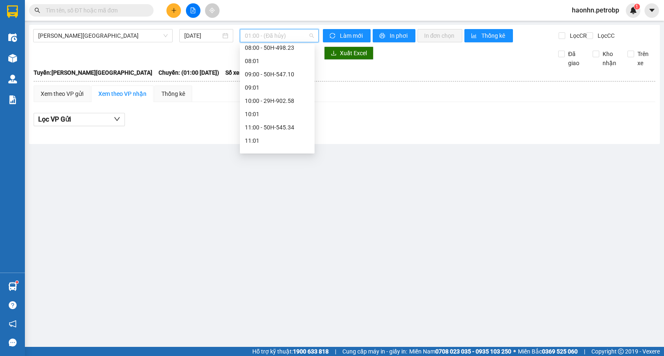
scroll to position [322, 0]
click at [289, 65] on div "12:00 - 50H-503.12" at bounding box center [277, 61] width 65 height 9
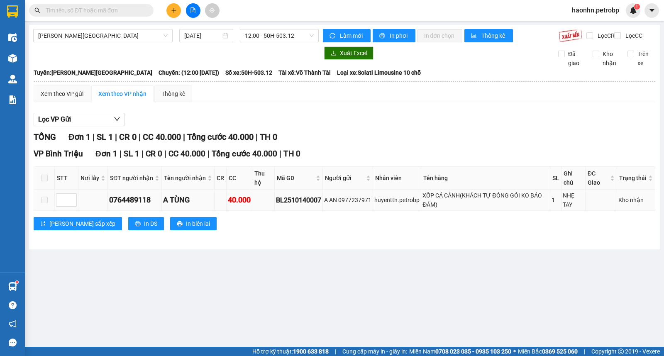
click at [298, 205] on div "BL2510140007" at bounding box center [298, 200] width 45 height 10
click at [118, 11] on input "text" at bounding box center [95, 10] width 98 height 9
paste input "9Y1X71"
type input "9Y1X71"
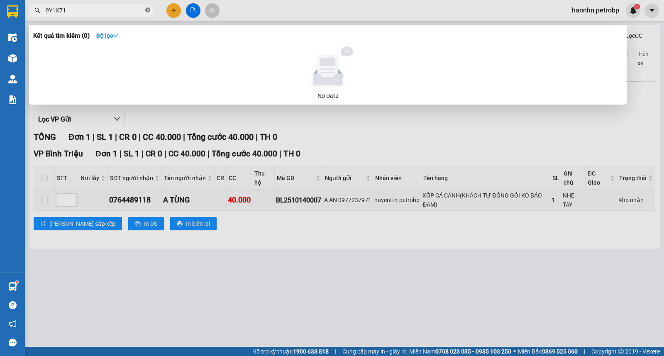
click at [150, 11] on icon "close-circle" at bounding box center [147, 9] width 5 height 5
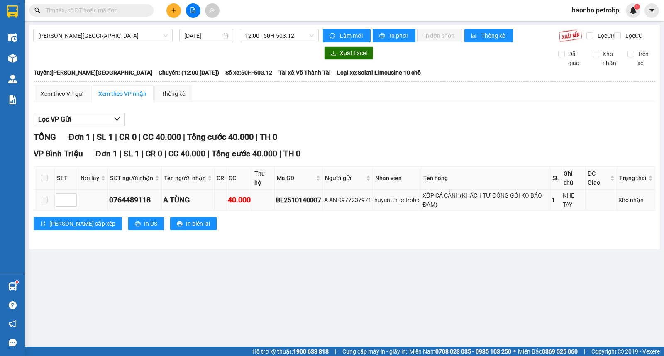
click at [289, 204] on div "BL2510140007" at bounding box center [298, 200] width 45 height 10
copy div "BL2510140007"
click at [118, 10] on input "text" at bounding box center [95, 10] width 98 height 9
paste input "BL2510140007"
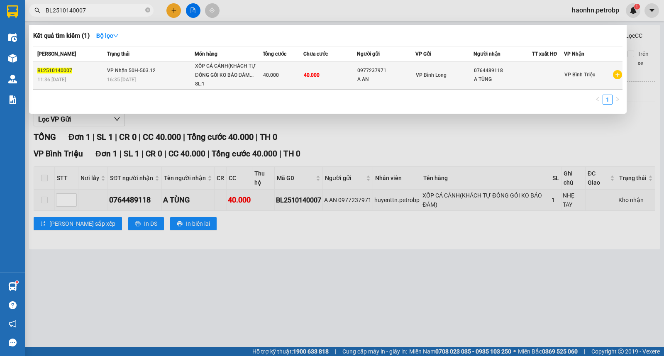
type input "BL2510140007"
click at [195, 72] on td "XỐP CÁ CẢNH(KHÁCH TỰ ĐÓNG GÓI KO BẢO ĐẢM... SL: 1" at bounding box center [229, 75] width 68 height 28
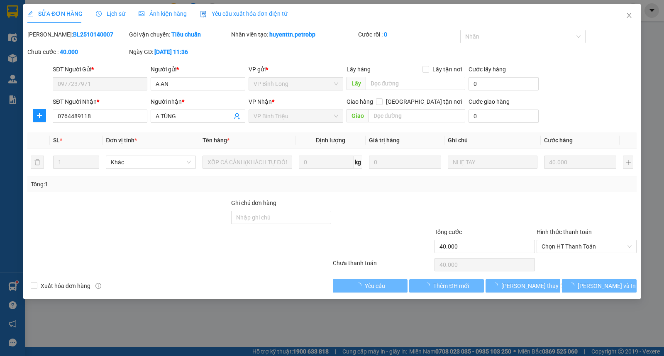
click at [110, 19] on div "Lịch sử" at bounding box center [110, 13] width 29 height 19
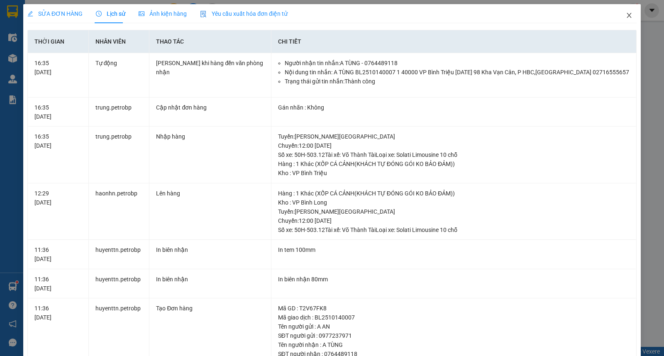
click at [624, 11] on span "Close" at bounding box center [628, 15] width 23 height 23
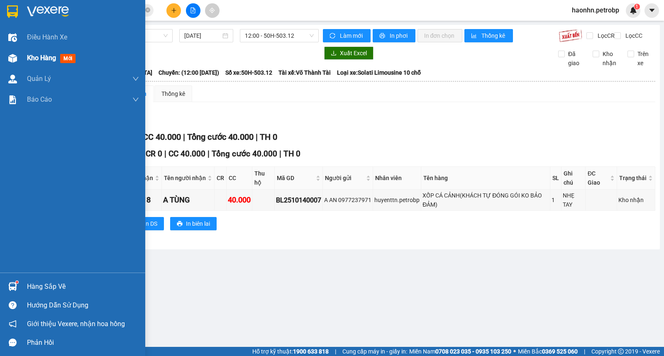
click at [19, 63] on div at bounding box center [12, 58] width 15 height 15
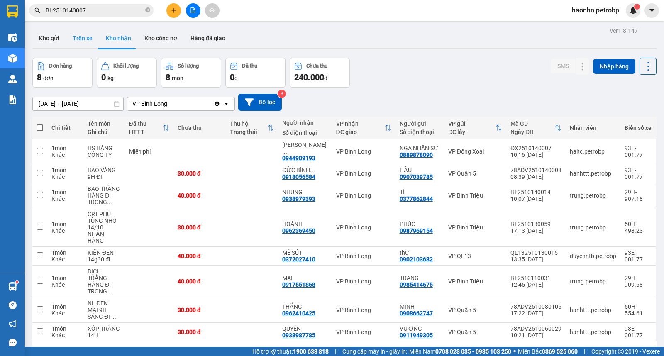
click at [88, 38] on button "Trên xe" at bounding box center [82, 38] width 33 height 20
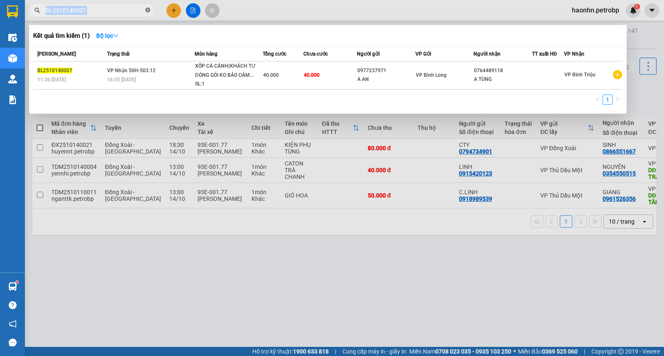
click at [145, 9] on span "BL2510140007" at bounding box center [91, 10] width 124 height 12
click at [148, 10] on icon "close-circle" at bounding box center [147, 9] width 5 height 5
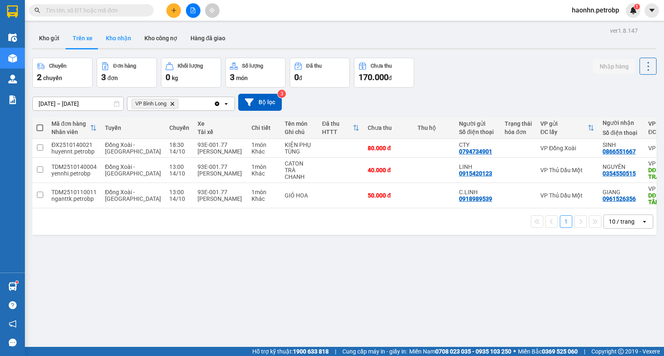
click at [114, 34] on button "Kho nhận" at bounding box center [118, 38] width 39 height 20
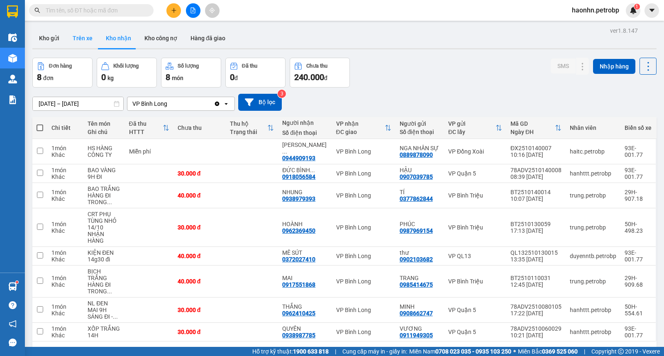
click at [69, 32] on button "Trên xe" at bounding box center [82, 38] width 33 height 20
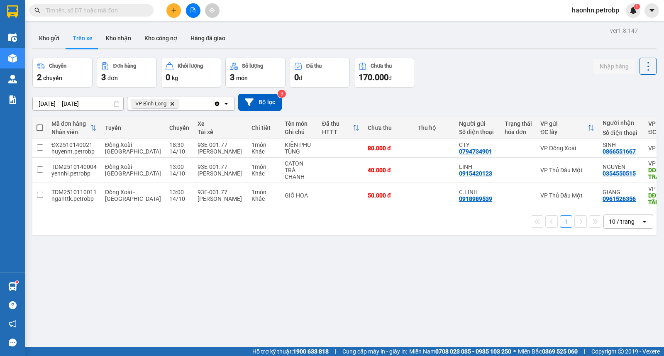
click at [97, 36] on button "Trên xe" at bounding box center [82, 38] width 33 height 20
click at [103, 41] on button "Kho nhận" at bounding box center [118, 38] width 39 height 20
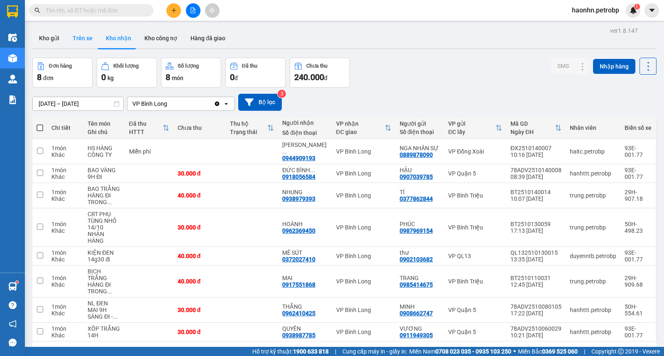
click at [91, 43] on button "Trên xe" at bounding box center [82, 38] width 33 height 20
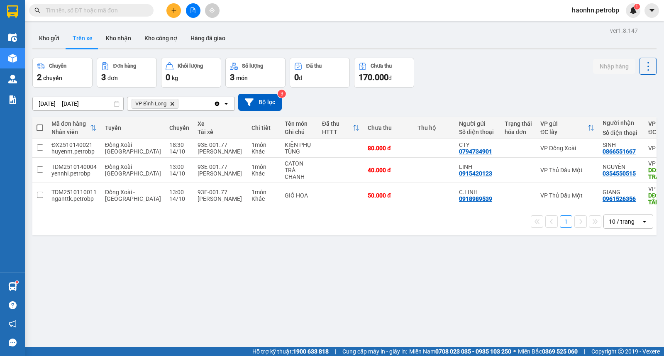
click at [125, 7] on input "text" at bounding box center [95, 10] width 98 height 9
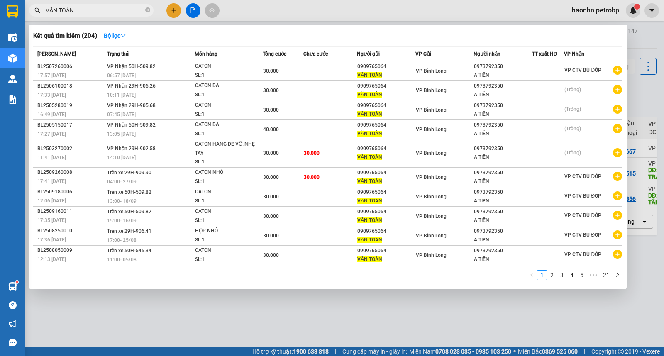
type input "VĂN TOÀN"
click at [551, 271] on div "Mã ĐH Trạng thái Món hàng Tổng cước Chưa cước Người gửi VP Gửi Người nhận TT xu…" at bounding box center [327, 165] width 589 height 239
click at [551, 275] on link "2" at bounding box center [551, 275] width 9 height 9
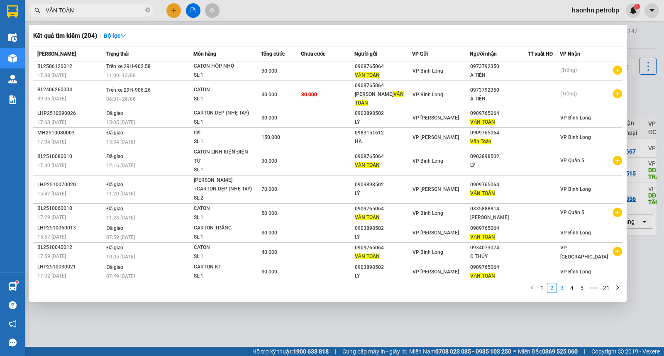
click at [560, 283] on link "3" at bounding box center [561, 287] width 9 height 9
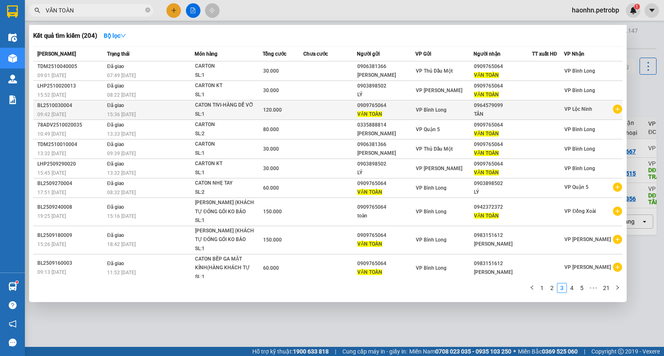
click at [613, 106] on icon "plus-circle" at bounding box center [617, 109] width 9 height 9
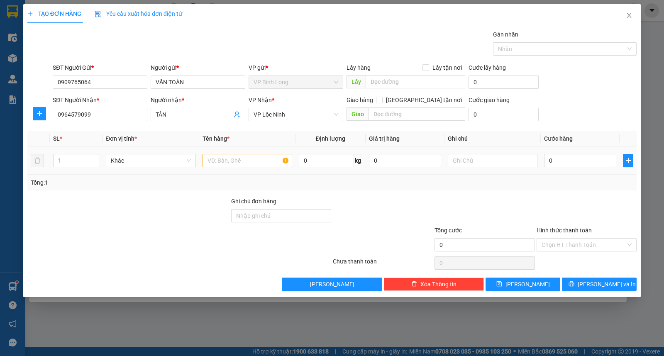
click at [244, 171] on td at bounding box center [247, 161] width 96 height 28
click at [243, 164] on input "text" at bounding box center [247, 160] width 90 height 13
type input "CATON"
click at [575, 163] on input "0" at bounding box center [580, 160] width 72 height 13
type input "3"
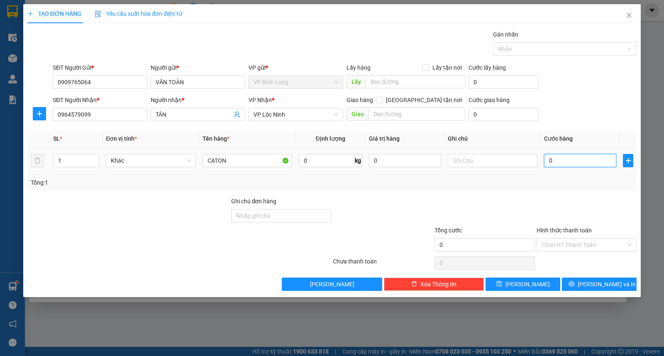
type input "3"
type input "30"
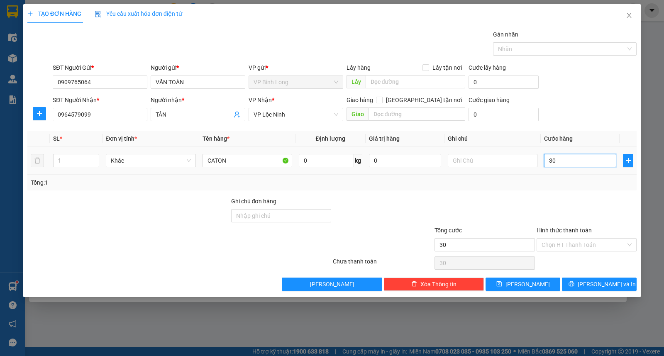
type input "300"
type input "3.000"
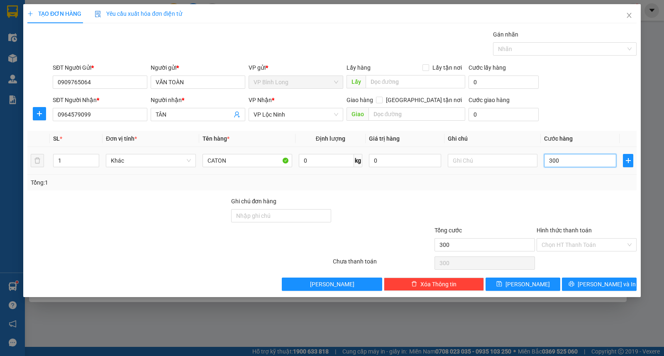
type input "3.000"
type input "30.000"
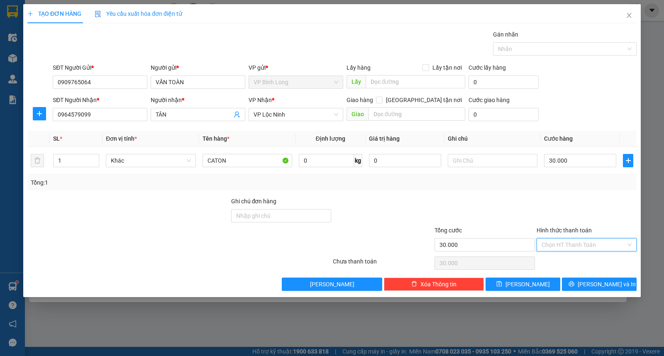
click at [595, 251] on input "Hình thức thanh toán" at bounding box center [584, 245] width 84 height 12
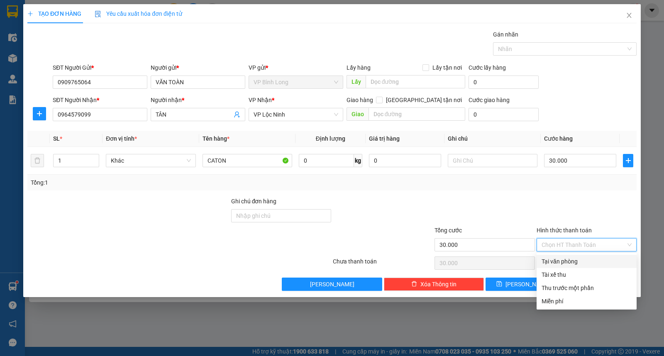
click at [578, 261] on div "Tại văn phòng" at bounding box center [587, 261] width 90 height 9
type input "0"
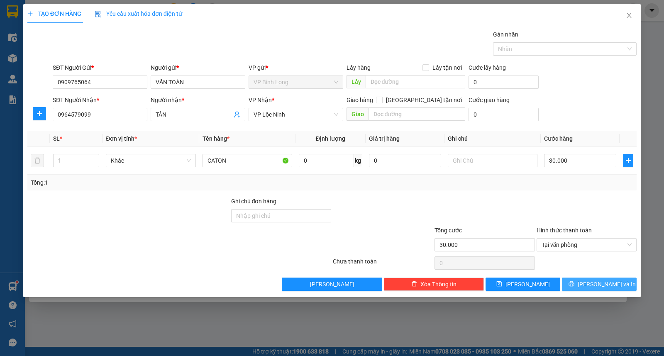
click at [607, 281] on span "Lưu và In" at bounding box center [607, 284] width 58 height 9
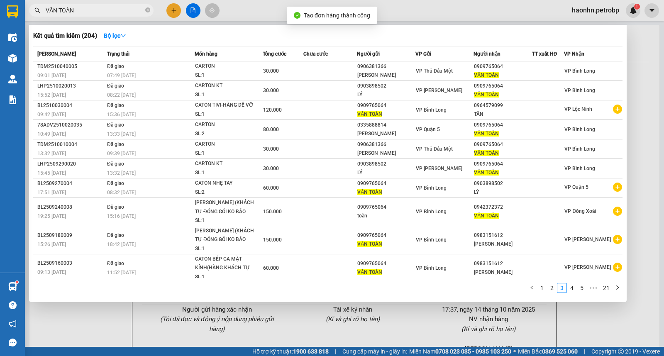
drag, startPoint x: 149, startPoint y: 11, endPoint x: 178, endPoint y: 17, distance: 29.0
click at [162, 17] on div "Kết quả tìm kiếm ( 204 ) Bộ lọc Mã ĐH Trạng thái Món hàng Tổng cước Chưa cước N…" at bounding box center [81, 10] width 162 height 15
click at [147, 9] on icon "close-circle" at bounding box center [147, 9] width 5 height 5
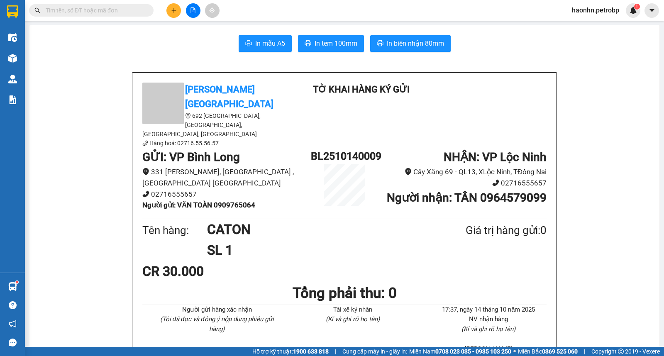
click at [226, 201] on b "Người gửi : VĂN TOÀN 0909765064" at bounding box center [198, 205] width 113 height 8
copy b "0909765064"
click at [319, 48] on span "In tem 100mm" at bounding box center [336, 43] width 43 height 10
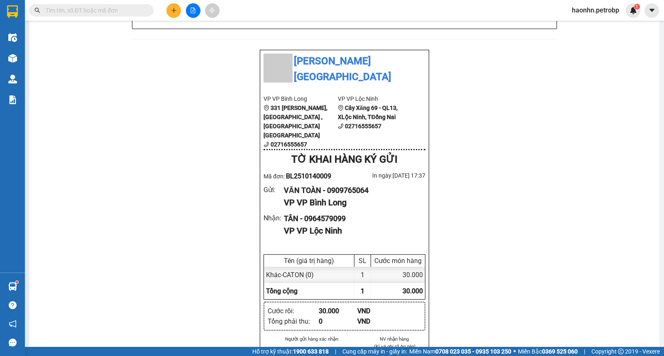
scroll to position [184, 0]
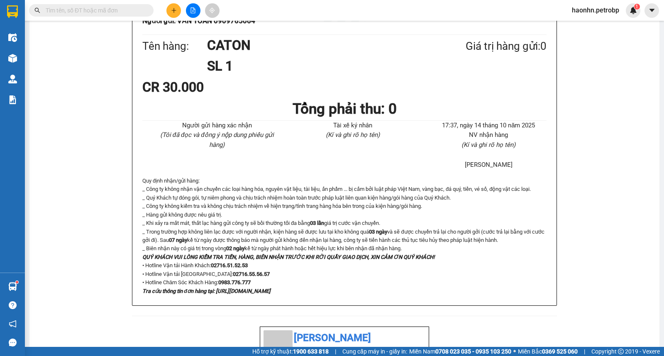
click at [127, 5] on span at bounding box center [91, 10] width 124 height 12
click at [129, 10] on input "text" at bounding box center [95, 10] width 98 height 9
click at [102, 15] on input "text" at bounding box center [95, 10] width 98 height 9
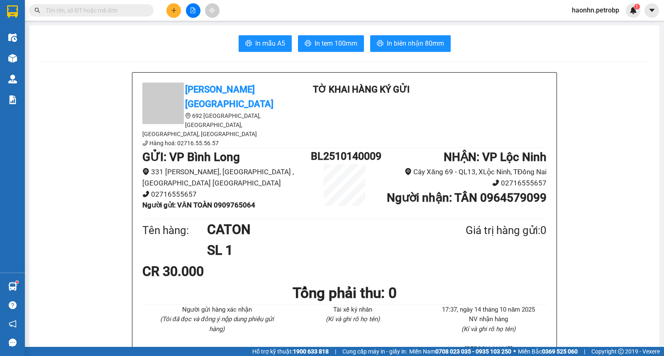
click at [246, 201] on b "Người gửi : VĂN TOÀN 0909765064" at bounding box center [198, 205] width 113 height 8
copy b "0909765064"
click at [103, 7] on input "text" at bounding box center [95, 10] width 98 height 9
paste input "0909765064"
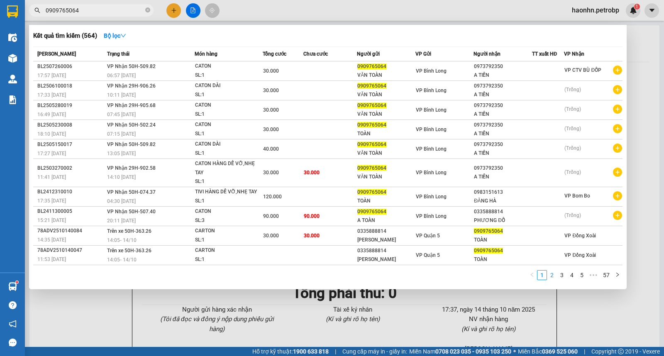
type input "0909765064"
click at [556, 275] on link "2" at bounding box center [551, 275] width 9 height 9
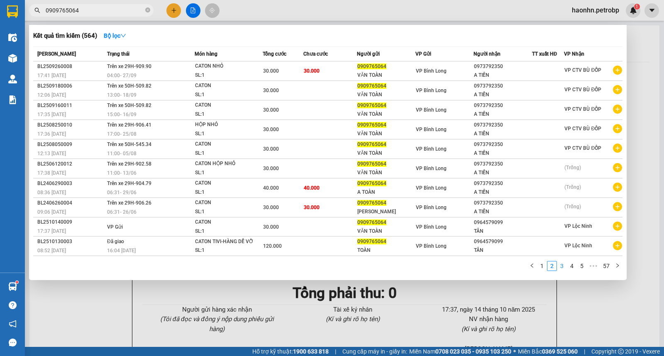
click at [565, 268] on link "3" at bounding box center [561, 265] width 9 height 9
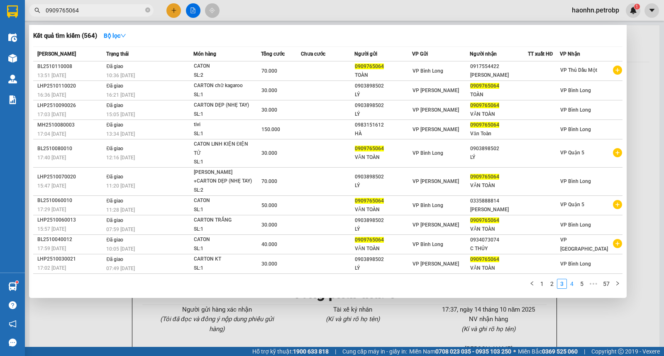
click at [575, 279] on link "4" at bounding box center [571, 283] width 9 height 9
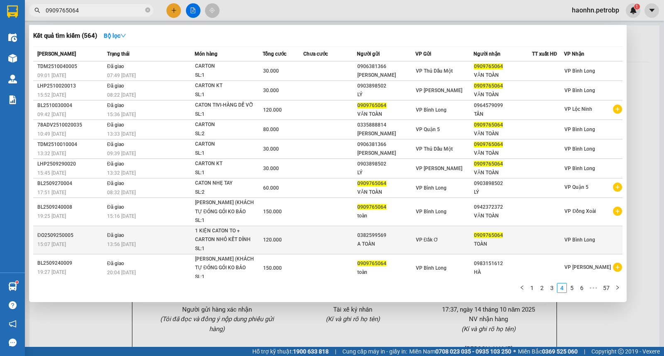
scroll to position [5, 0]
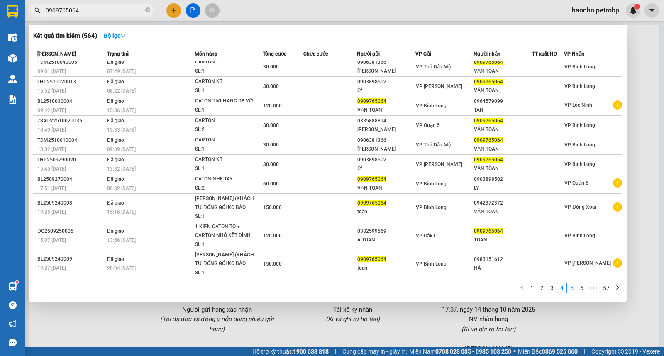
click at [576, 289] on link "5" at bounding box center [571, 287] width 9 height 9
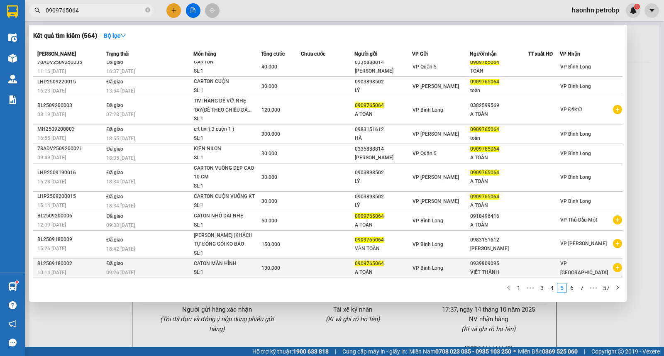
click at [614, 267] on icon "plus-circle" at bounding box center [617, 267] width 9 height 9
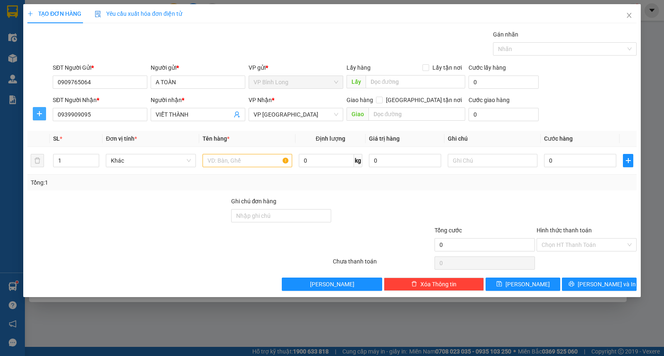
click at [45, 117] on button "button" at bounding box center [39, 113] width 13 height 13
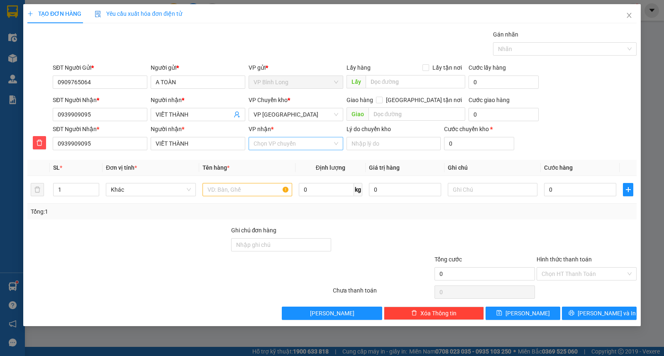
click at [293, 142] on input "VP nhận *" at bounding box center [293, 143] width 79 height 12
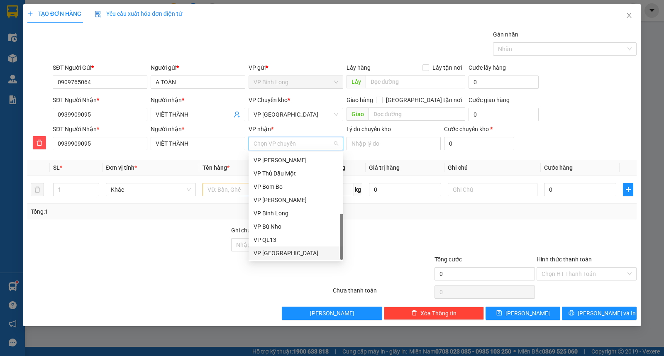
drag, startPoint x: 285, startPoint y: 250, endPoint x: 288, endPoint y: 212, distance: 37.9
click at [285, 250] on div "VP Phước Bình" at bounding box center [296, 253] width 85 height 9
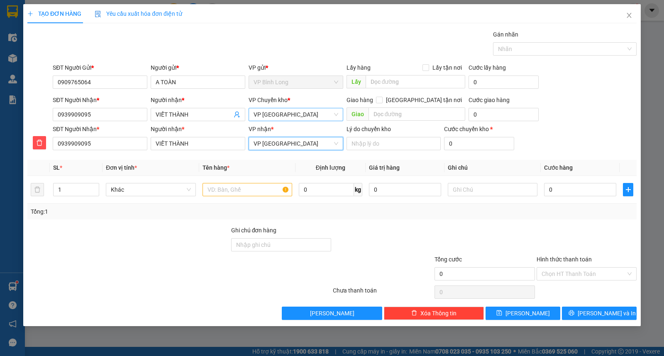
click at [283, 116] on span "VP Phước Bình" at bounding box center [296, 114] width 85 height 12
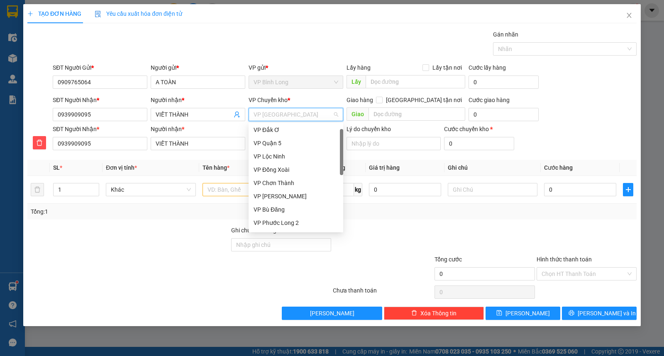
scroll to position [0, 0]
click at [293, 183] on div "VP Đồng Xoài" at bounding box center [296, 184] width 85 height 9
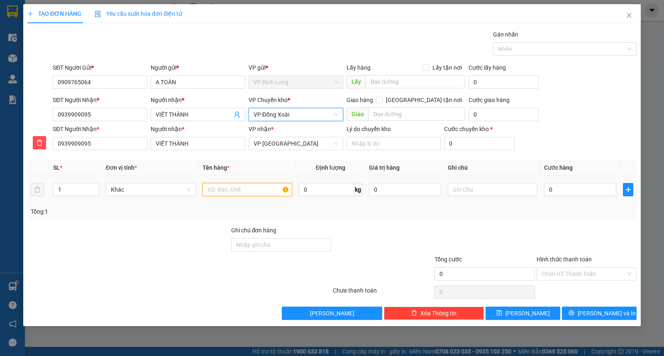
click at [240, 185] on input "text" at bounding box center [247, 189] width 90 height 13
type input "CATON"
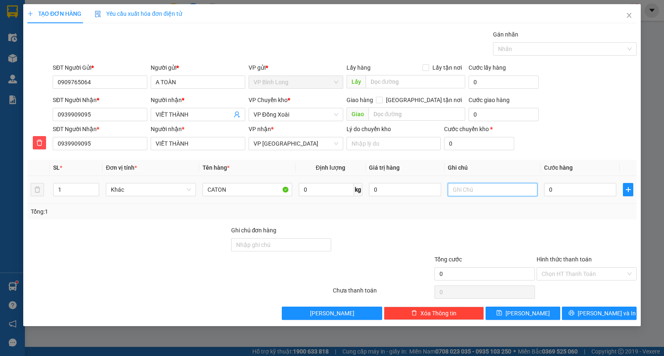
click at [487, 189] on input "text" at bounding box center [493, 189] width 90 height 13
type input "15/10 NHẬN"
click at [599, 193] on input "0" at bounding box center [580, 189] width 72 height 13
type input "3"
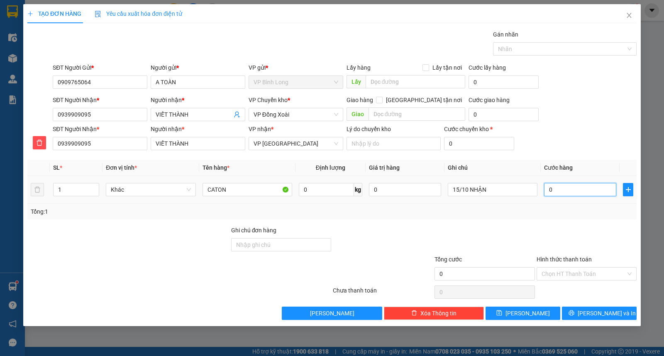
type input "3"
type input "30"
type input "300"
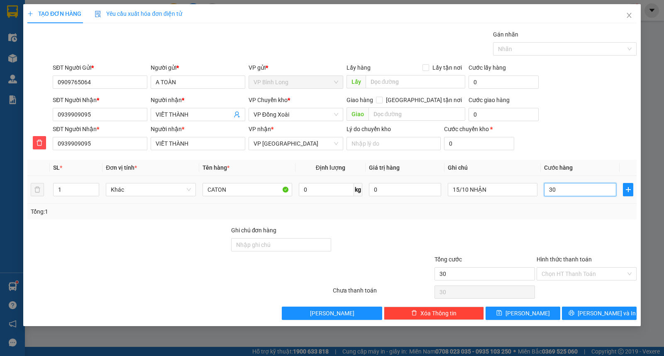
type input "300"
type input "3.000"
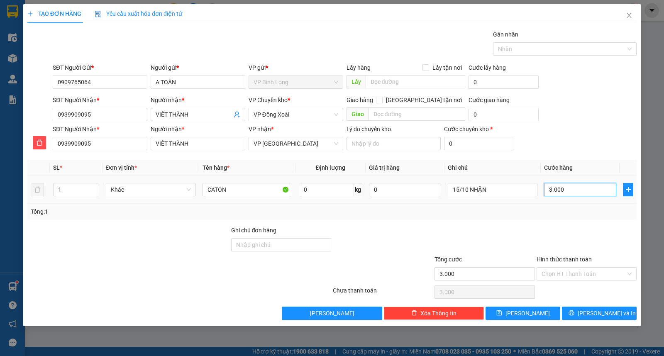
type input "30.000"
click at [581, 269] on input "Hình thức thanh toán" at bounding box center [584, 274] width 84 height 12
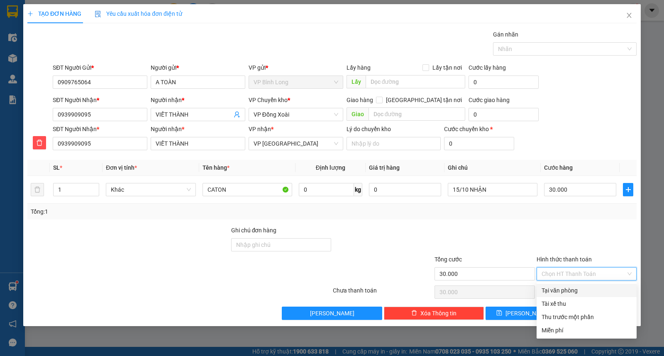
click at [559, 285] on div "Tại văn phòng" at bounding box center [587, 290] width 100 height 13
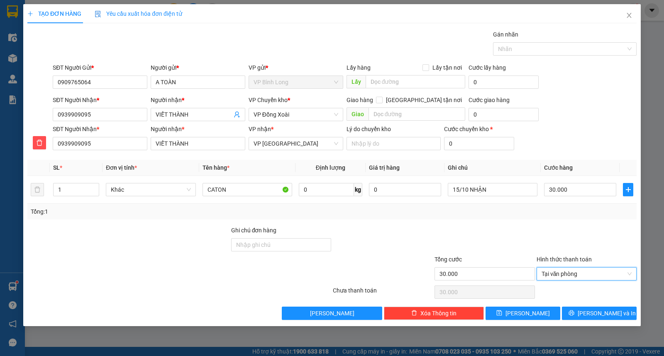
type input "0"
click at [596, 310] on span "Lưu và In" at bounding box center [607, 313] width 58 height 9
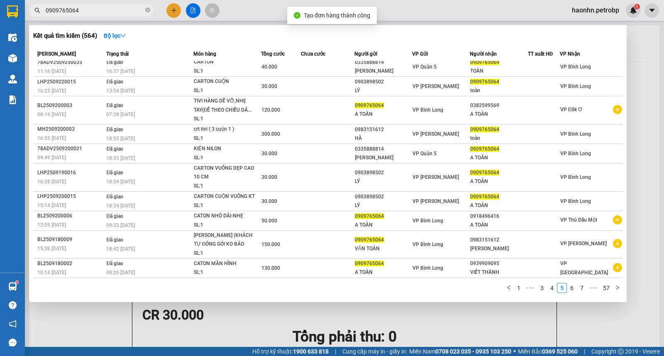
click at [646, 161] on div at bounding box center [332, 178] width 664 height 356
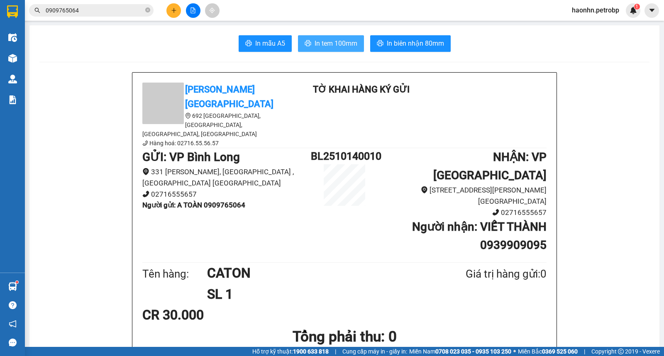
click at [322, 41] on span "In tem 100mm" at bounding box center [336, 43] width 43 height 10
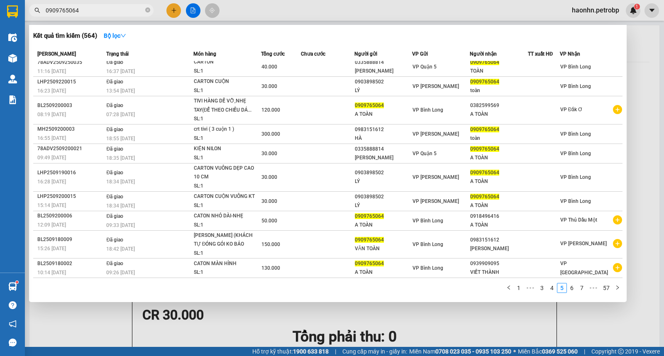
click at [106, 9] on input "0909765064" at bounding box center [95, 10] width 98 height 9
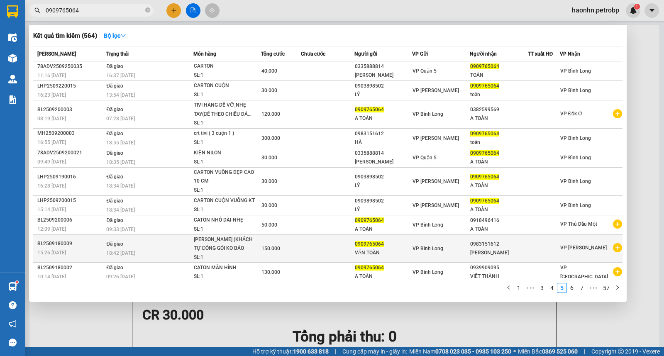
scroll to position [5, 0]
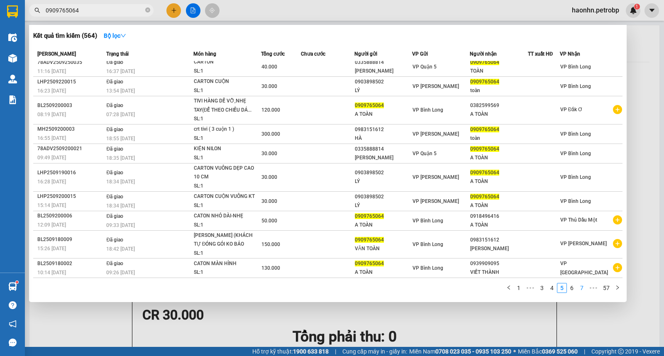
click at [571, 288] on link "6" at bounding box center [571, 287] width 9 height 9
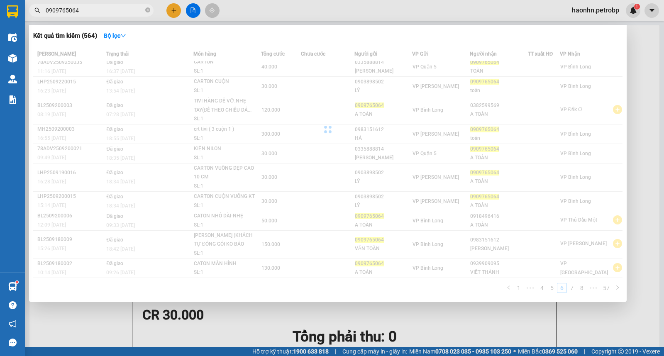
scroll to position [0, 0]
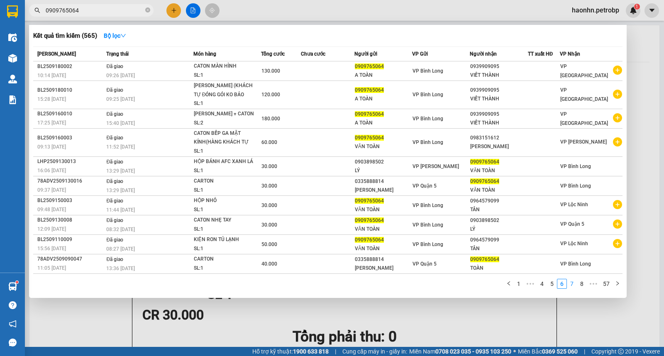
click at [574, 281] on link "7" at bounding box center [571, 283] width 9 height 9
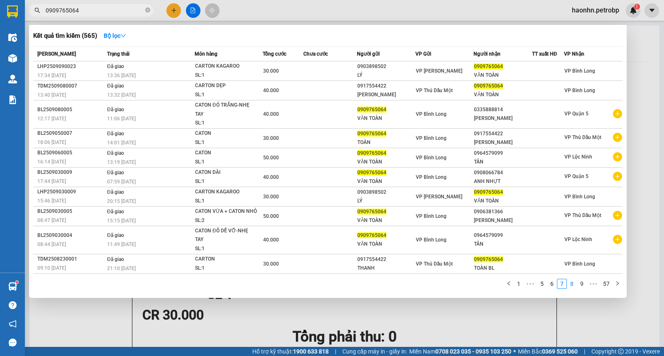
click at [572, 288] on link "8" at bounding box center [571, 283] width 9 height 9
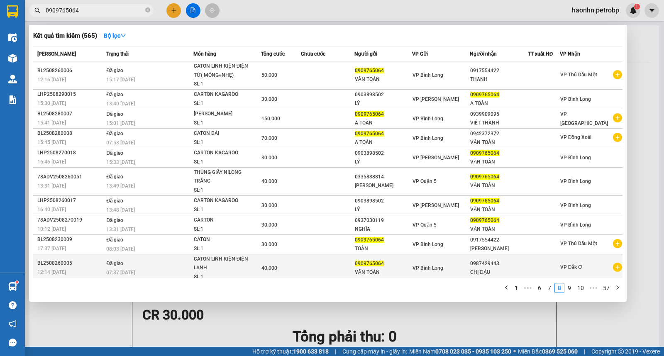
scroll to position [5, 0]
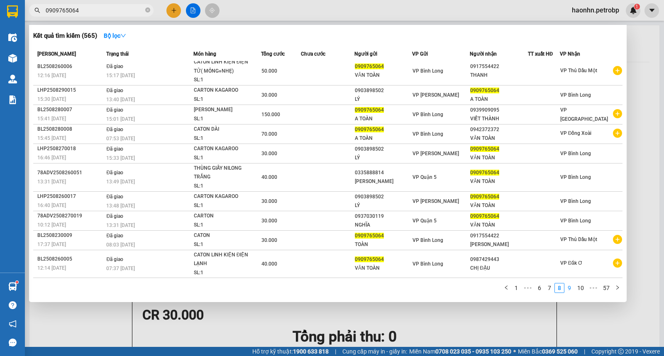
click at [568, 286] on link "9" at bounding box center [569, 287] width 9 height 9
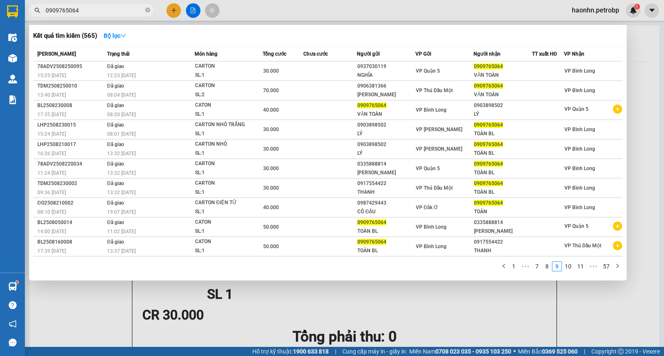
scroll to position [0, 0]
click at [569, 268] on link "10" at bounding box center [568, 266] width 12 height 9
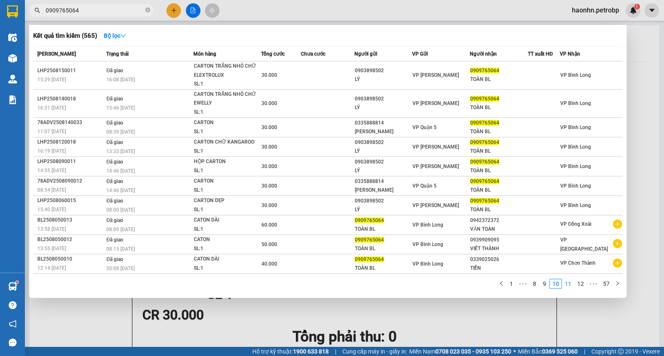
click at [570, 288] on link "11" at bounding box center [568, 283] width 12 height 9
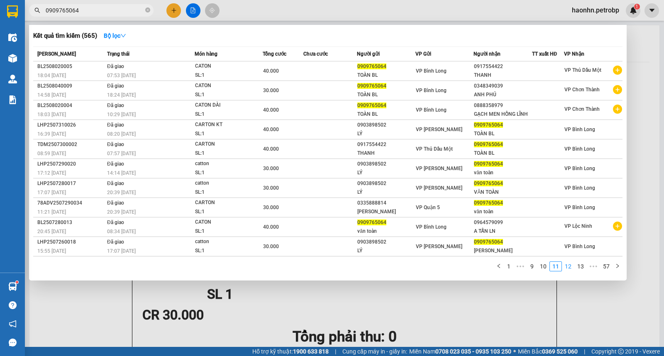
click at [572, 270] on link "12" at bounding box center [568, 266] width 12 height 9
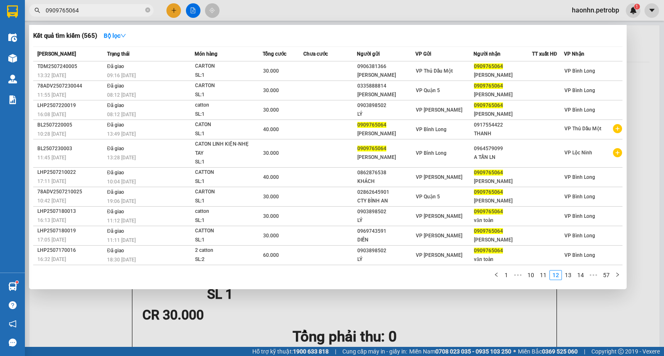
click at [573, 283] on div "1 ••• 10 11 12 13 14 ••• 57" at bounding box center [327, 277] width 589 height 15
click at [572, 280] on link "13" at bounding box center [568, 275] width 12 height 9
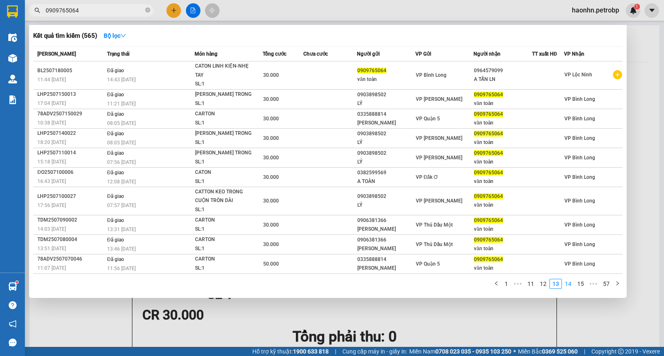
click at [570, 283] on link "14" at bounding box center [568, 283] width 12 height 9
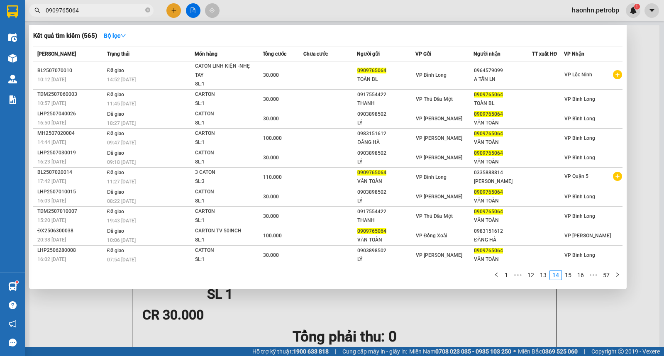
click at [571, 277] on link "15" at bounding box center [568, 275] width 12 height 9
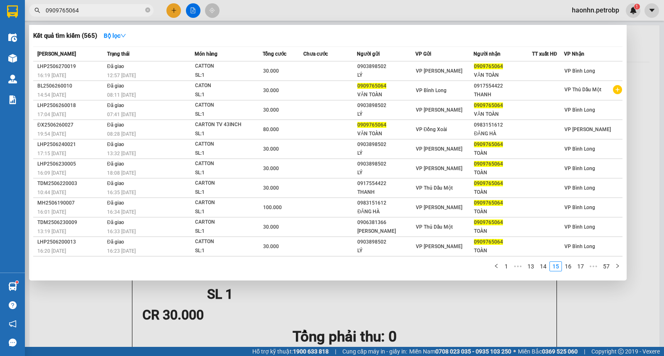
click at [572, 273] on div "1 ••• 13 14 15 16 17 ••• 57" at bounding box center [327, 268] width 589 height 15
click at [571, 271] on link "16" at bounding box center [568, 266] width 12 height 9
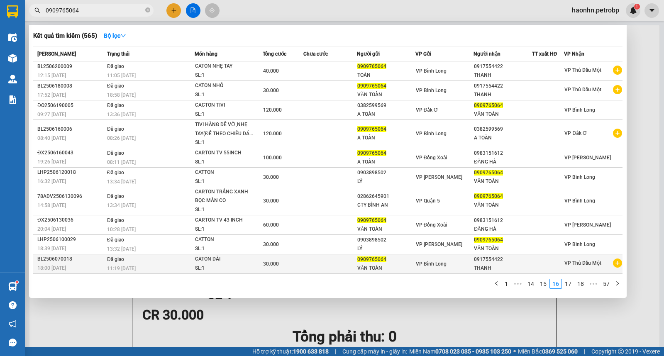
click at [538, 262] on div at bounding box center [548, 263] width 32 height 9
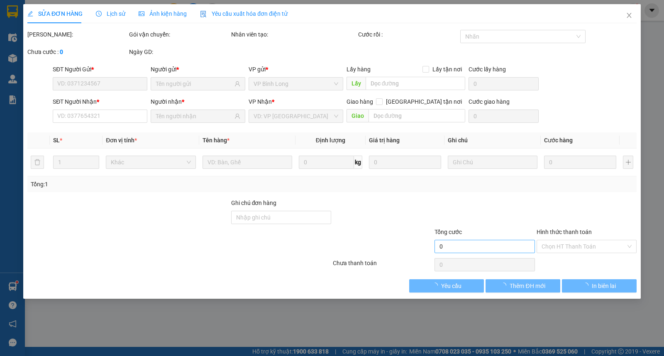
type input "0909765064"
type input "0917554422"
type input "30.000"
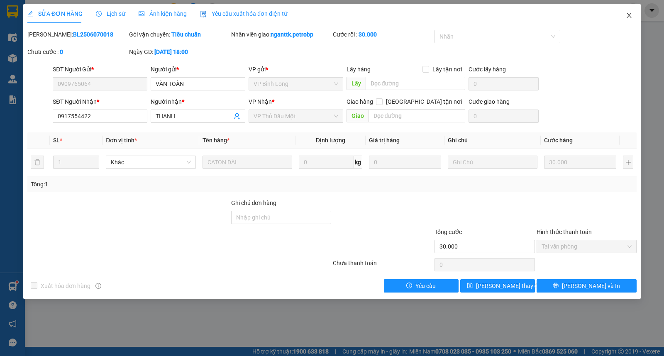
click at [631, 17] on icon "close" at bounding box center [629, 15] width 7 height 7
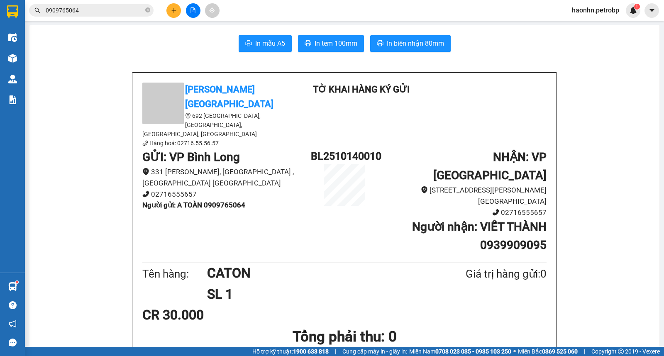
click at [125, 5] on span "0909765064" at bounding box center [91, 10] width 124 height 12
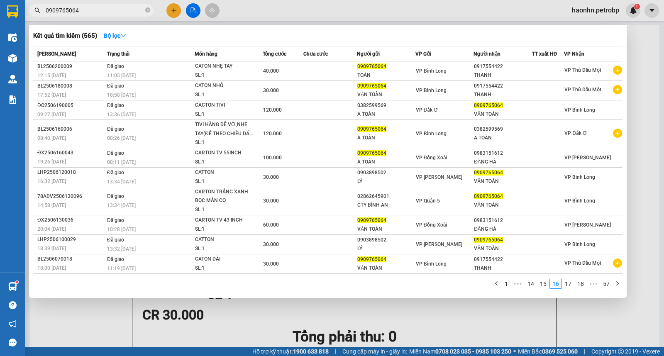
click at [125, 10] on input "0909765064" at bounding box center [95, 10] width 98 height 9
click at [529, 285] on link "14" at bounding box center [531, 283] width 12 height 9
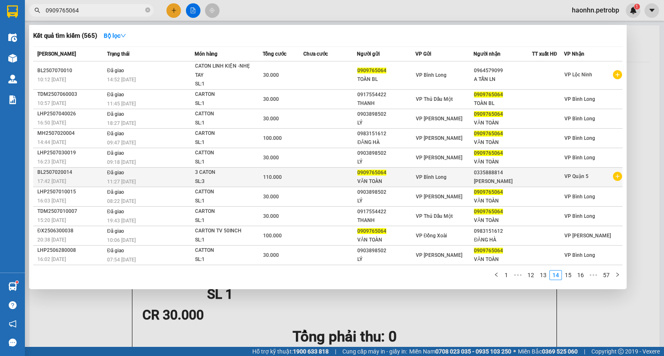
click at [616, 178] on icon "plus-circle" at bounding box center [617, 176] width 9 height 9
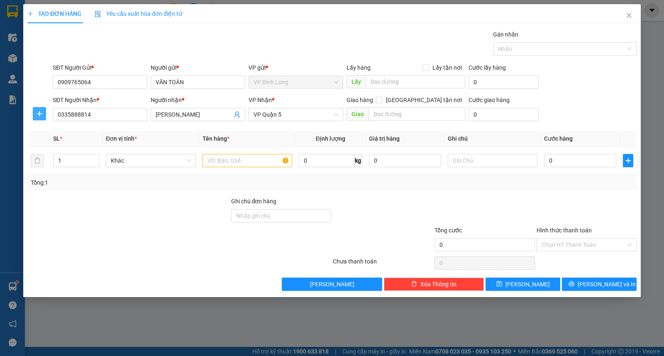
click at [40, 112] on icon "plus" at bounding box center [39, 113] width 7 height 7
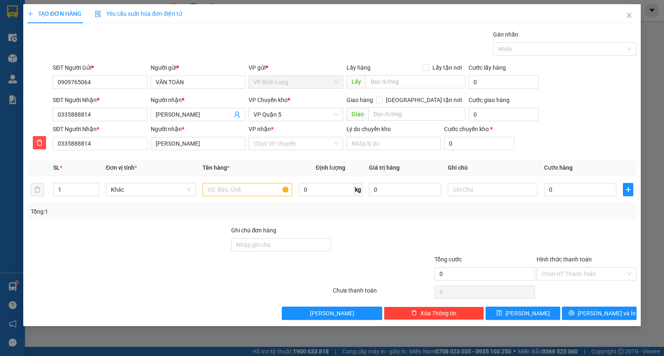
click at [271, 122] on div "VP Chuyển kho * VP Quận 5" at bounding box center [296, 109] width 95 height 29
click at [274, 117] on span "VP Quận 5" at bounding box center [296, 114] width 85 height 12
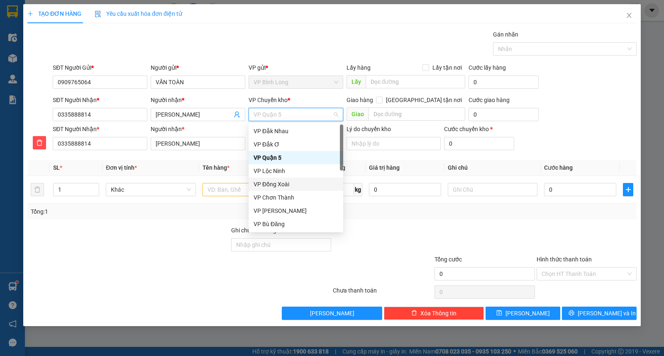
click at [292, 181] on div "VP Đồng Xoài" at bounding box center [296, 184] width 85 height 9
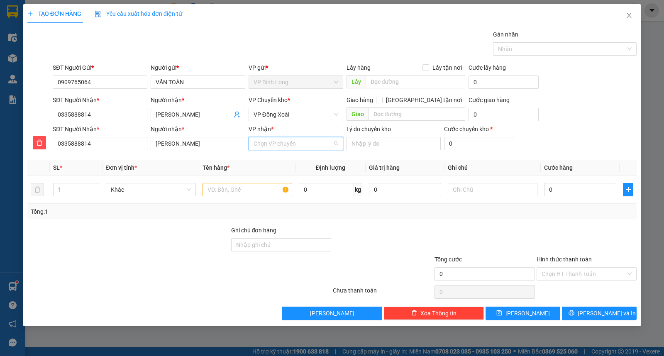
click at [299, 146] on input "VP nhận *" at bounding box center [293, 143] width 79 height 12
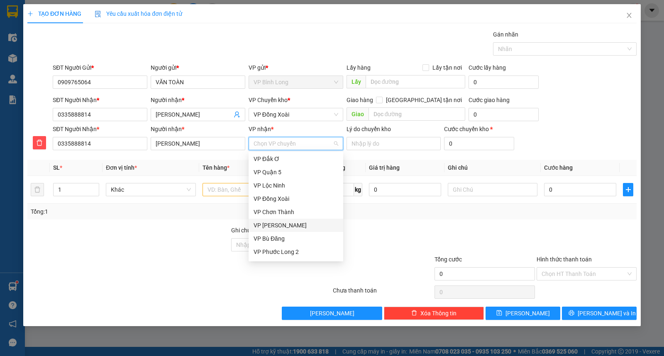
scroll to position [199, 0]
click at [312, 250] on div "VP Phước Bình" at bounding box center [296, 253] width 85 height 9
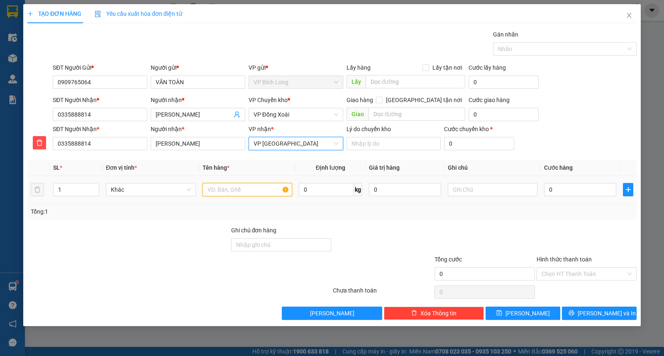
click at [271, 190] on input "text" at bounding box center [247, 189] width 90 height 13
type input "CATON"
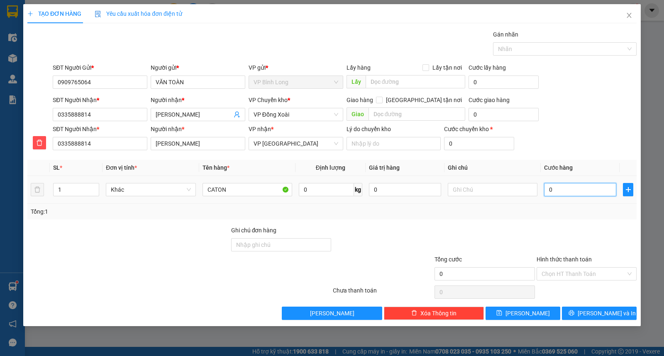
type input "3"
type input "30"
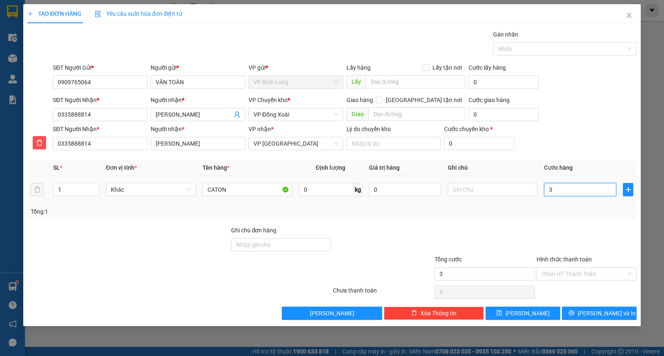
type input "30"
type input "300"
type input "3.000"
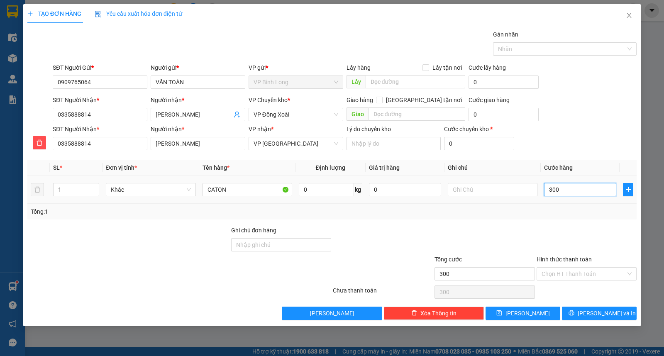
type input "3.000"
type input "30.000"
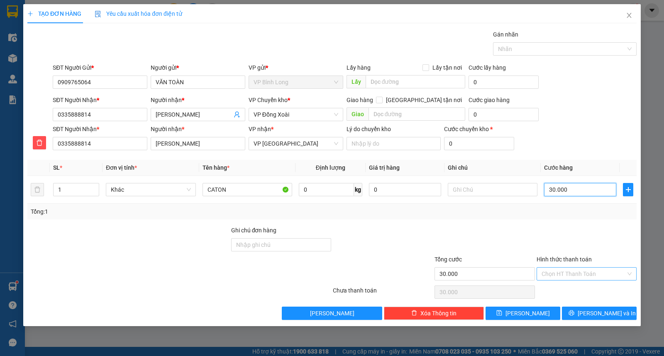
type input "30.000"
click at [571, 275] on input "Hình thức thanh toán" at bounding box center [584, 274] width 84 height 12
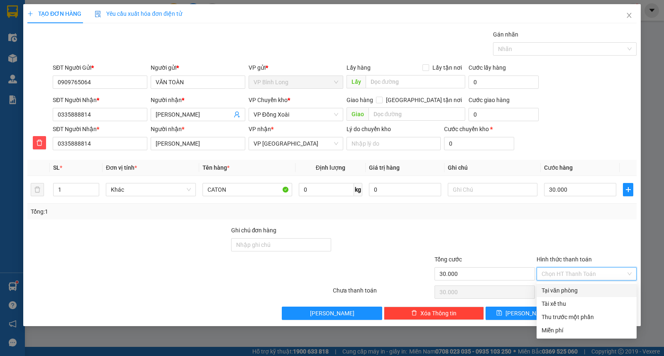
click at [556, 291] on div "Tại văn phòng" at bounding box center [587, 290] width 90 height 9
type input "0"
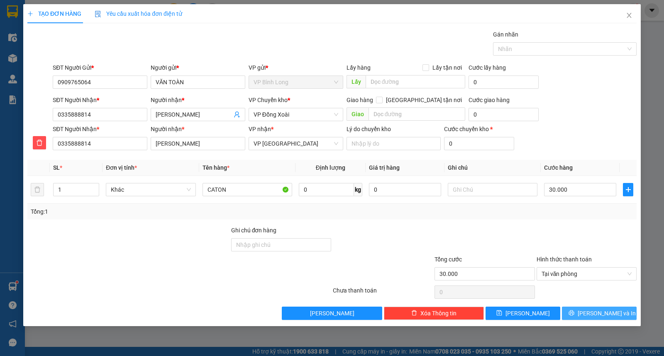
click at [594, 312] on span "Lưu và In" at bounding box center [607, 313] width 58 height 9
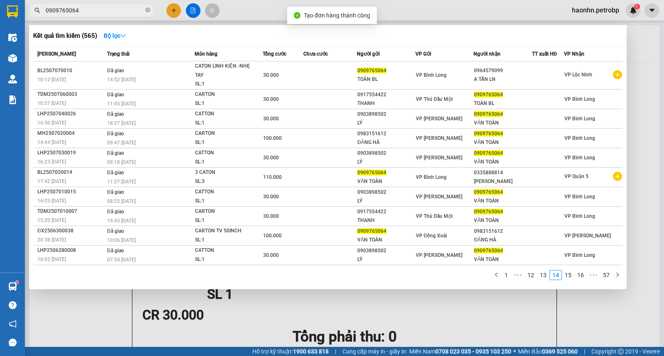
click at [644, 173] on div at bounding box center [332, 178] width 664 height 356
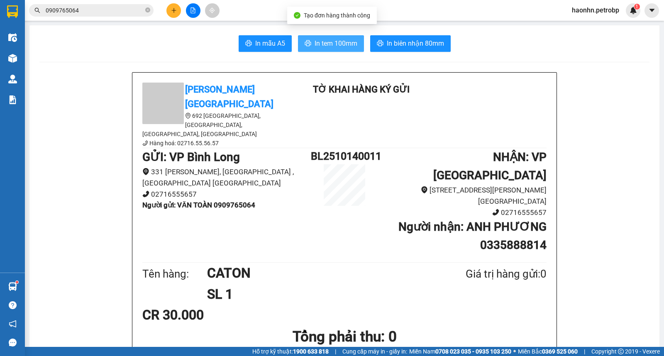
click at [307, 47] on span "printer" at bounding box center [308, 44] width 7 height 8
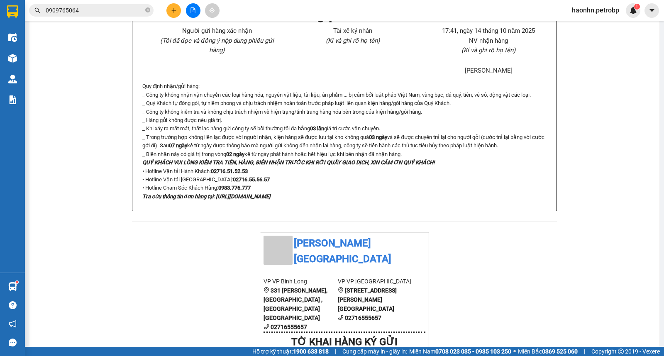
scroll to position [461, 0]
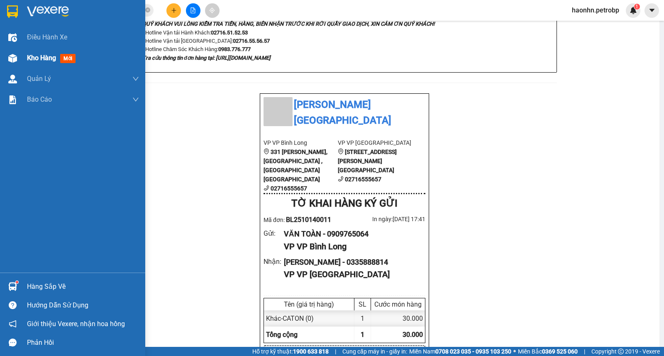
click at [18, 59] on div at bounding box center [12, 58] width 15 height 15
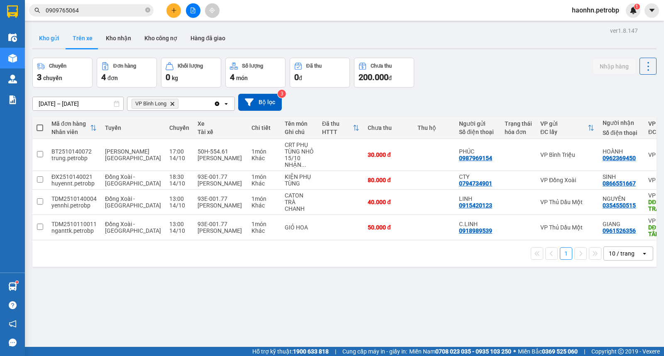
click at [63, 46] on button "Kho gửi" at bounding box center [49, 38] width 34 height 20
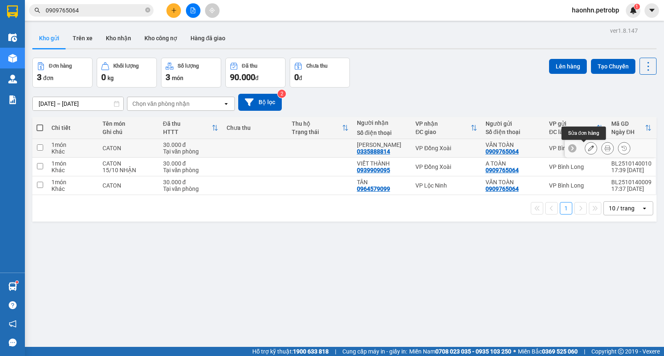
click at [588, 151] on icon at bounding box center [591, 148] width 6 height 6
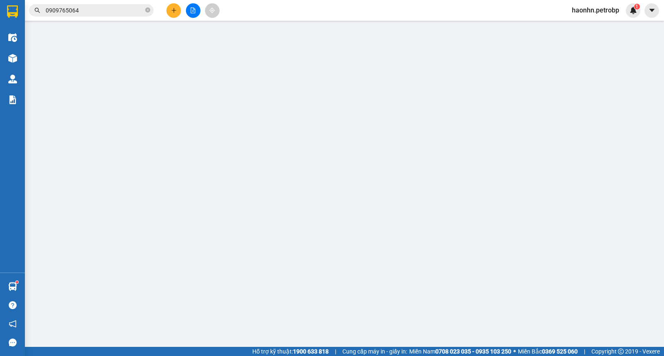
type input "0909765064"
type input "0335888814"
type input "30.000"
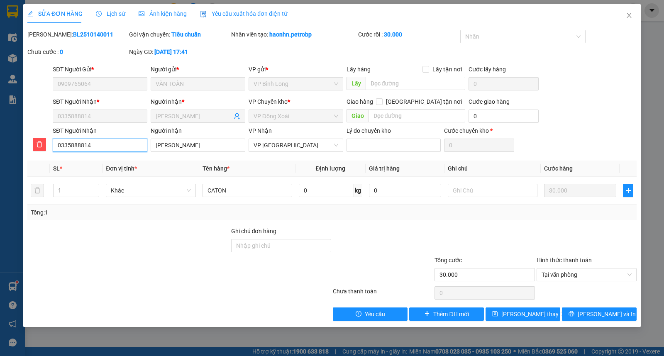
click at [105, 139] on input "0335888814" at bounding box center [100, 145] width 95 height 13
type input "0972610810"
click at [219, 144] on input "[PERSON_NAME]" at bounding box center [198, 145] width 95 height 13
click at [241, 118] on span "[PERSON_NAME]" at bounding box center [198, 116] width 95 height 13
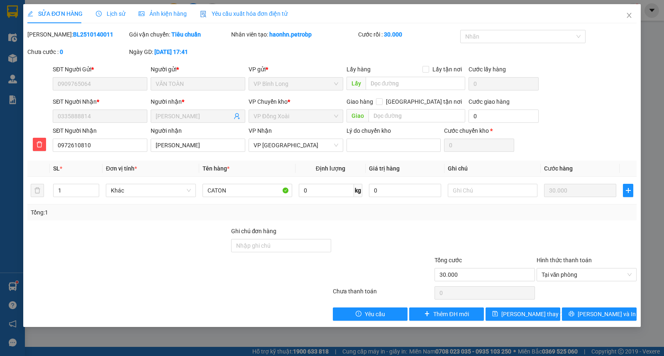
click at [240, 117] on span "[PERSON_NAME]" at bounding box center [198, 116] width 95 height 13
click at [236, 117] on icon "user-add" at bounding box center [237, 116] width 7 height 7
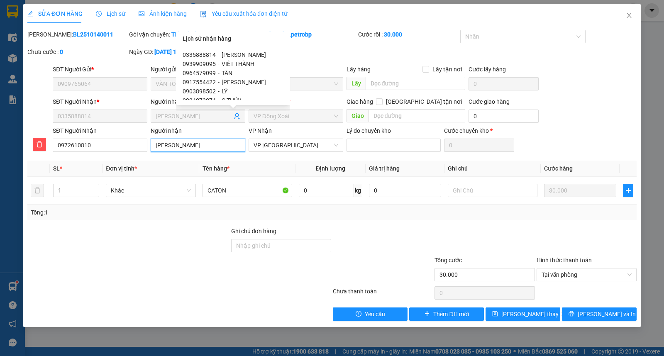
click at [222, 141] on input "[PERSON_NAME]" at bounding box center [198, 145] width 95 height 13
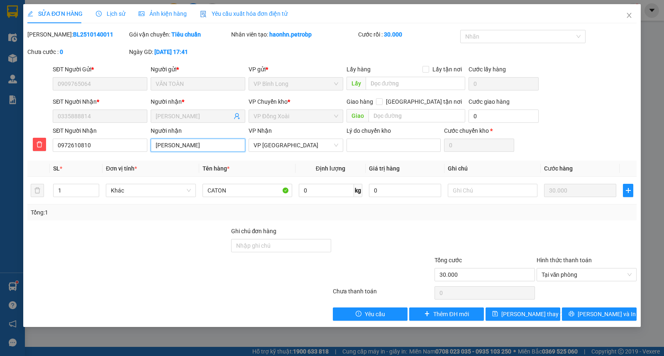
click at [222, 141] on input "[PERSON_NAME]" at bounding box center [198, 145] width 95 height 13
type input "ANH AN"
click at [275, 173] on th "Tên hàng *" at bounding box center [247, 169] width 96 height 16
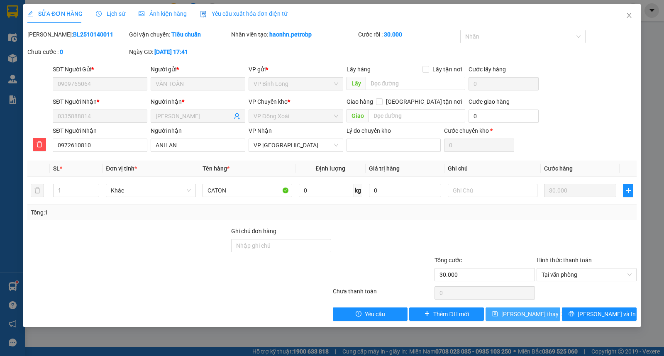
click at [550, 317] on button "Lưu thay đổi" at bounding box center [522, 313] width 75 height 13
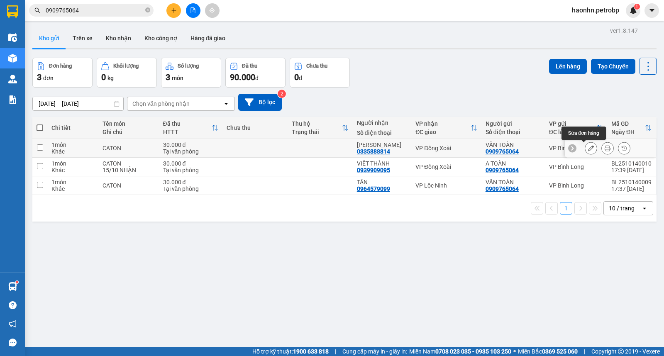
click at [588, 150] on icon at bounding box center [591, 148] width 6 height 6
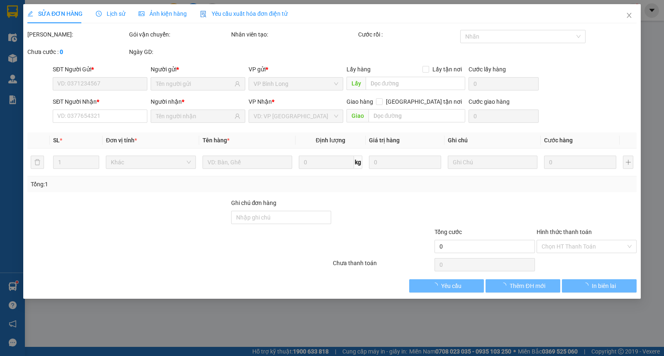
type input "0909765064"
type input "0335888814"
type input "30.000"
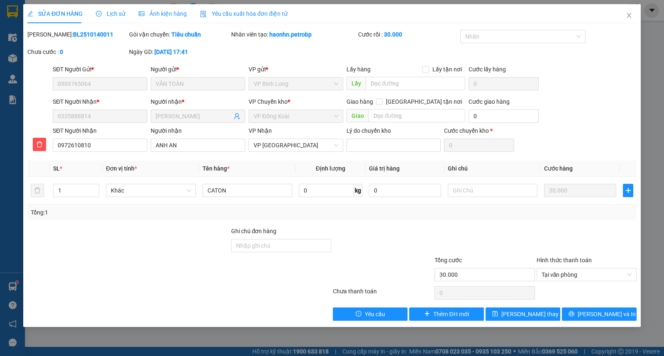
click at [239, 119] on icon "user-add" at bounding box center [237, 116] width 7 height 7
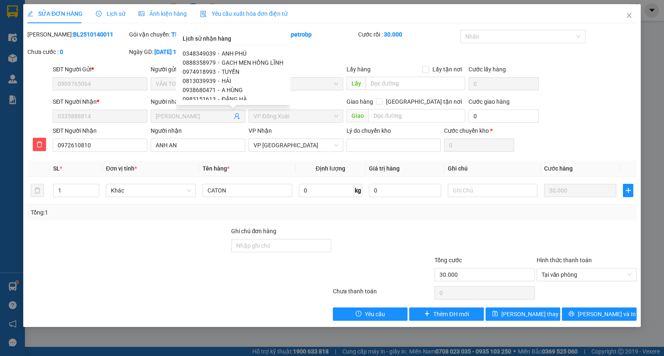
scroll to position [169, 0]
click at [225, 76] on span "TOÀN" at bounding box center [229, 77] width 15 height 7
type input "0909765064"
type input "TOÀN"
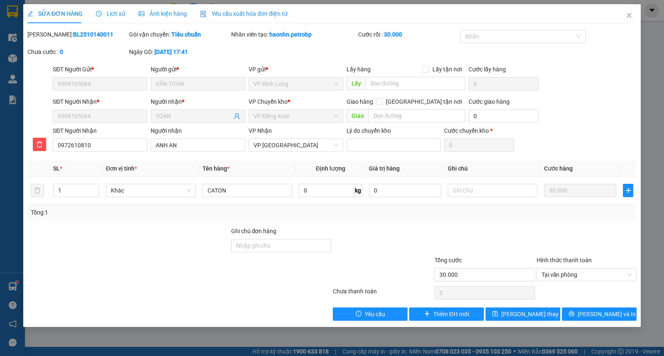
click at [183, 169] on th "Đơn vị tính *" at bounding box center [150, 169] width 96 height 16
click at [578, 315] on button "Lưu và In" at bounding box center [599, 313] width 75 height 13
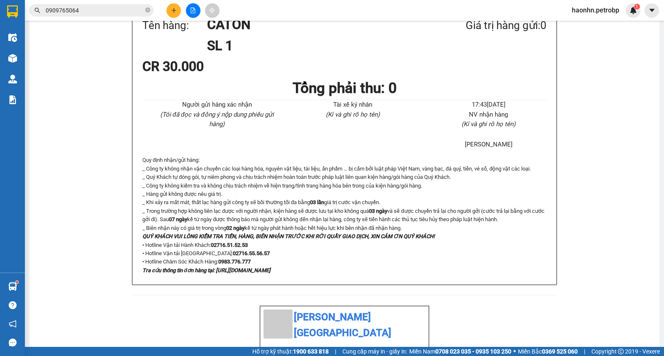
scroll to position [46, 0]
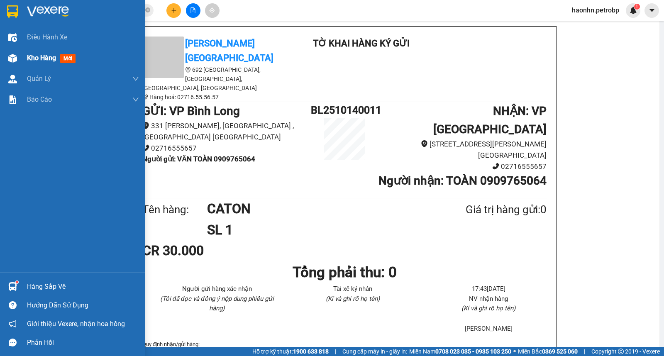
click at [11, 55] on img at bounding box center [12, 58] width 9 height 9
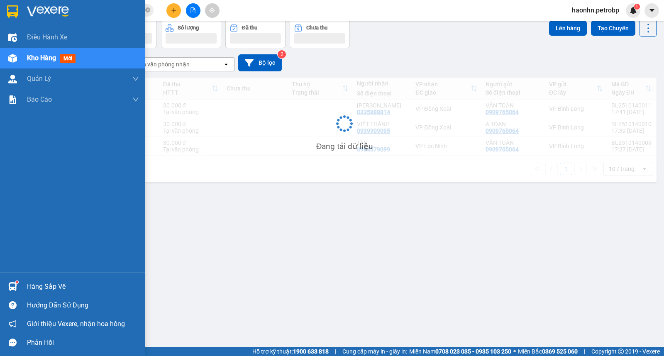
scroll to position [38, 0]
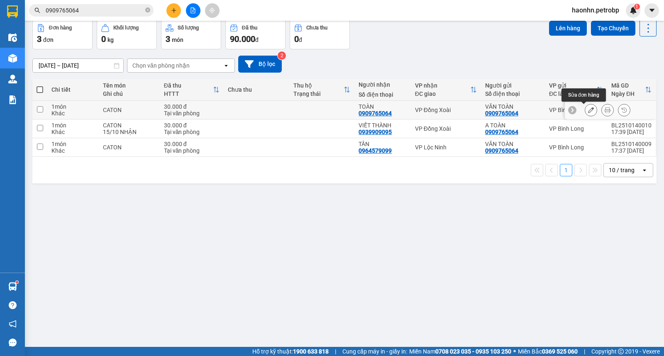
click at [588, 110] on button at bounding box center [591, 110] width 12 height 15
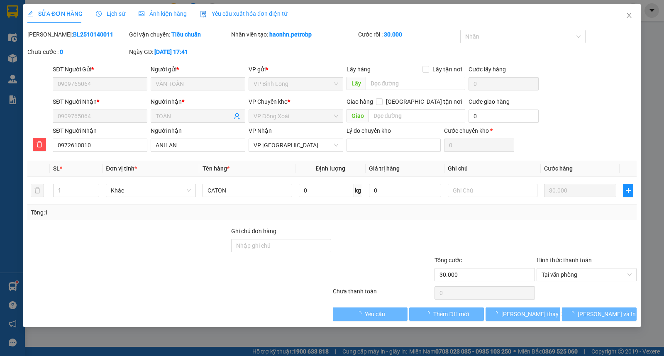
type input "0909765064"
type input "30.000"
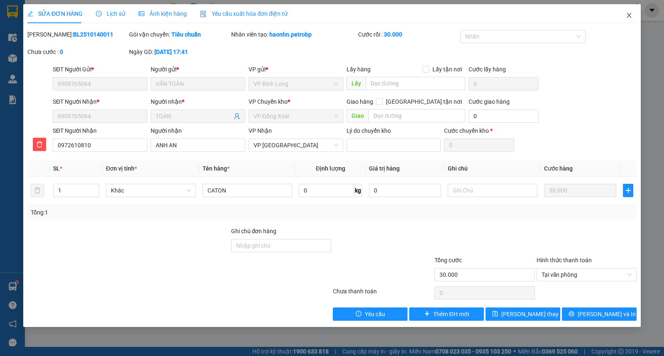
click at [626, 22] on span "Close" at bounding box center [628, 15] width 23 height 23
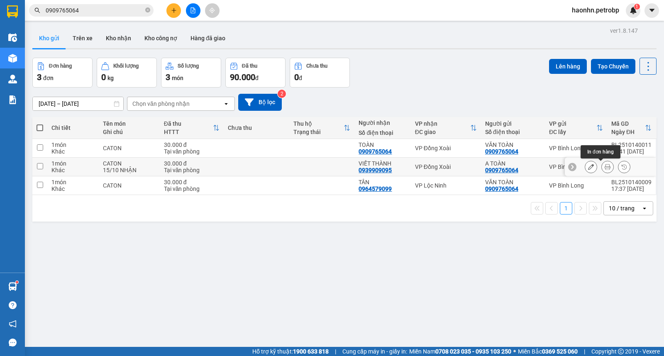
click at [602, 171] on button at bounding box center [608, 167] width 12 height 15
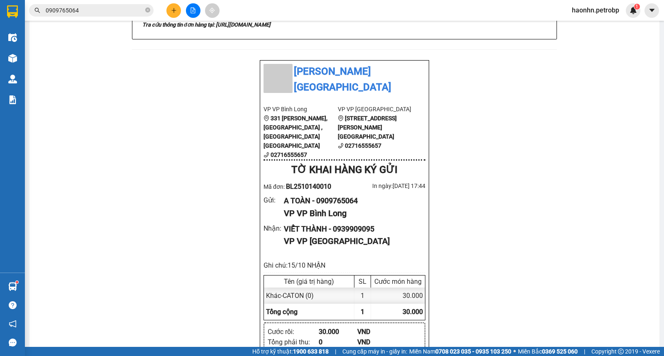
scroll to position [461, 0]
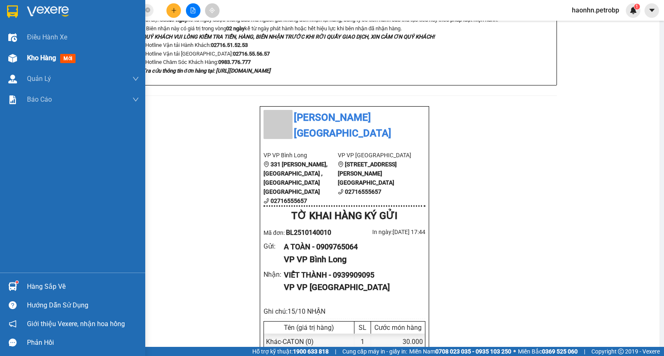
click at [11, 59] on img at bounding box center [12, 58] width 9 height 9
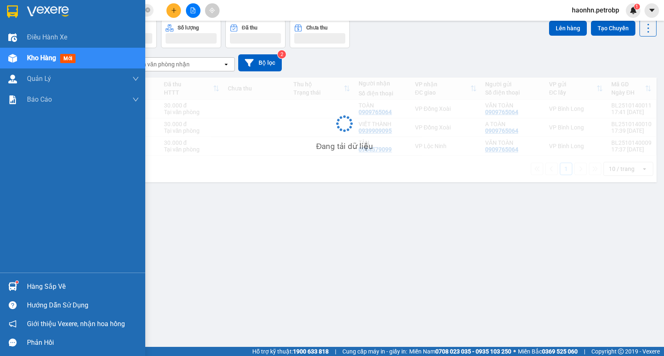
scroll to position [38, 0]
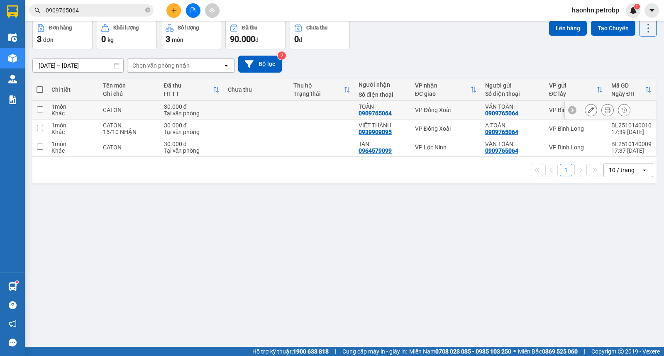
click at [588, 111] on icon at bounding box center [591, 110] width 6 height 6
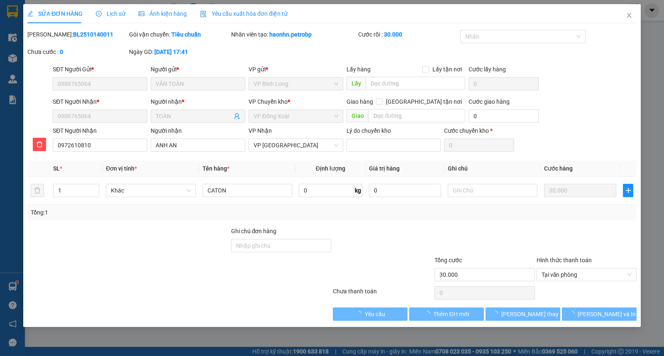
type input "0909765064"
type input "30.000"
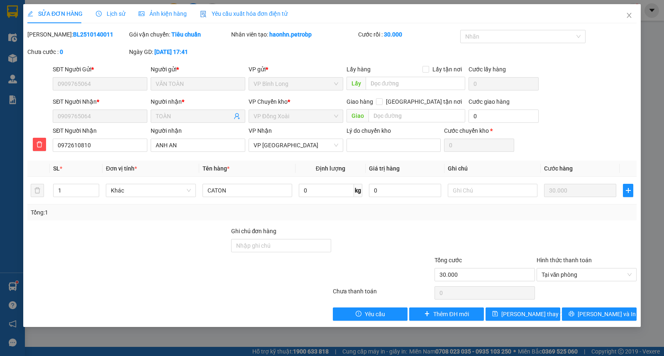
click at [243, 116] on span "TOÀN" at bounding box center [198, 116] width 95 height 13
click at [240, 117] on span "TOÀN" at bounding box center [198, 116] width 95 height 13
click at [234, 117] on icon "user-add" at bounding box center [237, 116] width 7 height 7
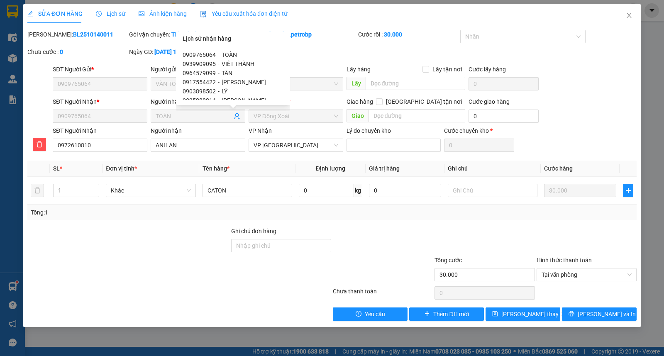
click at [583, 67] on div "SĐT Người Gửi * 0909765064 Người gửi * VĂN TOÀN VP gửi * VP Bình Long Lấy hàng …" at bounding box center [344, 79] width 587 height 29
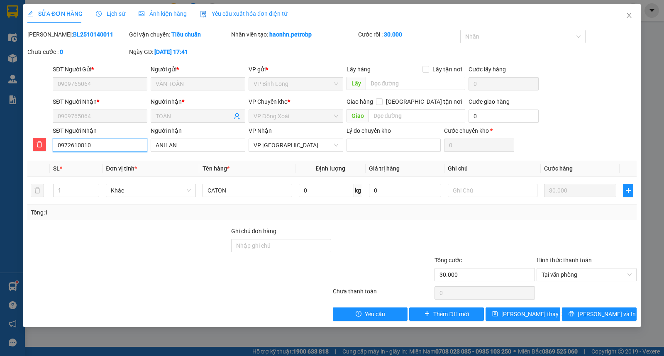
click at [124, 144] on input "0972610810" at bounding box center [100, 145] width 95 height 13
click at [468, 193] on input "text" at bounding box center [493, 190] width 90 height 13
paste input "0972610810"
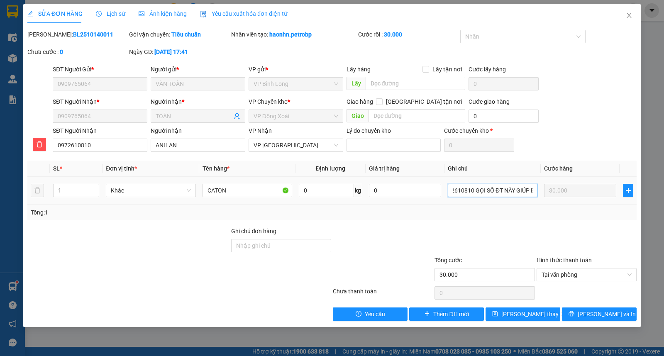
scroll to position [0, 17]
type input "0972610810 GỌI SỐ ĐT NÀY GIÚP EM"
click at [582, 316] on button "Lưu và In" at bounding box center [599, 313] width 75 height 13
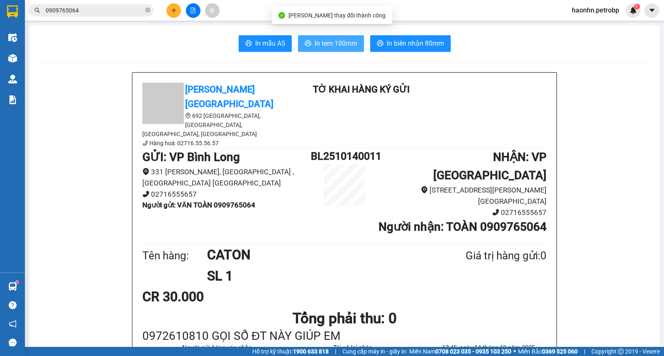
click at [342, 46] on span "In tem 100mm" at bounding box center [336, 43] width 43 height 10
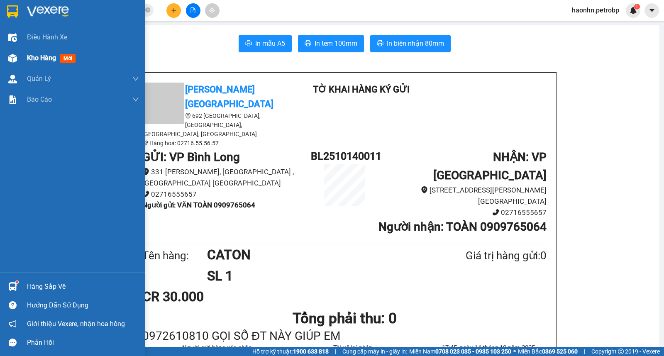
click at [8, 59] on img at bounding box center [12, 58] width 9 height 9
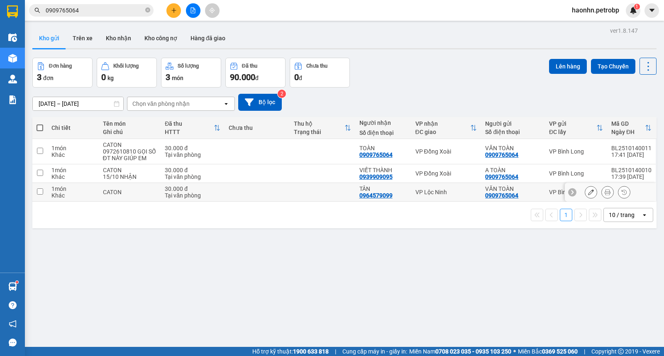
click at [468, 196] on td "VP Lộc Ninh" at bounding box center [446, 192] width 70 height 19
checkbox input "true"
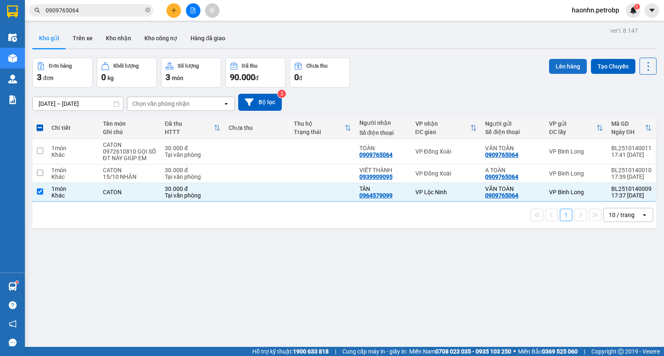
click at [551, 71] on button "Lên hàng" at bounding box center [568, 66] width 38 height 15
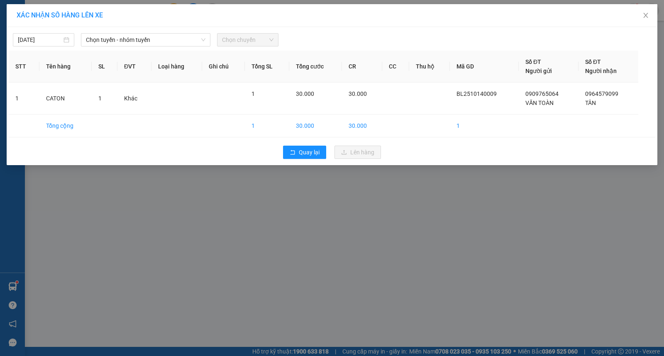
click at [181, 47] on div "14/10/2025 Chọn tuyến - nhóm tuyến Chọn chuyến STT Tên hàng SL ĐVT Loại hàng Gh…" at bounding box center [332, 96] width 651 height 138
click at [177, 44] on span "Chọn tuyến - nhóm tuyến" at bounding box center [146, 40] width 120 height 12
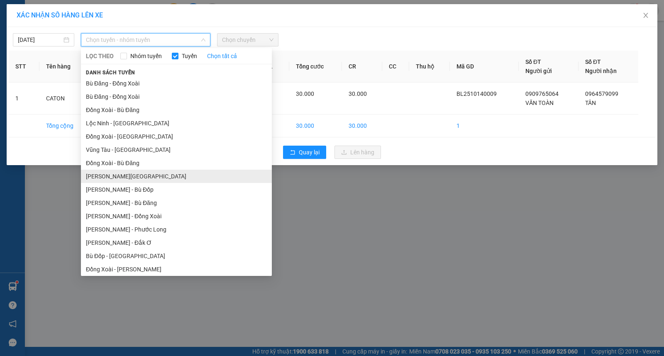
click at [143, 180] on li "[PERSON_NAME][GEOGRAPHIC_DATA]" at bounding box center [176, 176] width 191 height 13
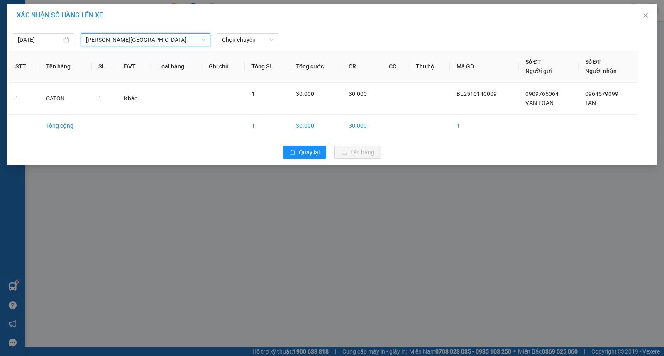
click at [254, 47] on div "14/10/2025 Hồ Chí Minh - Lộc Ninh Hồ Chí Minh - Lộc Ninh LỌC THEO Nhóm tuyến Tu…" at bounding box center [332, 96] width 651 height 138
click at [254, 44] on span "Chọn chuyến" at bounding box center [247, 40] width 51 height 12
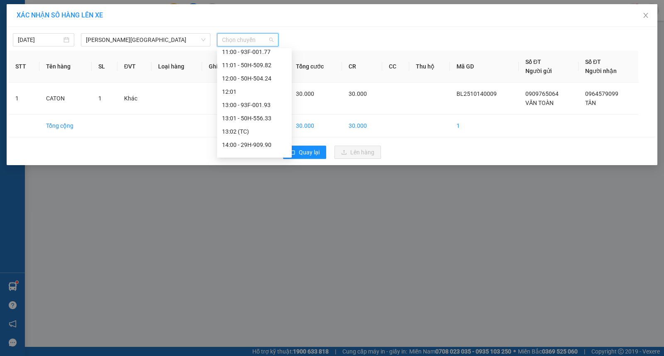
scroll to position [276, 0]
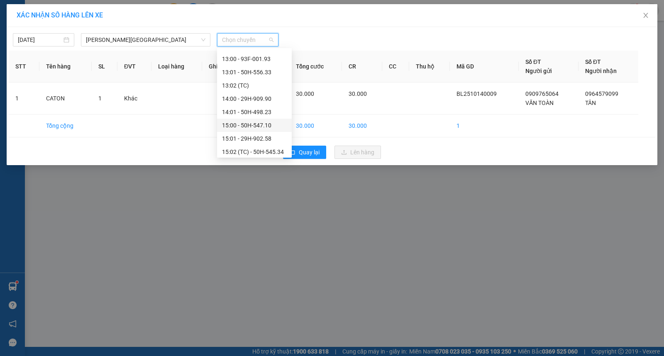
click at [272, 127] on div "15:00 - 50H-547.10" at bounding box center [254, 125] width 65 height 9
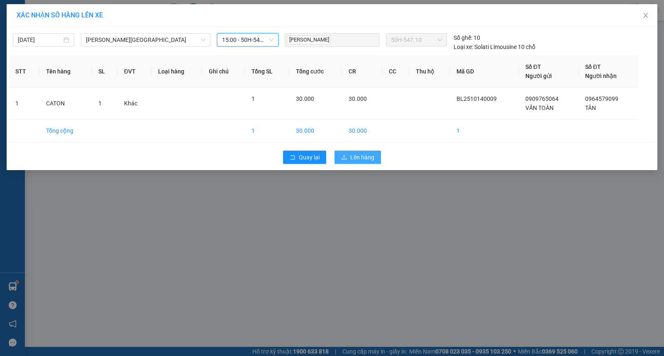
click at [351, 163] on button "Lên hàng" at bounding box center [357, 157] width 46 height 13
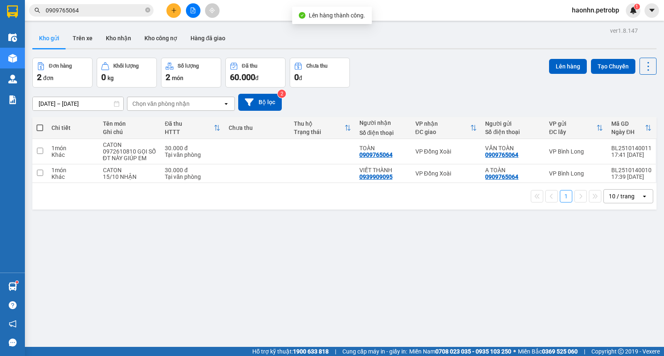
click at [129, 12] on input "0909765064" at bounding box center [95, 10] width 98 height 9
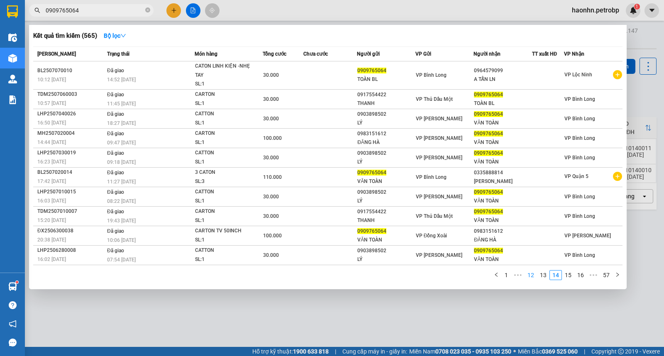
click at [529, 278] on link "12" at bounding box center [531, 275] width 12 height 9
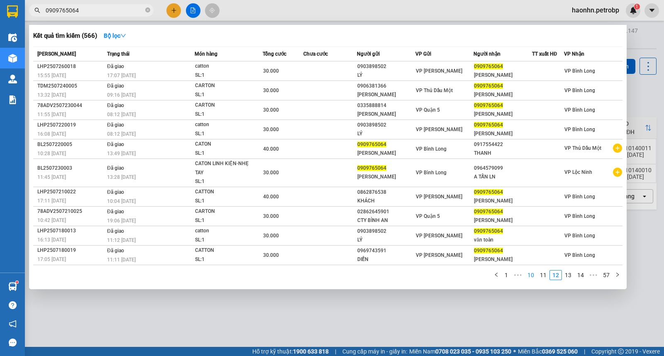
click at [537, 280] on link "10" at bounding box center [531, 275] width 12 height 9
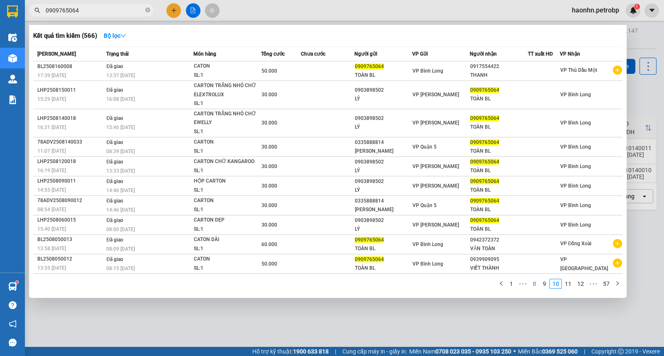
click at [537, 281] on link "8" at bounding box center [534, 283] width 9 height 9
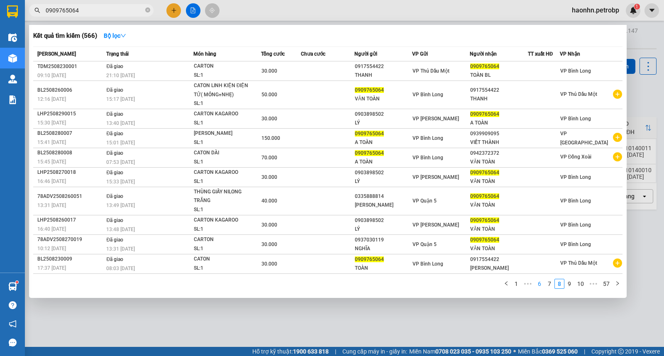
click at [537, 287] on link "6" at bounding box center [539, 283] width 9 height 9
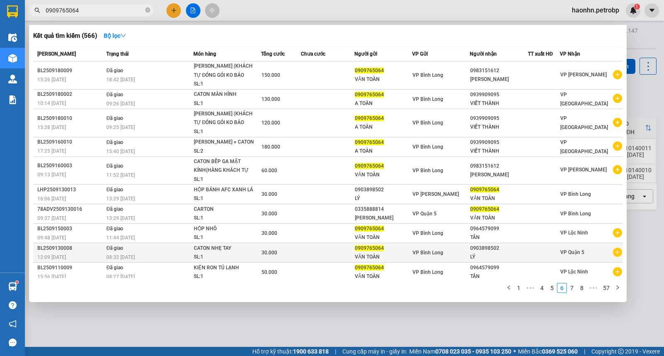
click at [613, 255] on icon "plus-circle" at bounding box center [617, 252] width 9 height 9
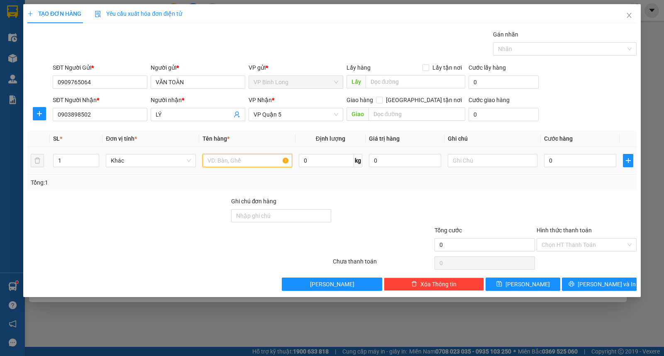
click at [258, 162] on input "text" at bounding box center [247, 160] width 90 height 13
type input "CATON"
click at [609, 160] on input "0" at bounding box center [580, 160] width 72 height 13
type input "3"
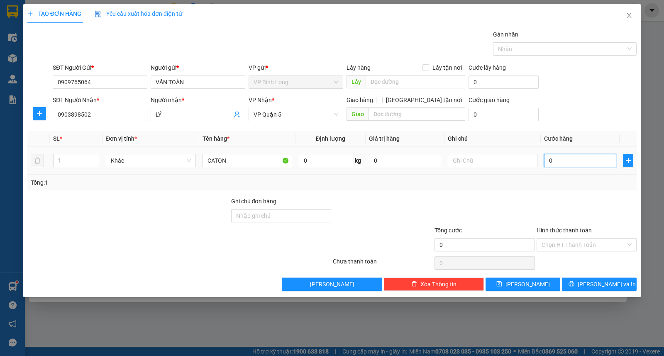
type input "3"
type input "30"
type input "300"
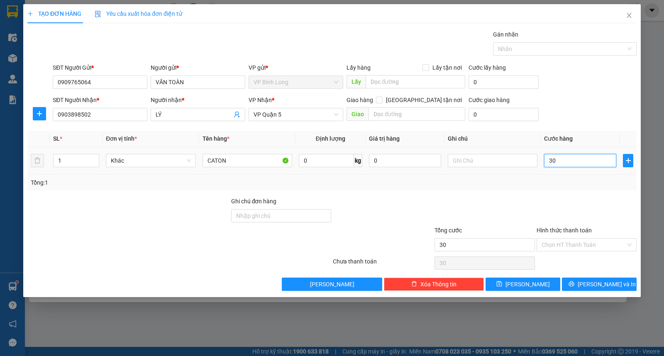
type input "300"
type input "3.000"
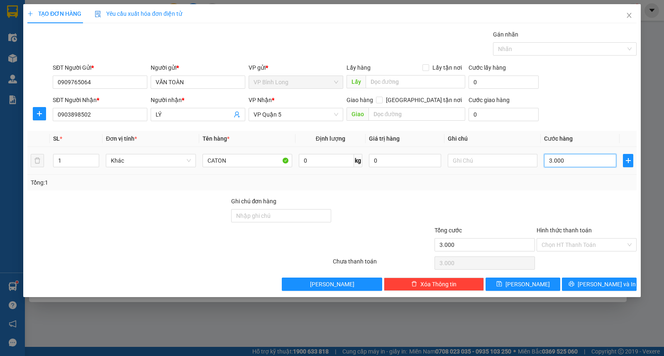
type input "30.000"
click at [600, 281] on span "Lưu và In" at bounding box center [607, 284] width 58 height 9
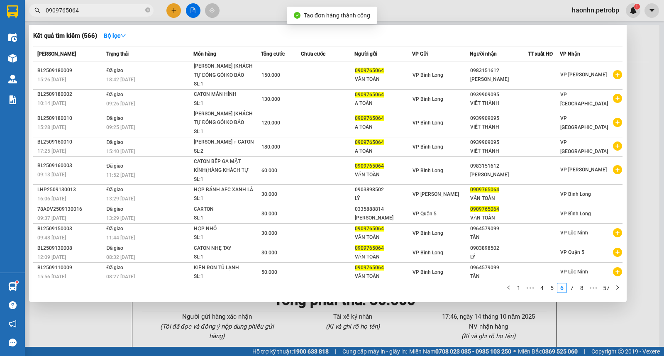
click at [290, 5] on div at bounding box center [332, 178] width 664 height 356
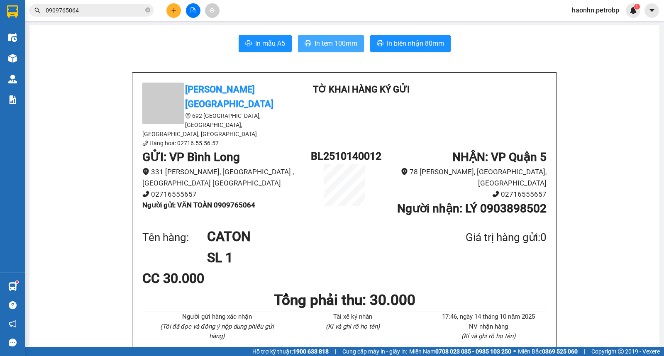
click at [337, 49] on button "In tem 100mm" at bounding box center [331, 43] width 66 height 17
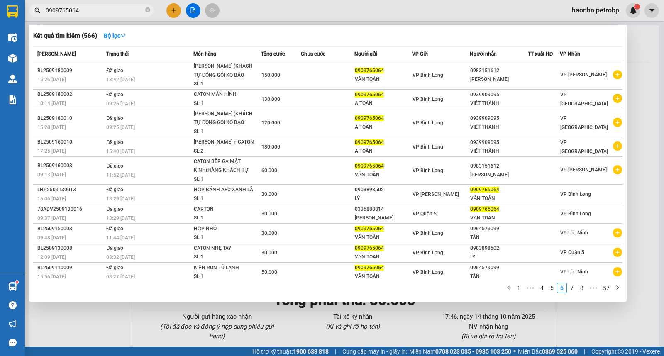
click at [104, 12] on input "0909765064" at bounding box center [95, 10] width 98 height 9
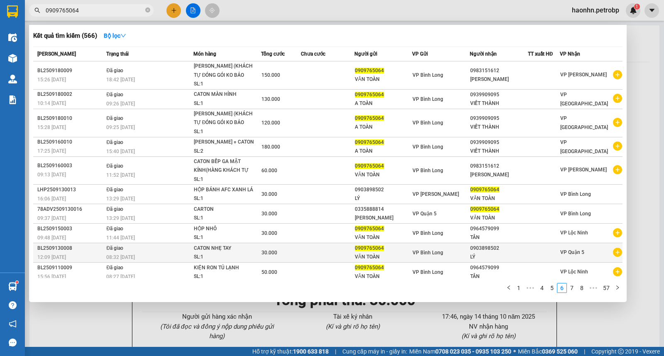
scroll to position [5, 0]
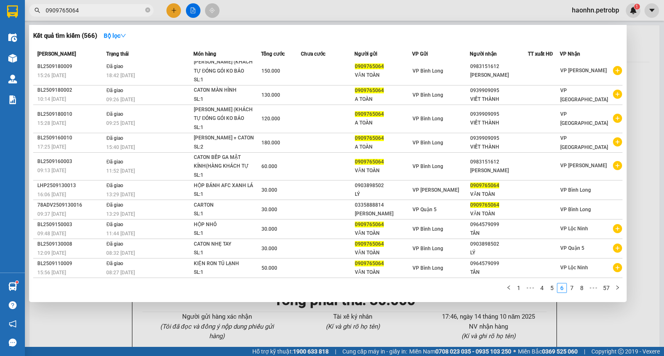
click at [571, 284] on li "7" at bounding box center [572, 288] width 10 height 10
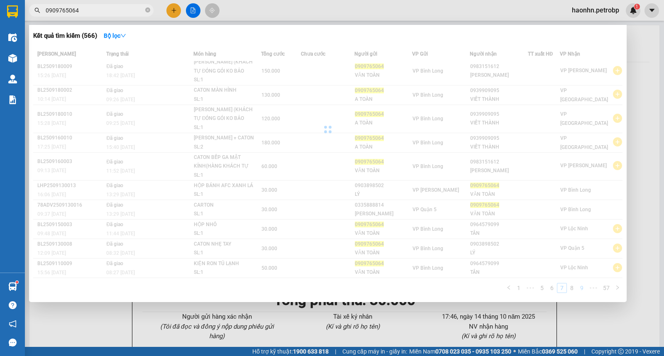
scroll to position [0, 0]
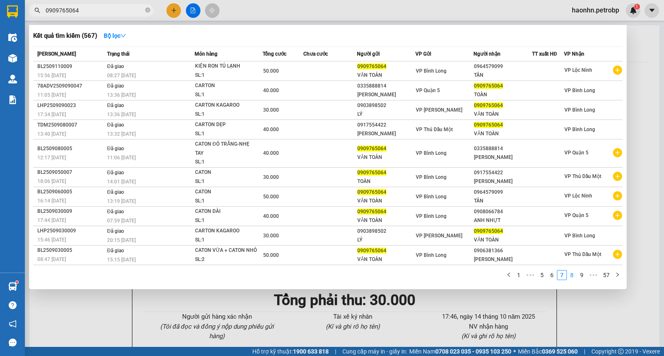
click at [573, 280] on link "8" at bounding box center [571, 275] width 9 height 9
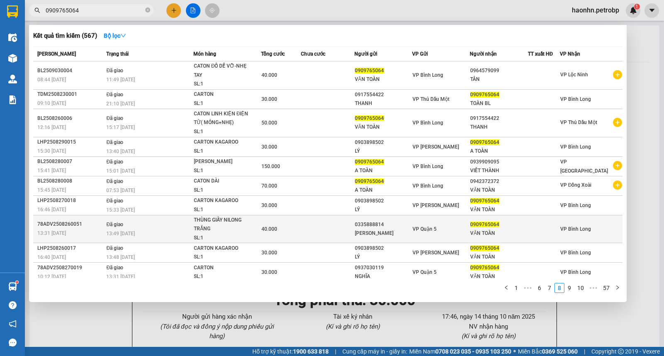
scroll to position [5, 0]
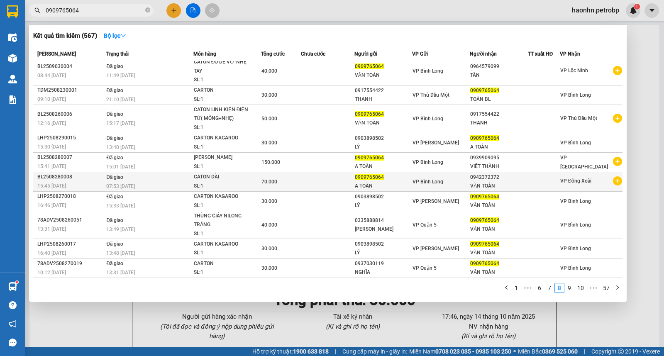
click at [613, 178] on icon "plus-circle" at bounding box center [617, 180] width 9 height 9
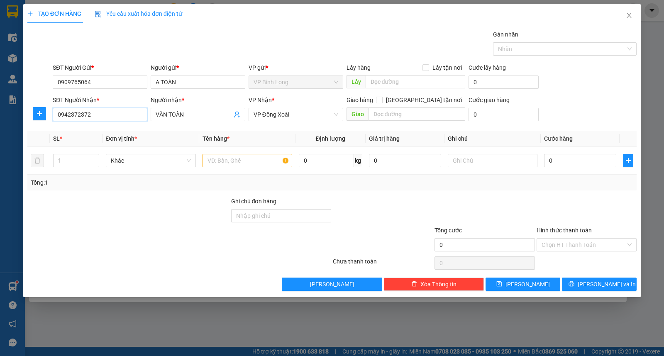
click at [109, 119] on input "0942372372" at bounding box center [100, 114] width 95 height 13
type input "0911893787"
click at [193, 113] on input "VĂN TOÀN" at bounding box center [194, 114] width 76 height 9
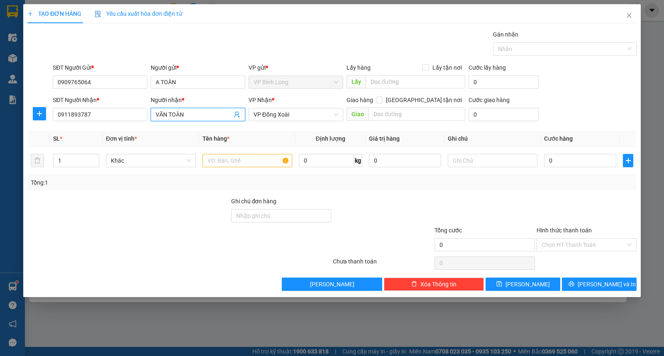
click at [193, 113] on input "VĂN TOÀN" at bounding box center [194, 114] width 76 height 9
click at [218, 133] on th "Tên hàng *" at bounding box center [247, 139] width 96 height 16
click at [227, 112] on input "VĂN TOÀN" at bounding box center [194, 114] width 76 height 9
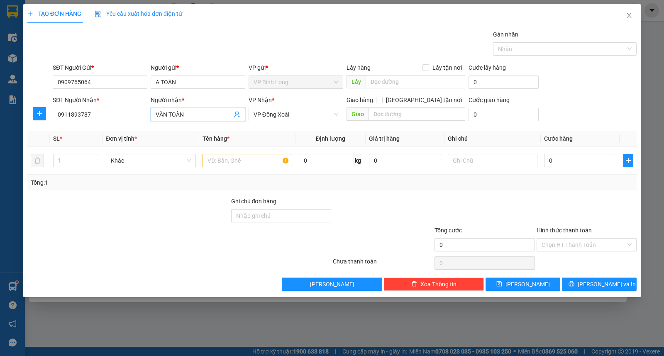
click at [227, 112] on input "VĂN TOÀN" at bounding box center [194, 114] width 76 height 9
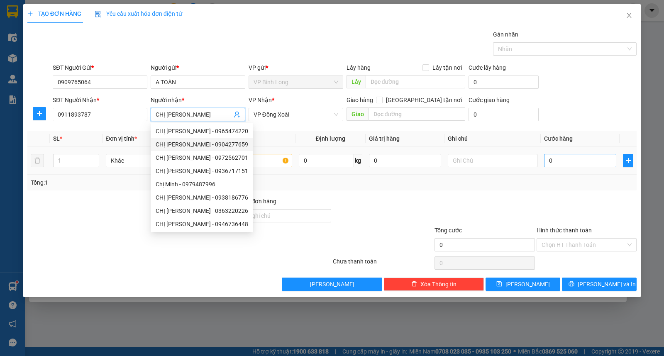
type input "CHỊ [PERSON_NAME]"
click at [586, 162] on input "0" at bounding box center [580, 160] width 72 height 13
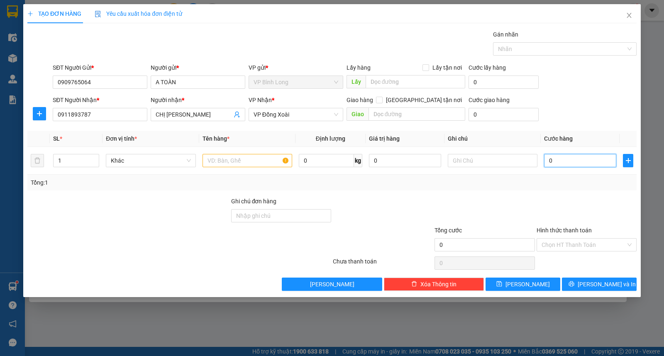
type input "4"
type input "40"
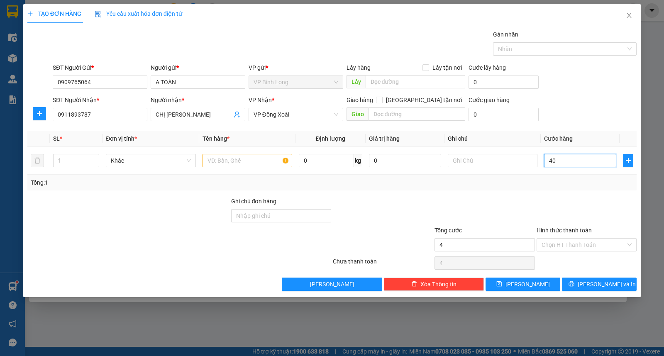
type input "40"
type input "400"
type input "4.000"
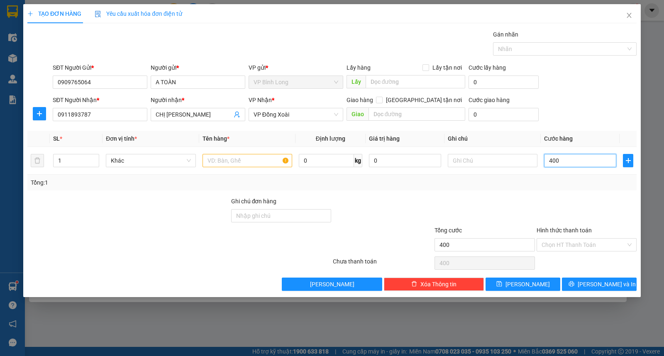
type input "4.000"
type input "40.000"
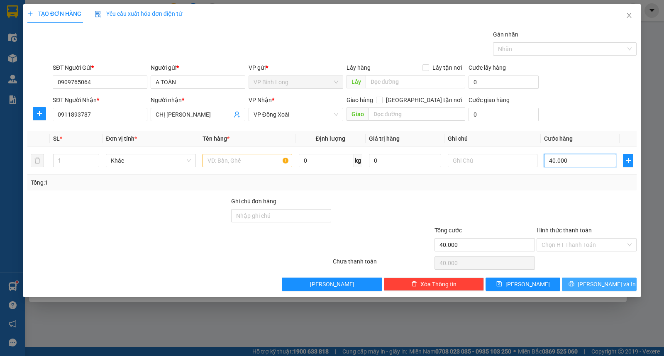
type input "40.000"
click at [603, 285] on span "Lưu và In" at bounding box center [607, 284] width 58 height 9
click at [258, 163] on input "text" at bounding box center [247, 160] width 90 height 13
type input "CATON"
click at [587, 288] on button "Lưu và In" at bounding box center [599, 284] width 75 height 13
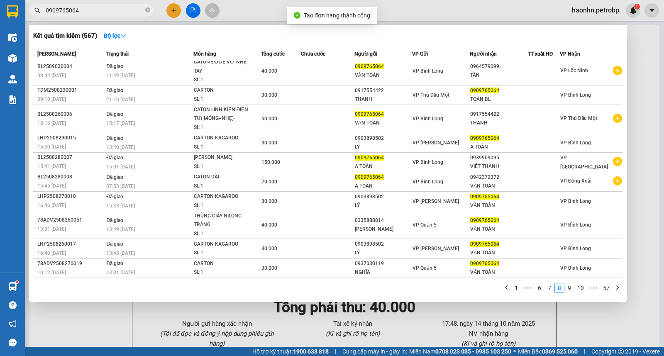
click at [639, 140] on div at bounding box center [332, 178] width 664 height 356
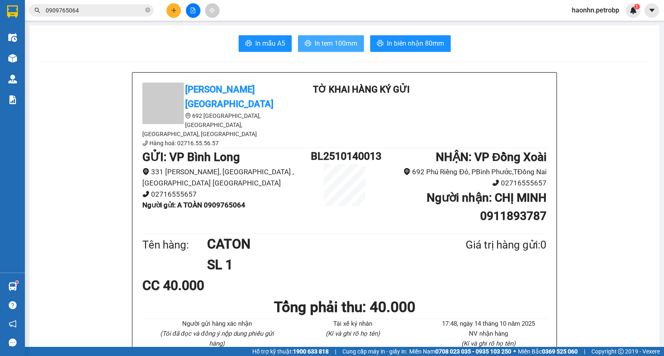
click at [307, 40] on icon "printer" at bounding box center [308, 43] width 7 height 7
click at [122, 10] on input "0909765064" at bounding box center [95, 10] width 98 height 9
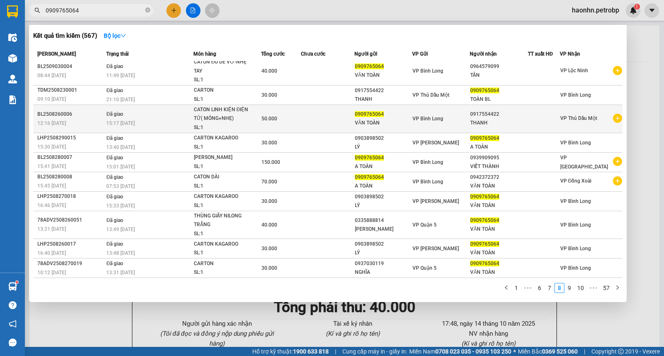
click at [613, 121] on icon "plus-circle" at bounding box center [617, 118] width 9 height 9
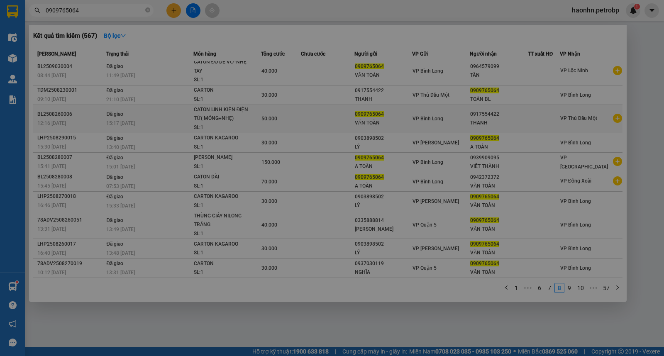
click at [611, 117] on div "SĐT Người Nhận * 0917554422 Người nhận * THANH VP Nhận * VP Thủ Dầu Một Giao hà…" at bounding box center [344, 109] width 587 height 29
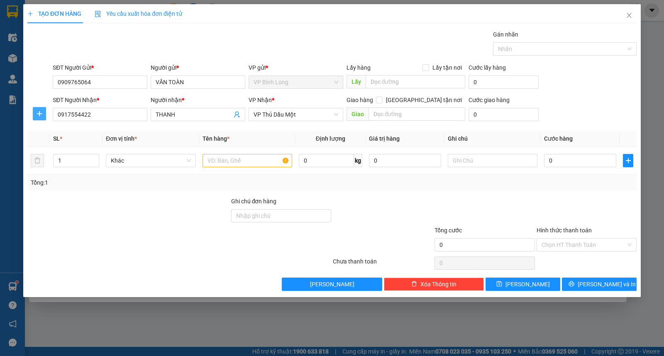
click at [41, 110] on button "button" at bounding box center [39, 113] width 13 height 13
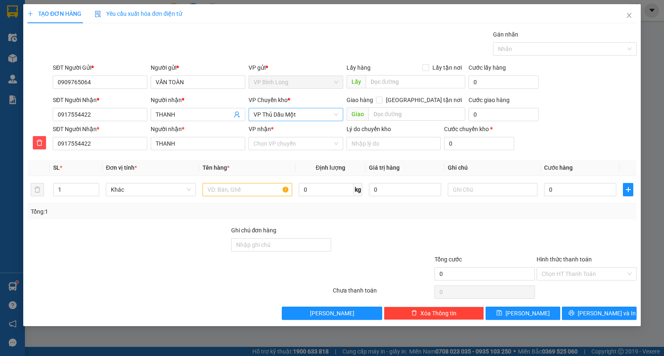
click at [288, 117] on span "VP Thủ Dầu Một" at bounding box center [296, 114] width 85 height 12
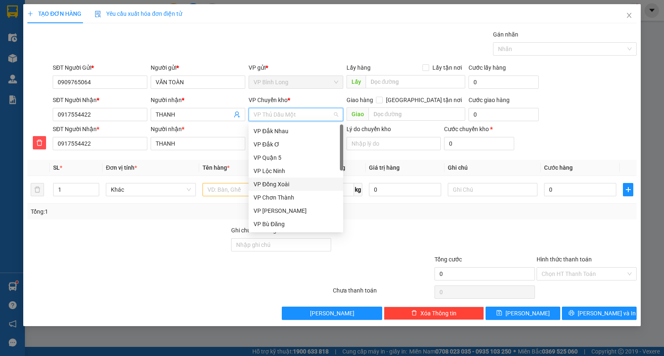
click at [289, 181] on div "VP Đồng Xoài" at bounding box center [296, 184] width 85 height 9
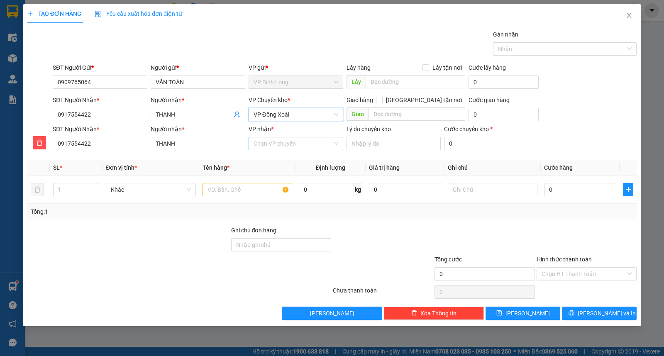
click at [288, 139] on input "VP nhận *" at bounding box center [293, 143] width 79 height 12
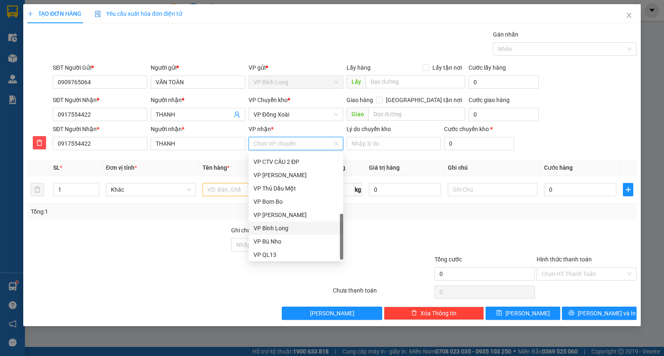
scroll to position [199, 0]
click at [296, 176] on div "VP Thủ Dầu Một" at bounding box center [296, 173] width 85 height 9
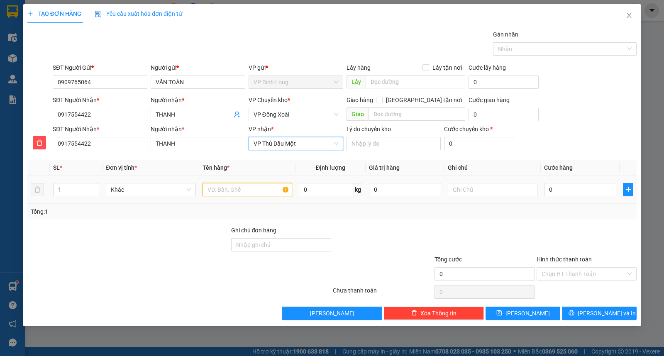
click at [254, 185] on input "text" at bounding box center [247, 189] width 90 height 13
click at [277, 191] on input "text" at bounding box center [247, 189] width 90 height 13
type input "CATON"
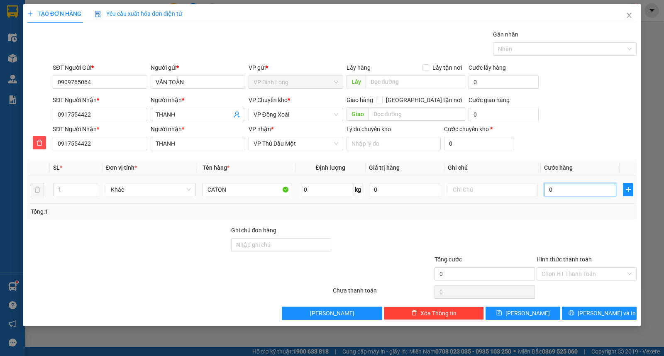
click at [606, 196] on input "0" at bounding box center [580, 189] width 72 height 13
type input "3"
type input "30"
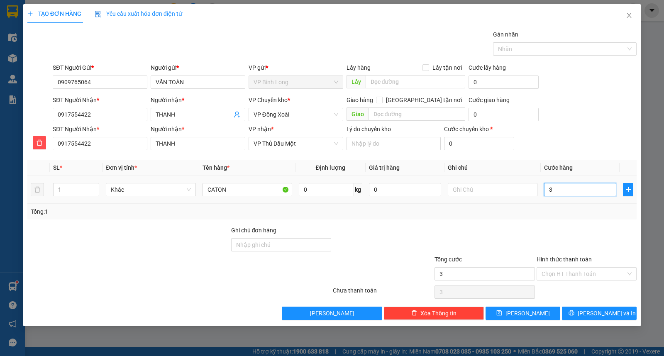
type input "30"
type input "300"
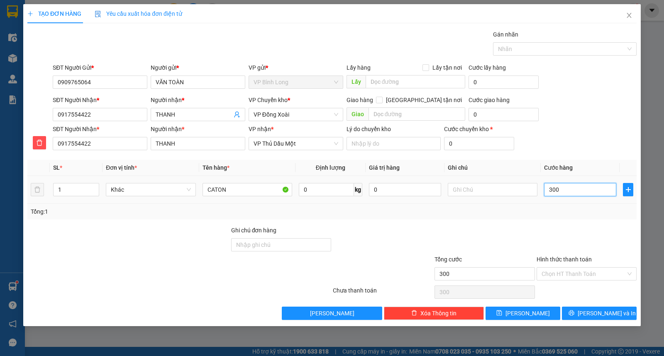
type input "3.000"
type input "30.000"
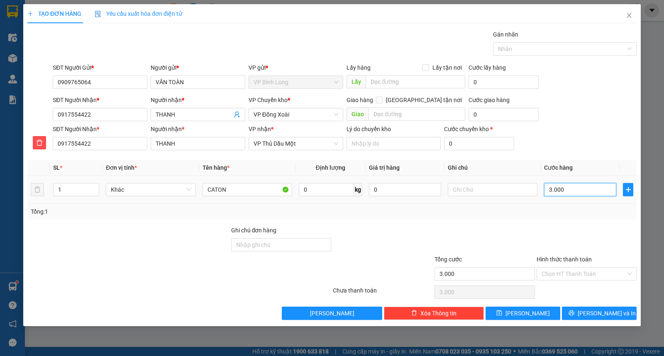
type input "30.000"
click at [611, 309] on span "Lưu và In" at bounding box center [607, 313] width 58 height 9
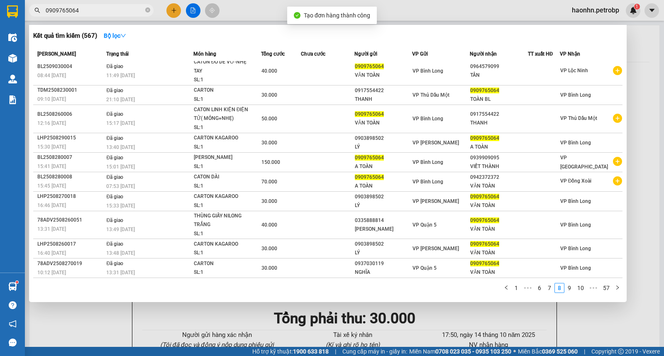
click at [639, 110] on div at bounding box center [332, 178] width 664 height 356
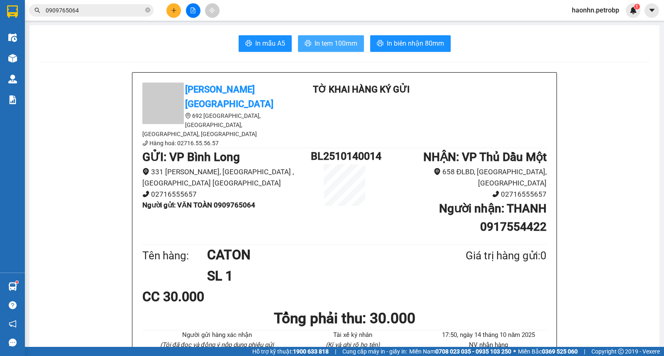
click at [339, 47] on span "In tem 100mm" at bounding box center [336, 43] width 43 height 10
click at [147, 10] on icon "close-circle" at bounding box center [147, 9] width 5 height 5
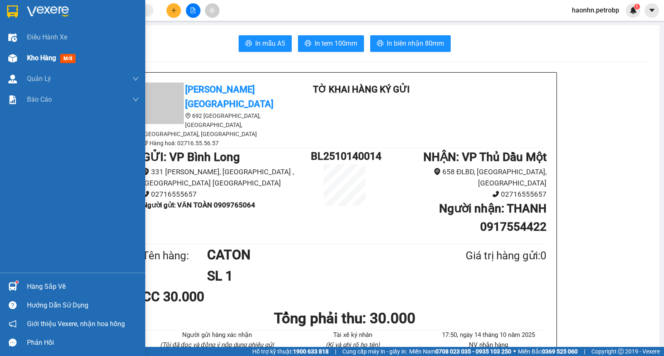
click at [23, 54] on div "Kho hàng mới" at bounding box center [72, 58] width 145 height 21
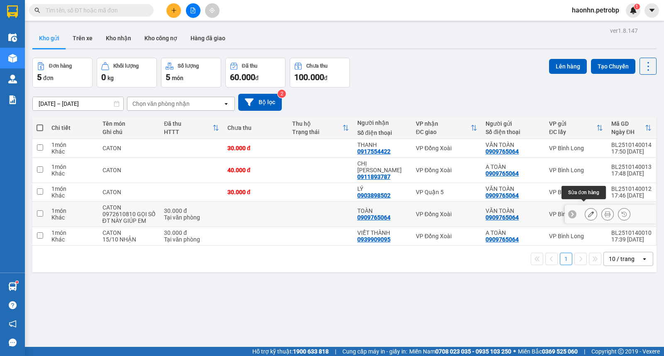
click at [588, 211] on icon at bounding box center [591, 214] width 6 height 6
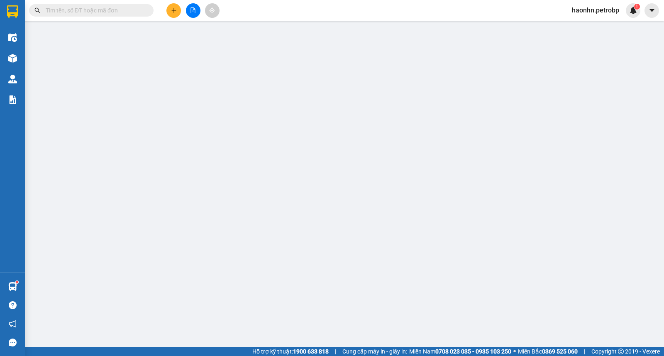
type input "0909765064"
type input "30.000"
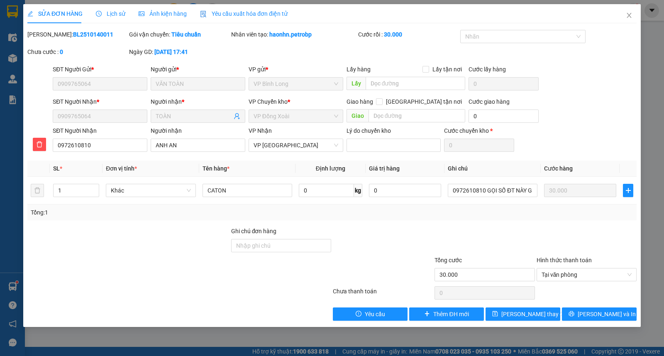
click at [138, 100] on div "SĐT Người Nhận *" at bounding box center [100, 101] width 95 height 9
click at [129, 129] on div "SĐT Người Nhận" at bounding box center [100, 130] width 95 height 9
click at [129, 126] on div "SĐT Người Nhận" at bounding box center [100, 130] width 95 height 9
click at [592, 138] on div "SĐT Người Nhận 0972610810 Người nhận ANH AN VP Nhận VP Phước Bình Lý do chuyển …" at bounding box center [344, 139] width 587 height 26
click at [627, 14] on icon "close" at bounding box center [629, 15] width 7 height 7
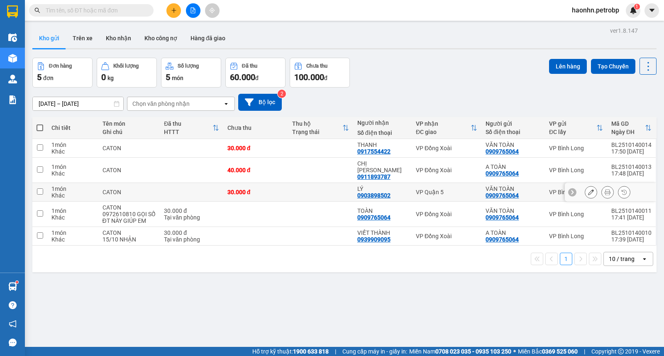
click at [471, 189] on td "VP Quận 5" at bounding box center [447, 192] width 70 height 19
checkbox input "true"
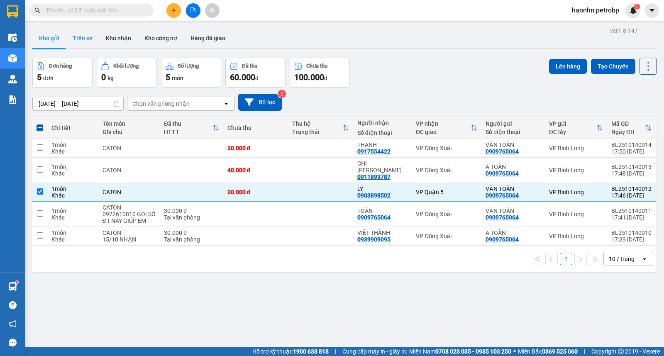
click at [89, 41] on button "Trên xe" at bounding box center [82, 38] width 33 height 20
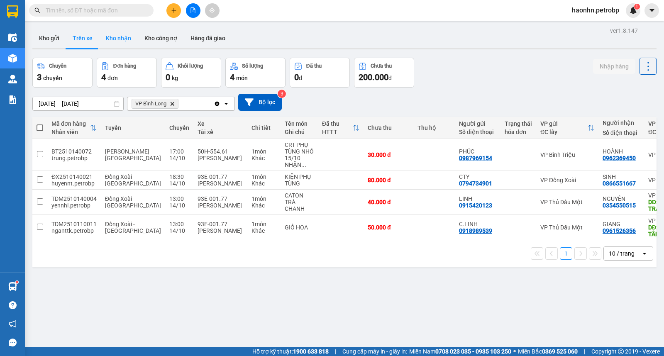
click at [107, 40] on button "Kho nhận" at bounding box center [118, 38] width 39 height 20
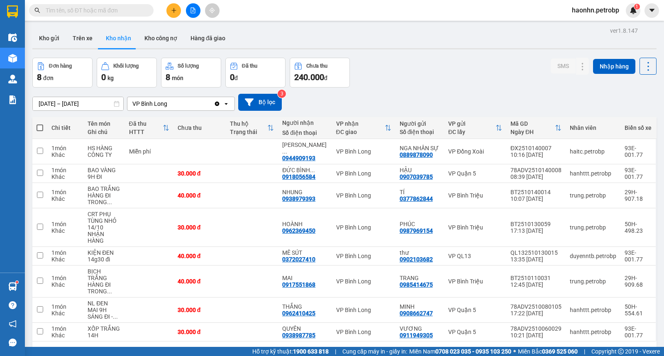
click at [52, 49] on div at bounding box center [344, 48] width 624 height 1
click at [48, 38] on button "Kho gửi" at bounding box center [49, 38] width 34 height 20
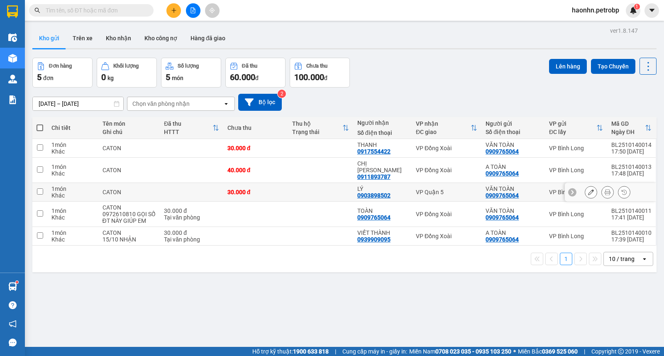
click at [446, 191] on td "VP Quận 5" at bounding box center [447, 192] width 70 height 19
checkbox input "true"
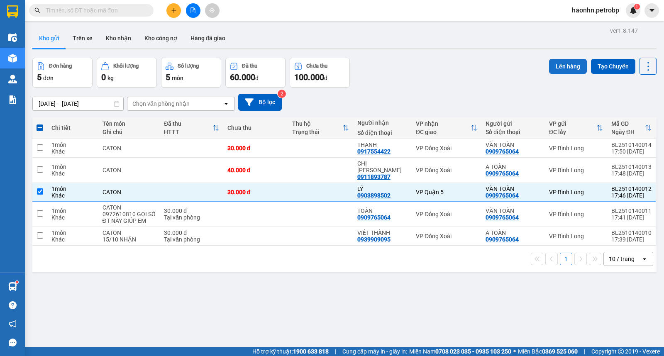
click at [545, 73] on div "Đơn hàng 5 đơn Khối lượng 0 kg Số lượng 5 món Đã thu 60.000 đ Chưa thu 100.000 …" at bounding box center [344, 73] width 624 height 30
click at [549, 72] on button "Lên hàng" at bounding box center [568, 66] width 38 height 15
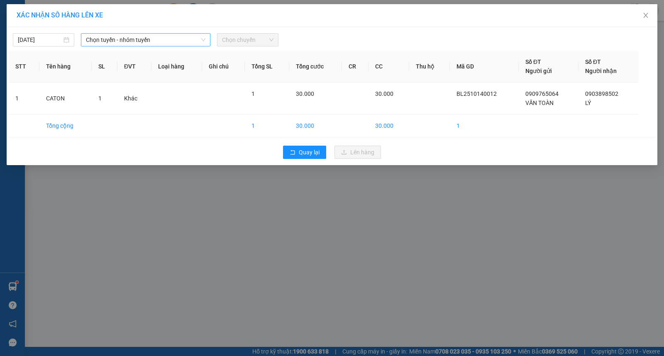
click at [159, 33] on div "Chọn tuyến - nhóm tuyến" at bounding box center [145, 39] width 129 height 13
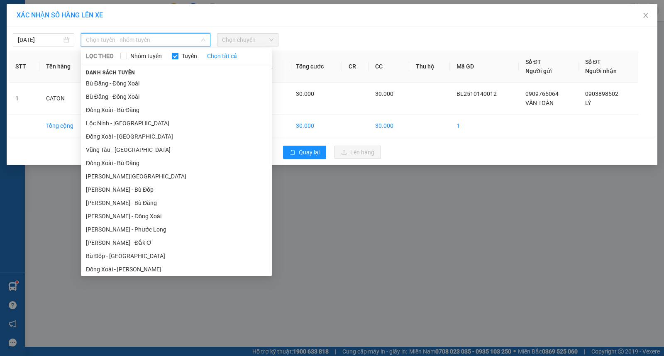
scroll to position [69, 0]
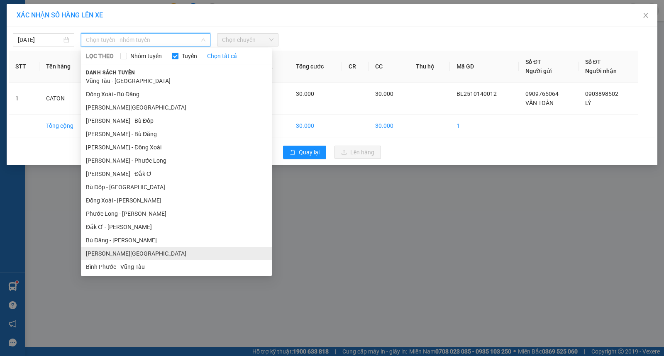
click at [136, 247] on li "Lộc Ninh - Hồ Chí Minh" at bounding box center [176, 253] width 191 height 13
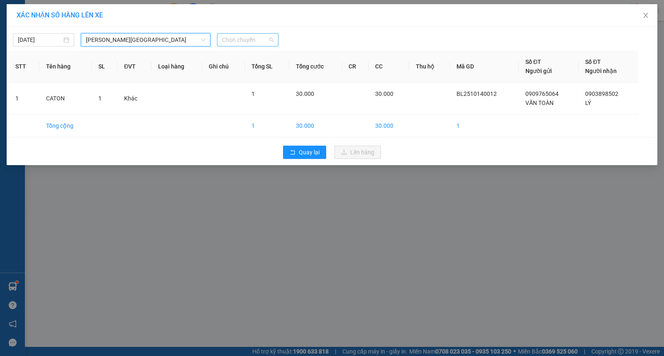
click at [238, 37] on span "Chọn chuyến" at bounding box center [247, 40] width 51 height 12
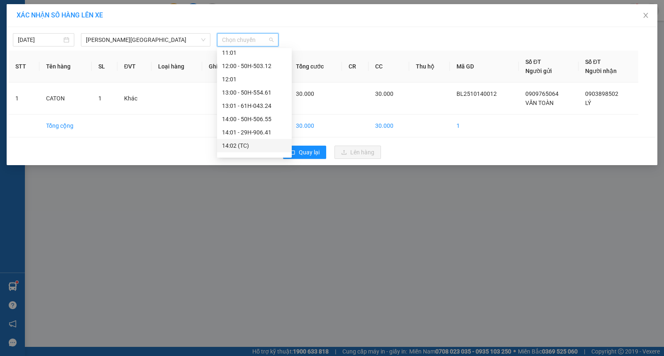
scroll to position [465, 0]
click at [261, 111] on div "18:00 - 29H-907.18" at bounding box center [254, 109] width 65 height 9
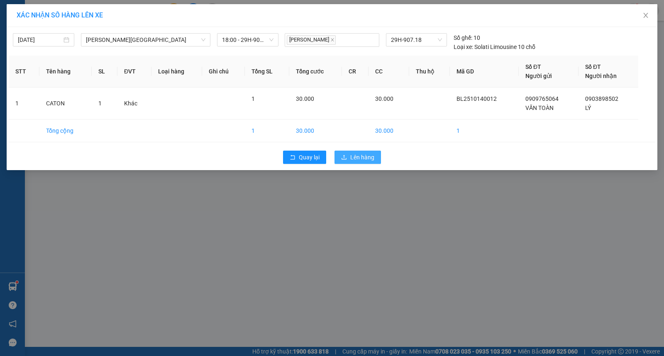
click at [350, 149] on div "Quay lại Lên hàng" at bounding box center [332, 157] width 646 height 22
click at [353, 154] on span "Lên hàng" at bounding box center [362, 157] width 24 height 9
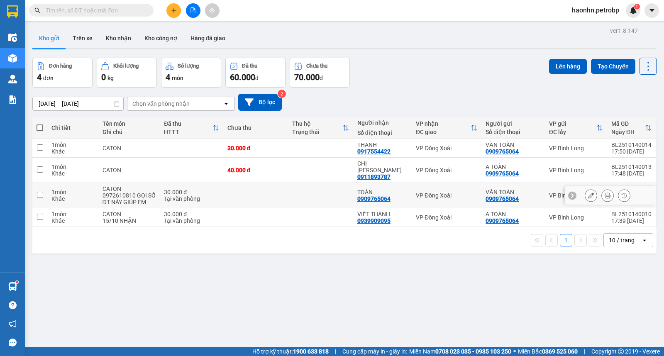
click at [588, 193] on icon at bounding box center [591, 196] width 6 height 6
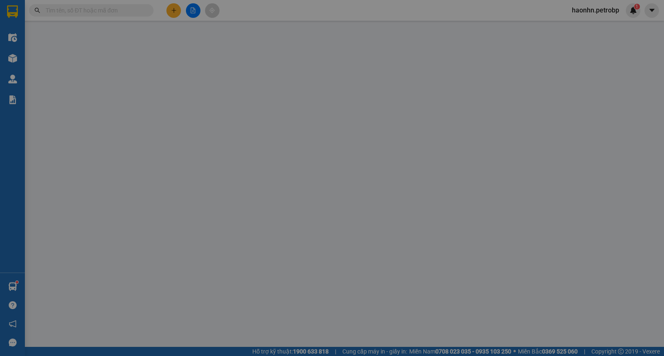
type input "0909765064"
type input "30.000"
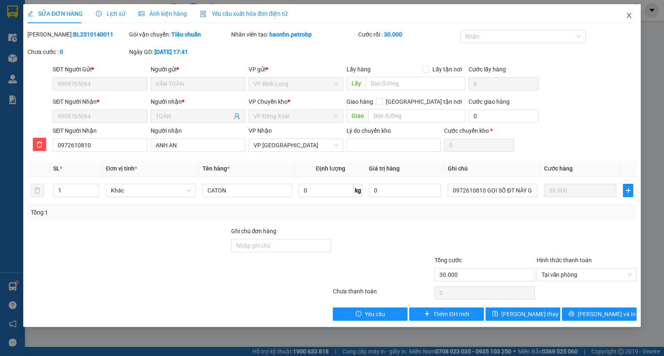
click at [629, 17] on icon "close" at bounding box center [629, 15] width 7 height 7
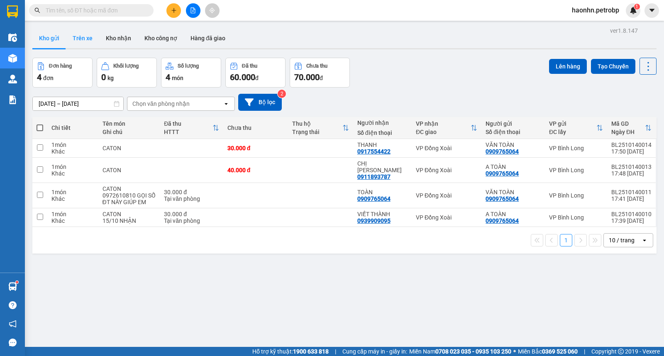
click at [93, 39] on button "Trên xe" at bounding box center [82, 38] width 33 height 20
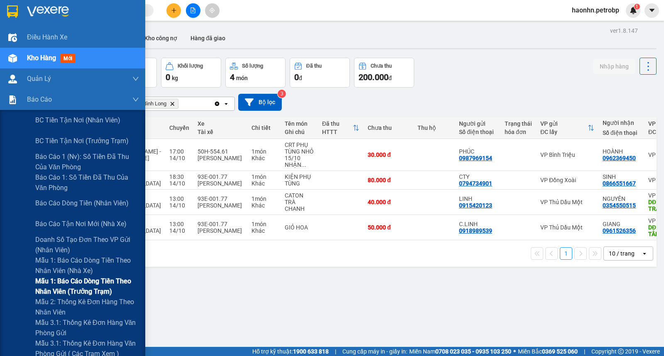
click at [88, 284] on span "Mẫu 1: Báo cáo dòng tiền theo nhân viên (trưởng trạm)" at bounding box center [87, 286] width 104 height 21
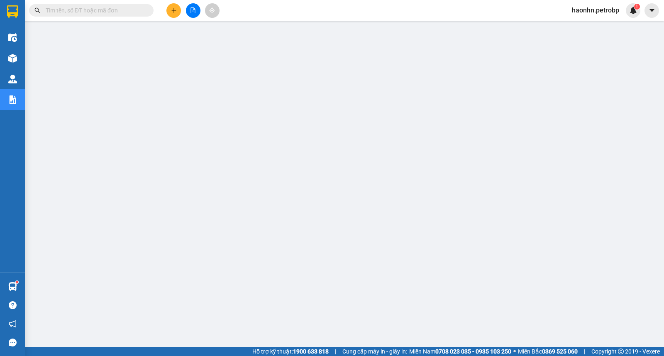
click at [22, 63] on div "Kho hàng mới" at bounding box center [12, 58] width 25 height 21
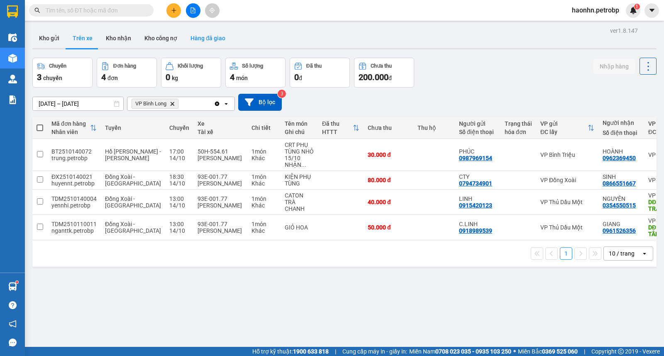
click at [216, 39] on button "Hàng đã giao" at bounding box center [208, 38] width 48 height 20
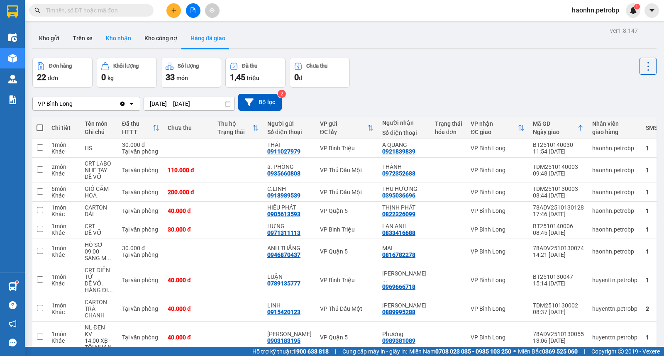
click at [117, 44] on button "Kho nhận" at bounding box center [118, 38] width 39 height 20
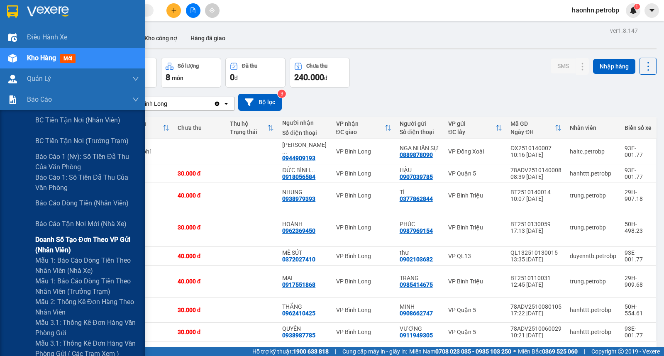
click at [107, 246] on span "Doanh số tạo đơn theo VP gửi (nhân viên)" at bounding box center [87, 244] width 104 height 21
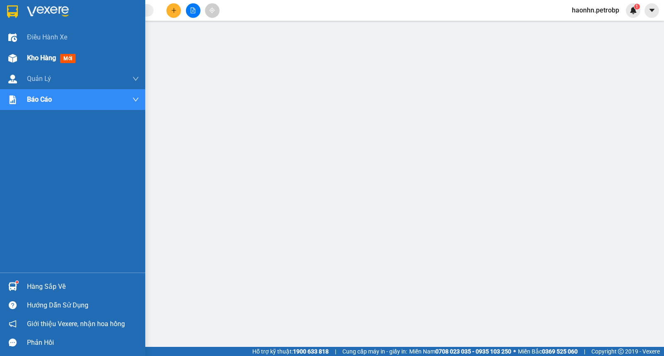
click at [13, 54] on img at bounding box center [12, 58] width 9 height 9
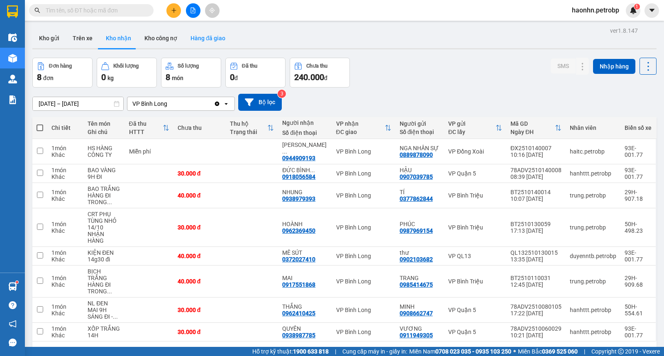
click at [207, 32] on button "Hàng đã giao" at bounding box center [208, 38] width 48 height 20
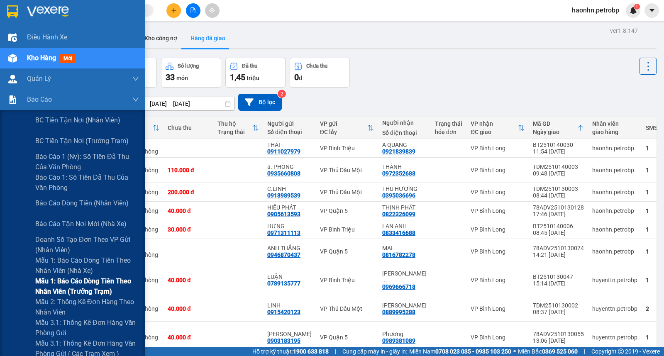
click at [98, 291] on span "Mẫu 1: Báo cáo dòng tiền theo nhân viên (trưởng trạm)" at bounding box center [87, 286] width 104 height 21
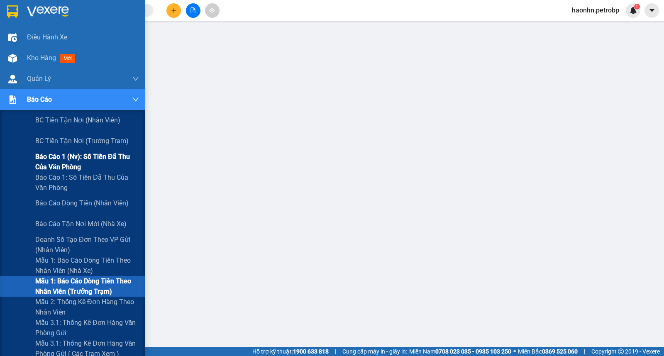
click at [78, 156] on span "Báo cáo 1 (nv): Số tiền đã thu của văn phòng" at bounding box center [87, 161] width 104 height 21
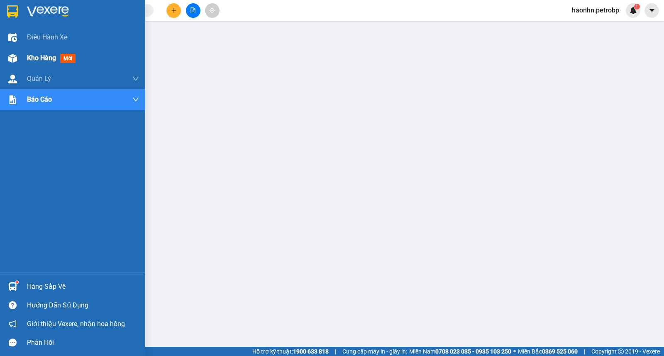
click at [3, 57] on div "Kho hàng mới" at bounding box center [72, 58] width 145 height 21
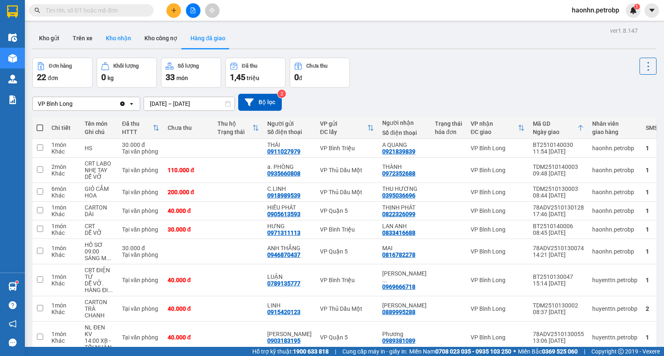
click at [125, 43] on button "Kho nhận" at bounding box center [118, 38] width 39 height 20
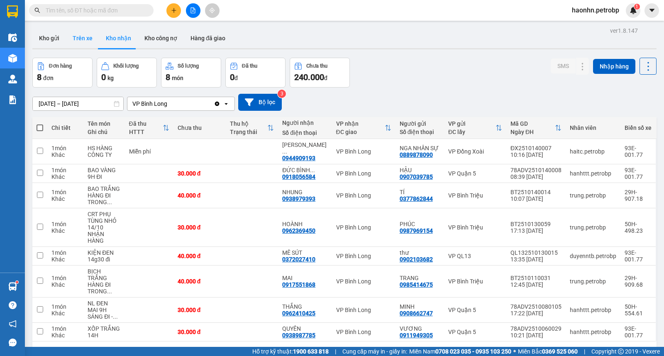
click at [88, 34] on button "Trên xe" at bounding box center [82, 38] width 33 height 20
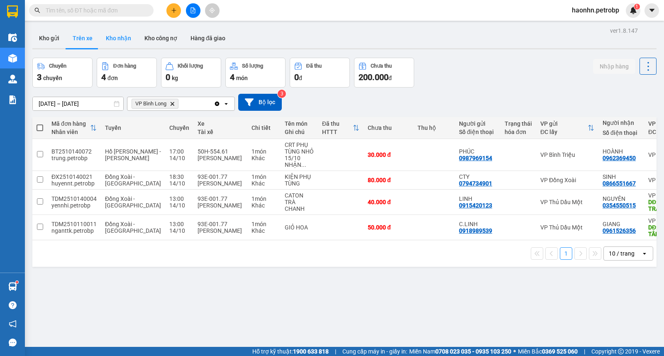
click at [110, 37] on button "Kho nhận" at bounding box center [118, 38] width 39 height 20
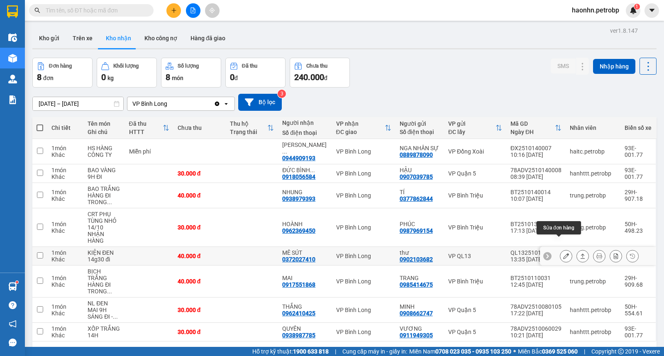
click at [563, 249] on button at bounding box center [566, 256] width 12 height 15
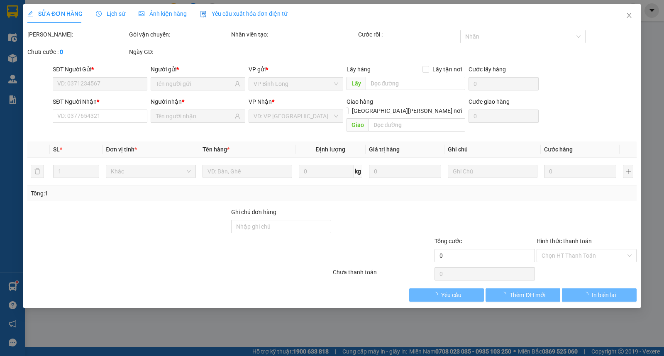
type input "0902103682"
type input "thư"
type input "0372027410"
type input "MÊ SÚT"
type input "40.000"
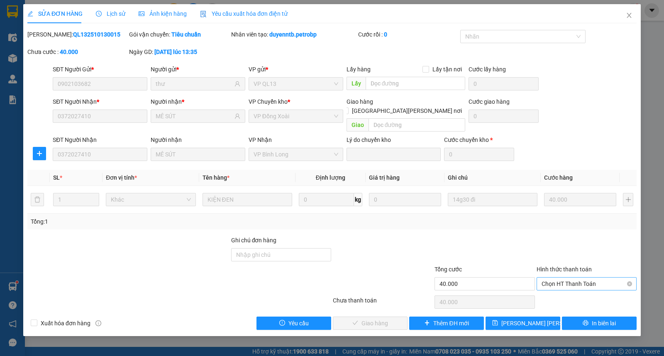
click at [566, 278] on span "Chọn HT Thanh Toán" at bounding box center [587, 284] width 90 height 12
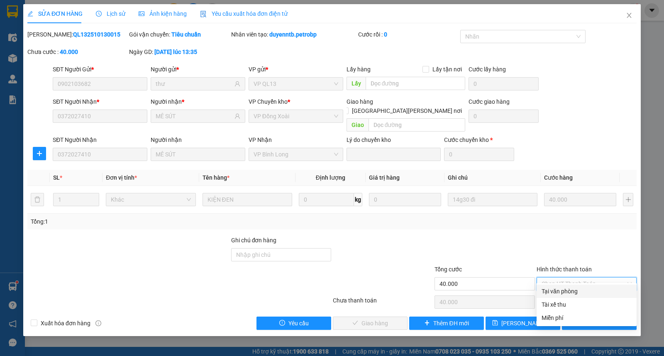
click at [565, 290] on div "Tại văn phòng" at bounding box center [587, 291] width 90 height 9
type input "0"
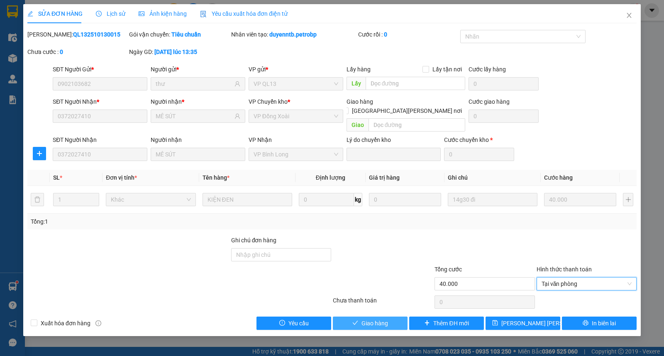
click at [384, 317] on button "Giao hàng" at bounding box center [370, 323] width 75 height 13
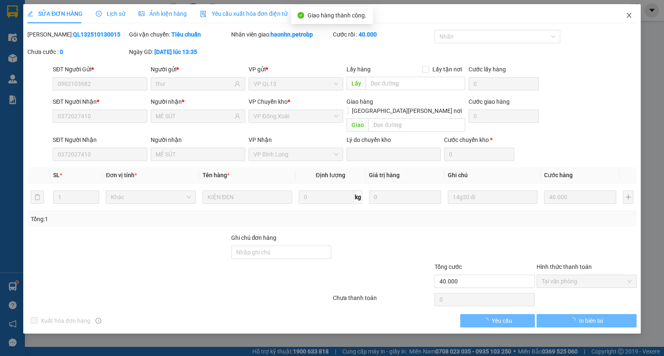
click at [631, 19] on icon "close" at bounding box center [629, 15] width 7 height 7
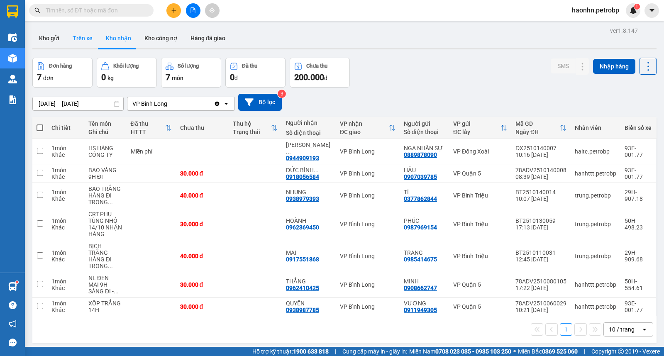
click at [89, 43] on button "Trên xe" at bounding box center [82, 38] width 33 height 20
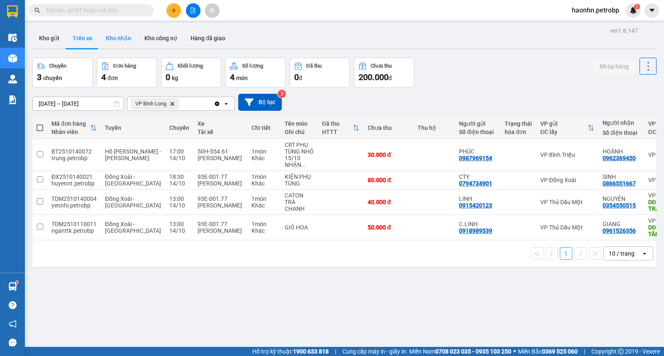
click at [128, 38] on button "Kho nhận" at bounding box center [118, 38] width 39 height 20
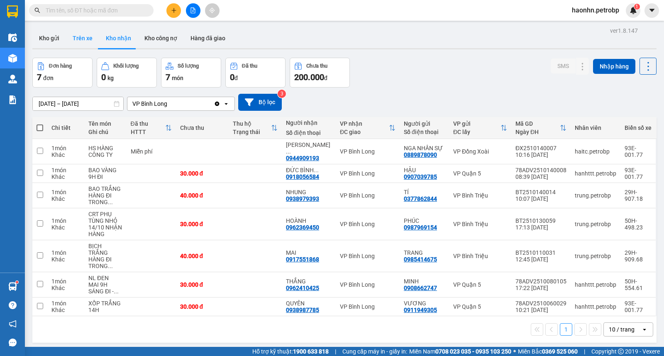
click at [69, 40] on button "Trên xe" at bounding box center [82, 38] width 33 height 20
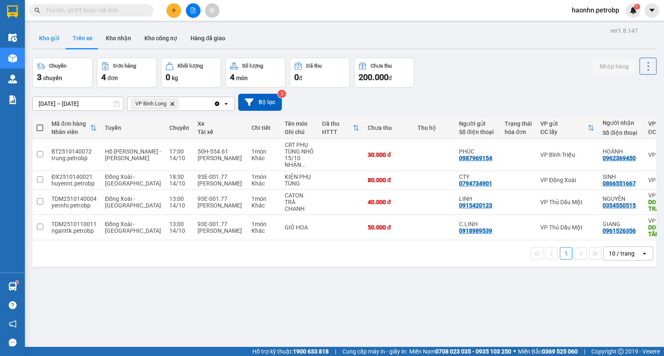
click at [51, 39] on button "Kho gửi" at bounding box center [49, 38] width 34 height 20
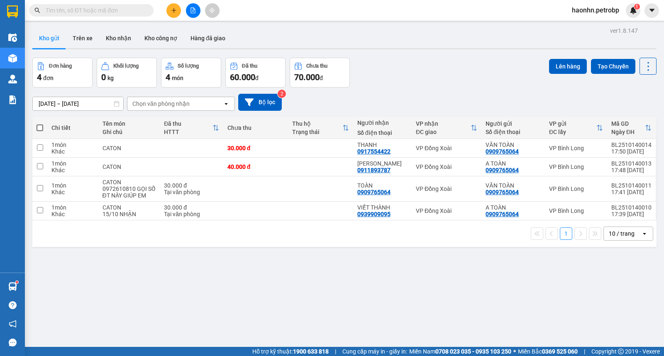
click at [190, 7] on icon "file-add" at bounding box center [193, 10] width 6 height 6
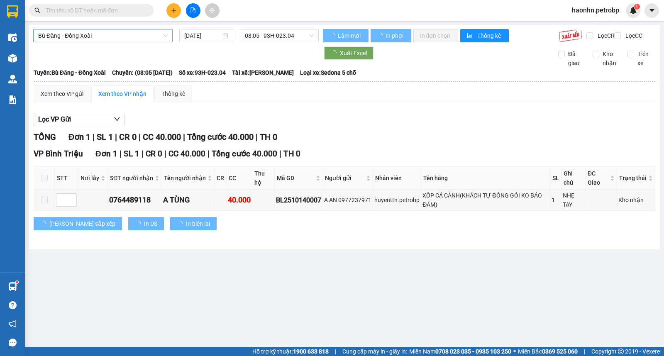
click at [122, 40] on span "Bù Đăng - Đồng Xoài" at bounding box center [102, 35] width 129 height 12
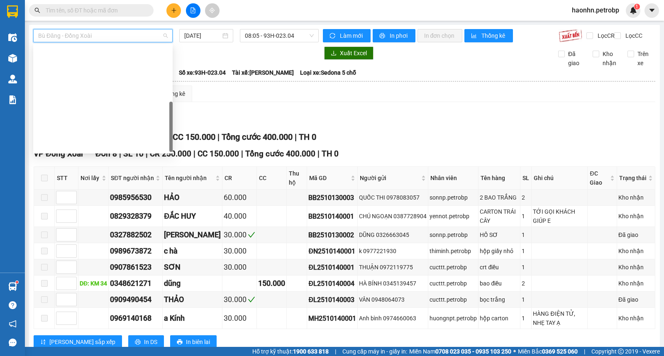
scroll to position [172, 0]
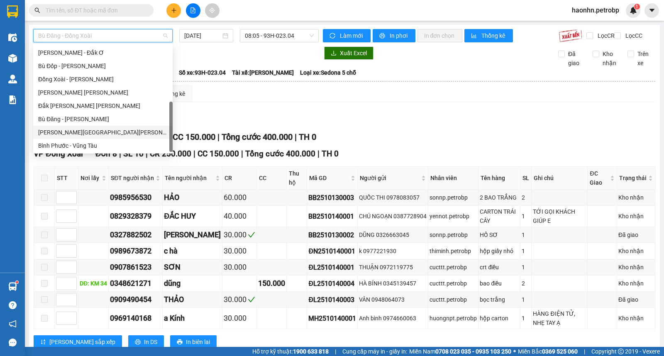
click at [85, 130] on div "Lộc Ninh - Hồ Chí Minh" at bounding box center [102, 132] width 129 height 9
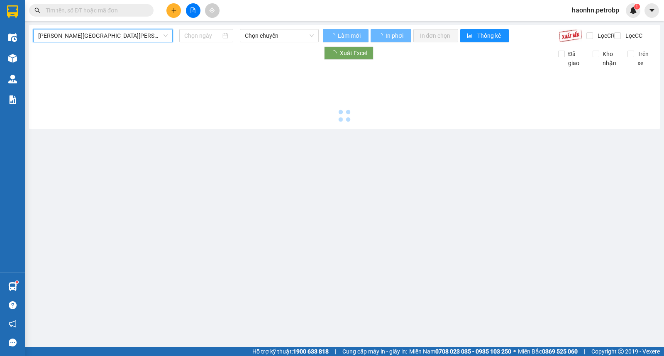
type input "14/10/2025"
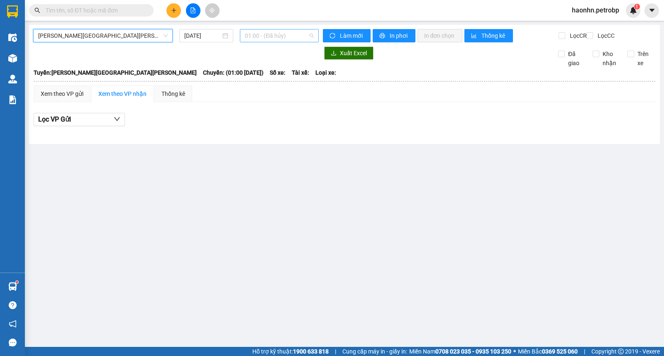
click at [264, 38] on span "01:00 - (Đã hủy)" at bounding box center [279, 35] width 68 height 12
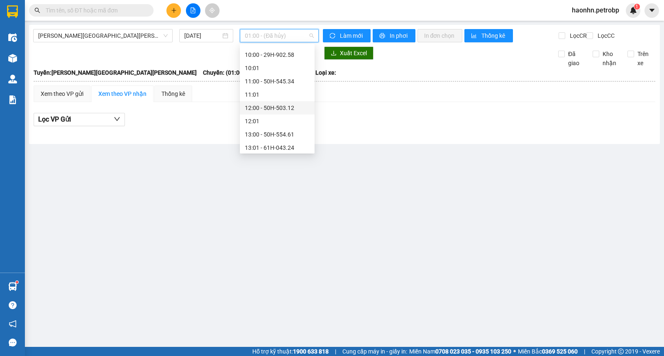
scroll to position [465, 0]
click at [279, 105] on div "18:00 - 29H-907.18" at bounding box center [277, 105] width 65 height 9
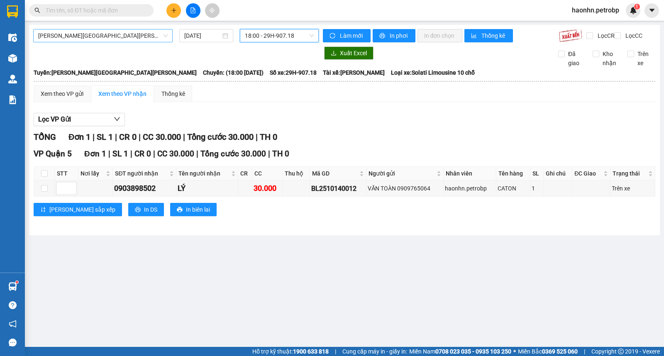
click at [144, 34] on span "Lộc Ninh - Hồ Chí Minh" at bounding box center [102, 35] width 129 height 12
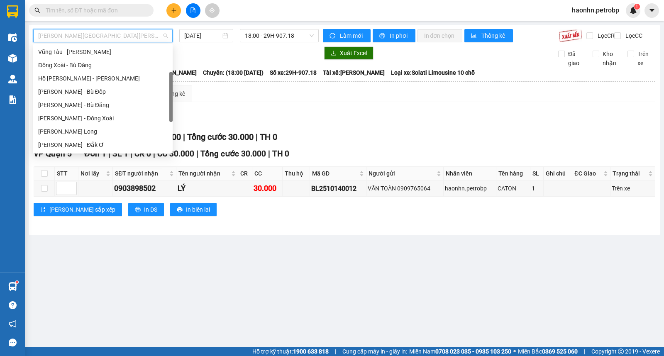
scroll to position [34, 0]
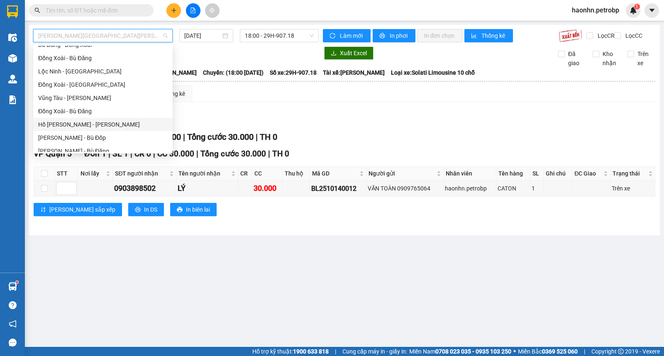
click at [90, 125] on div "[PERSON_NAME][GEOGRAPHIC_DATA]" at bounding box center [102, 124] width 129 height 9
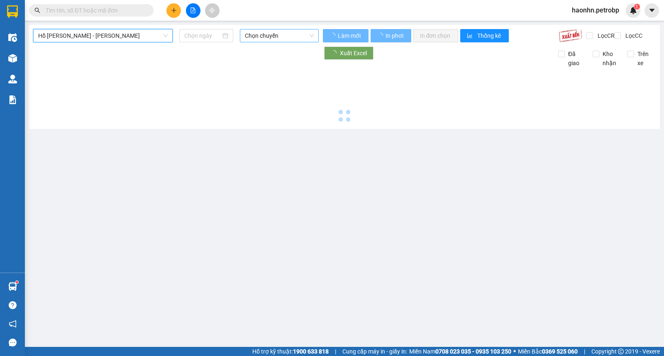
type input "14/10/2025"
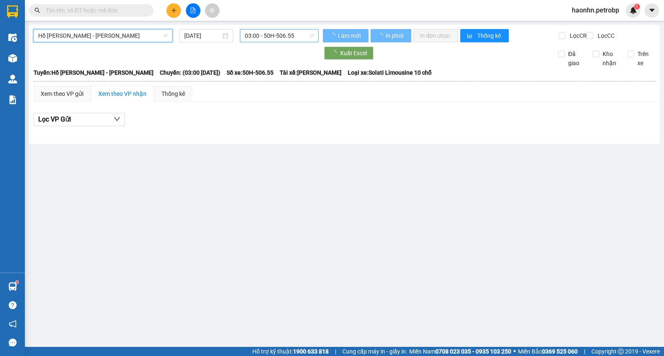
click at [252, 34] on span "03:00 - 50H-506.55" at bounding box center [279, 35] width 68 height 12
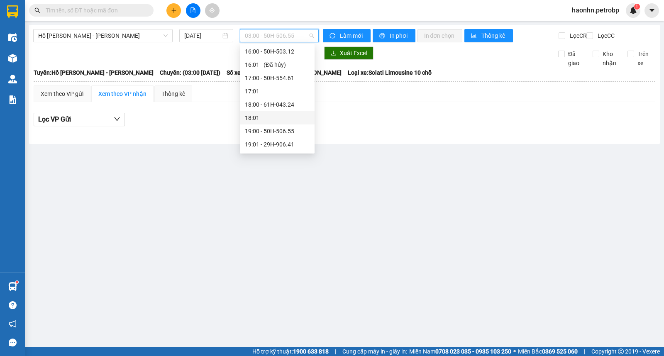
scroll to position [339, 0]
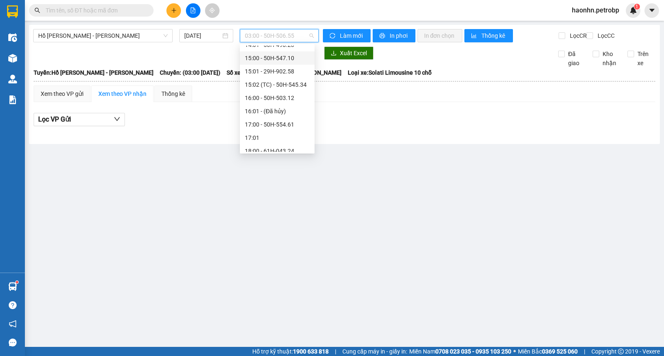
click at [286, 58] on div "15:00 - 50H-547.10" at bounding box center [277, 58] width 65 height 9
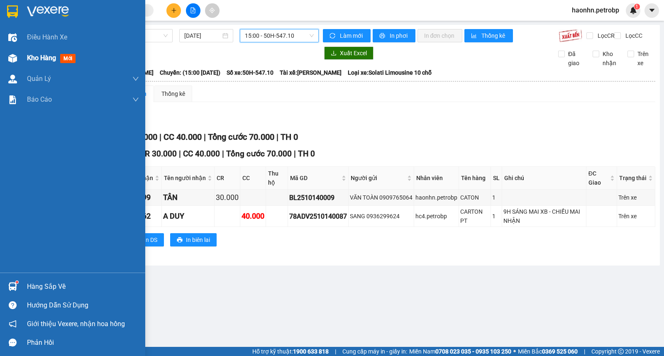
click at [9, 58] on img at bounding box center [12, 58] width 9 height 9
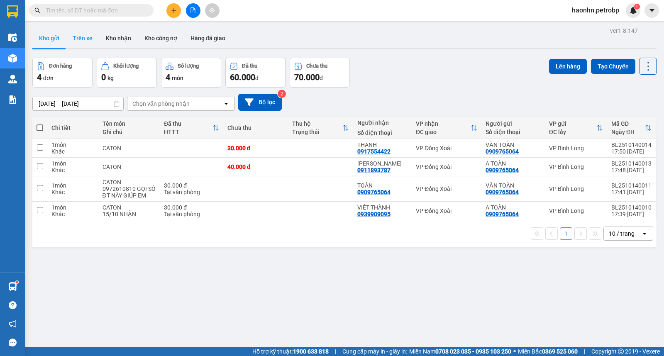
click at [79, 40] on button "Trên xe" at bounding box center [82, 38] width 33 height 20
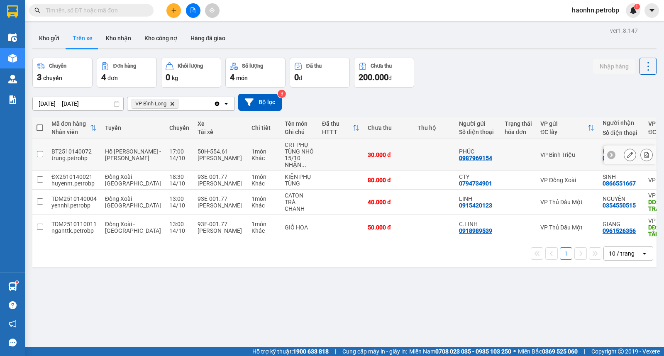
click at [324, 162] on td at bounding box center [341, 155] width 46 height 32
checkbox input "true"
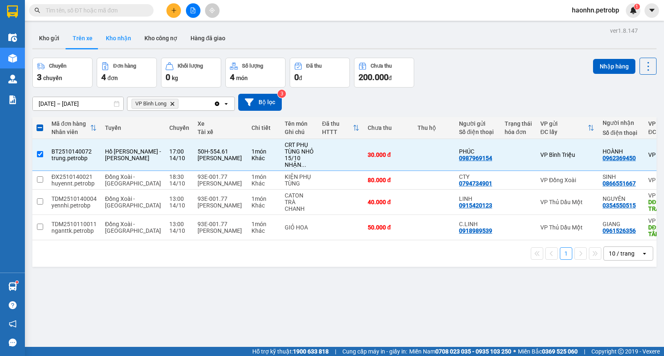
click at [114, 44] on button "Kho nhận" at bounding box center [118, 38] width 39 height 20
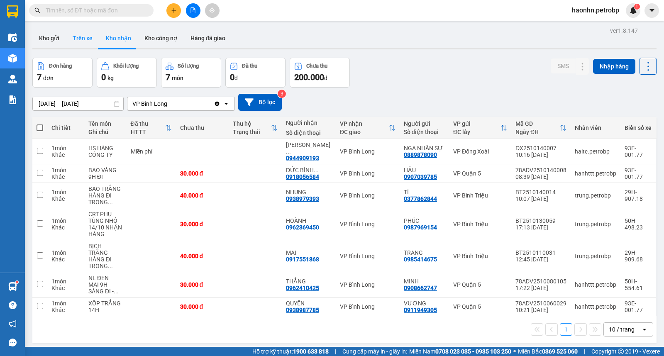
click at [86, 42] on button "Trên xe" at bounding box center [82, 38] width 33 height 20
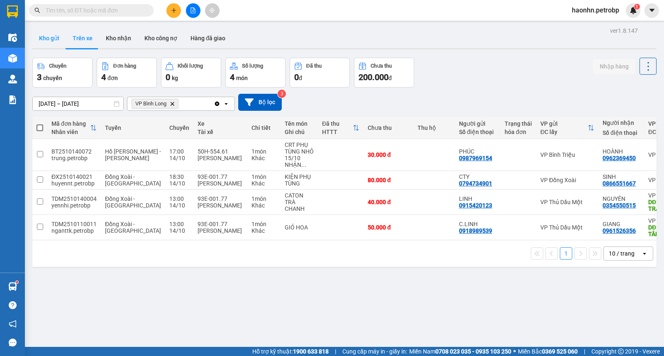
click at [53, 43] on button "Kho gửi" at bounding box center [49, 38] width 34 height 20
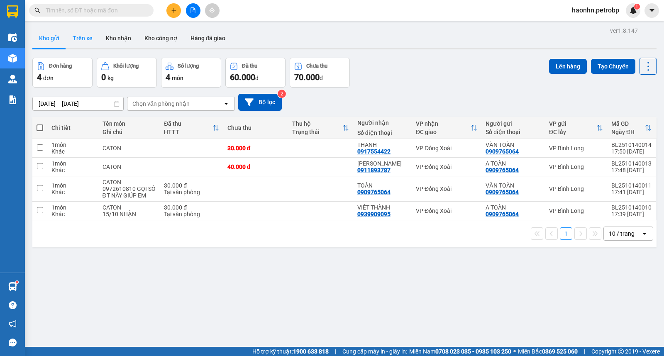
click at [80, 41] on button "Trên xe" at bounding box center [82, 38] width 33 height 20
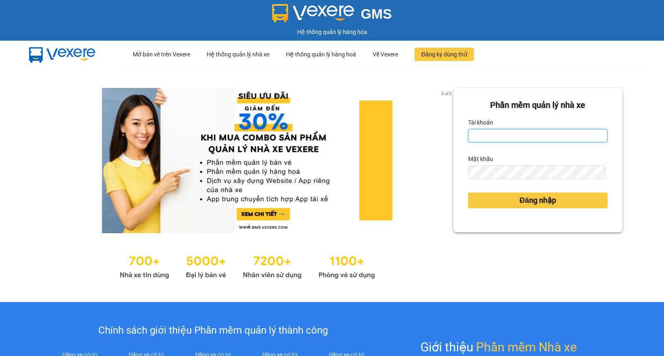
click at [491, 140] on input "Tài khoản" at bounding box center [537, 135] width 139 height 13
type input "haonhn.petrobp"
click at [510, 164] on div "Mật khẩu" at bounding box center [537, 158] width 139 height 13
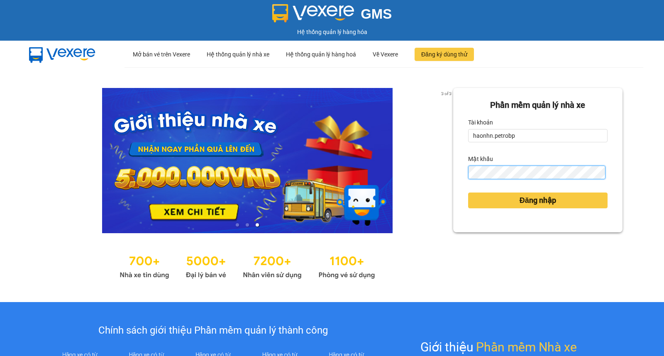
click at [468, 193] on button "Đăng nhập" at bounding box center [537, 201] width 139 height 16
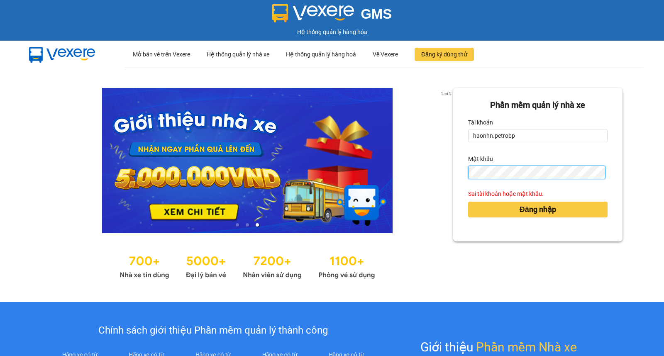
click at [468, 202] on button "Đăng nhập" at bounding box center [537, 210] width 139 height 16
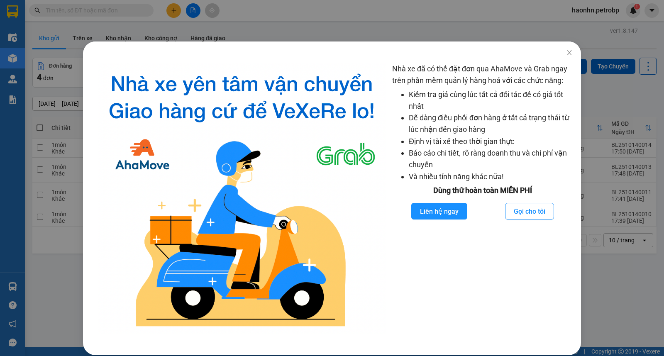
click at [162, 24] on div "Nhà xe đã có thể đặt đơn qua AhaMove và Grab ngay trên phần mềm quản lý hàng ho…" at bounding box center [332, 178] width 664 height 356
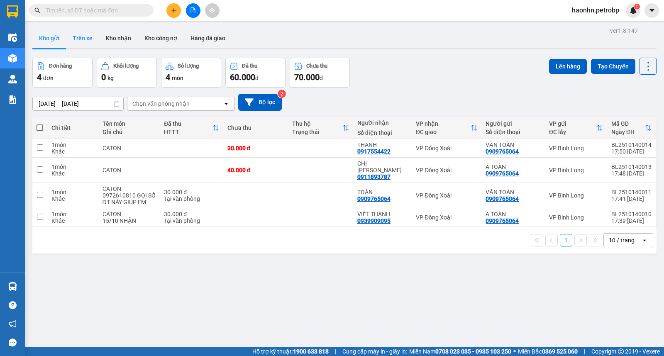
click at [93, 34] on button "Trên xe" at bounding box center [82, 38] width 33 height 20
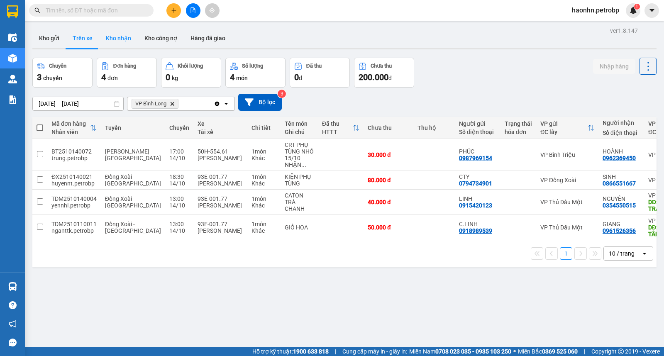
click at [100, 41] on button "Kho nhận" at bounding box center [118, 38] width 39 height 20
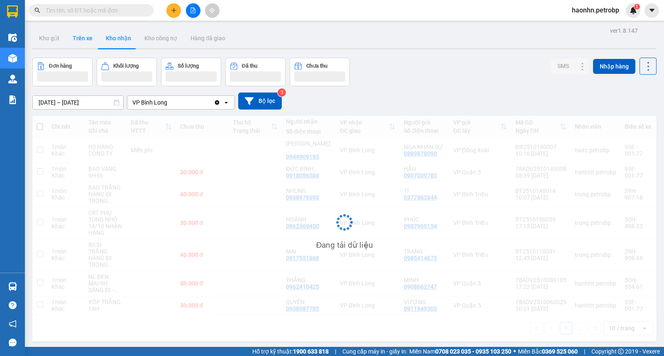
click at [89, 40] on button "Trên xe" at bounding box center [82, 38] width 33 height 20
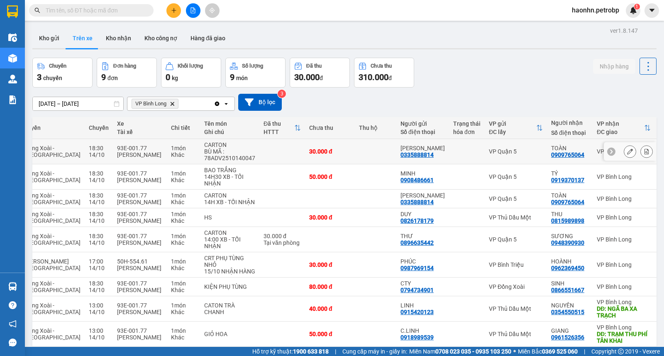
click at [449, 158] on td at bounding box center [467, 151] width 36 height 25
checkbox input "true"
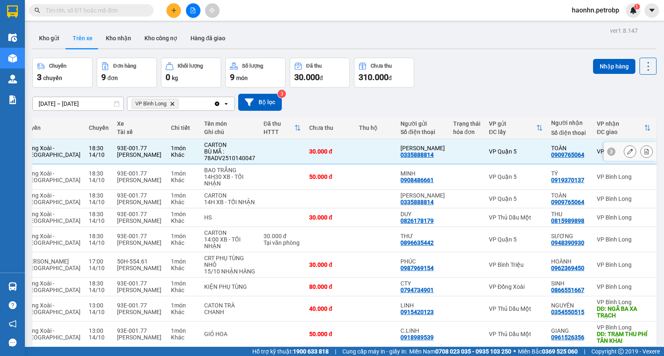
click at [453, 176] on div at bounding box center [466, 176] width 27 height 7
checkbox input "true"
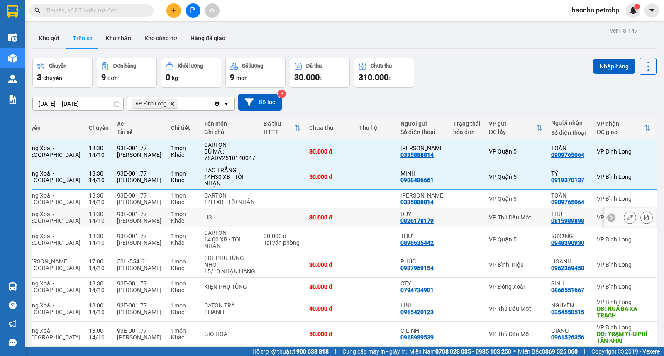
click at [449, 217] on td at bounding box center [467, 217] width 36 height 19
checkbox input "true"
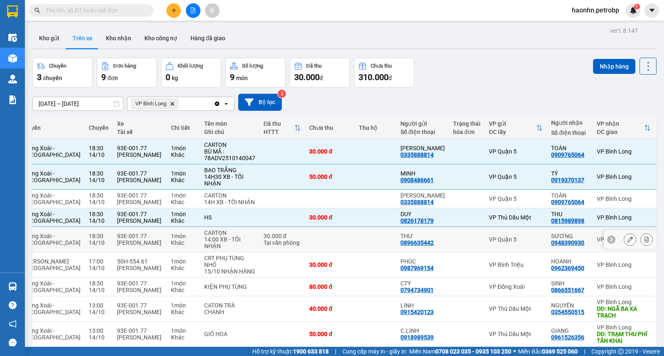
click at [449, 251] on td at bounding box center [467, 239] width 36 height 25
checkbox input "true"
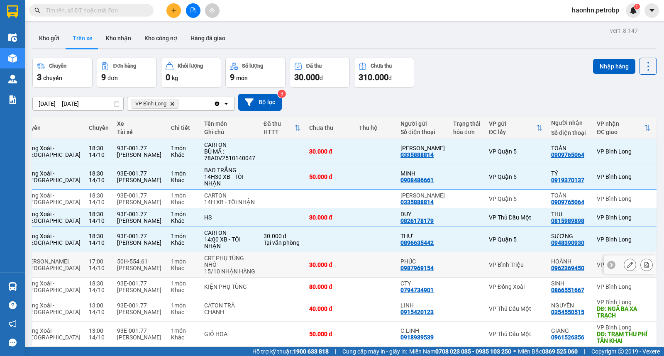
click at [449, 268] on td at bounding box center [467, 264] width 36 height 25
checkbox input "true"
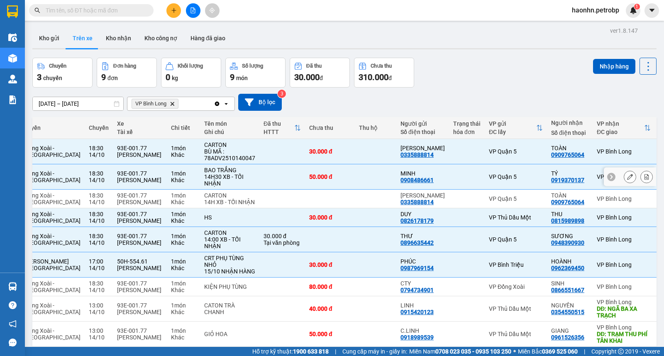
scroll to position [51, 0]
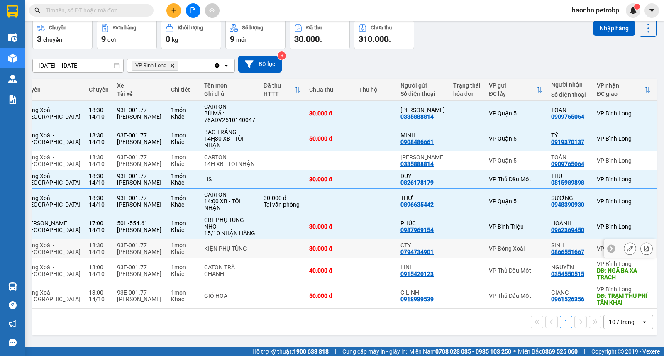
click at [449, 256] on td at bounding box center [467, 248] width 36 height 19
checkbox input "true"
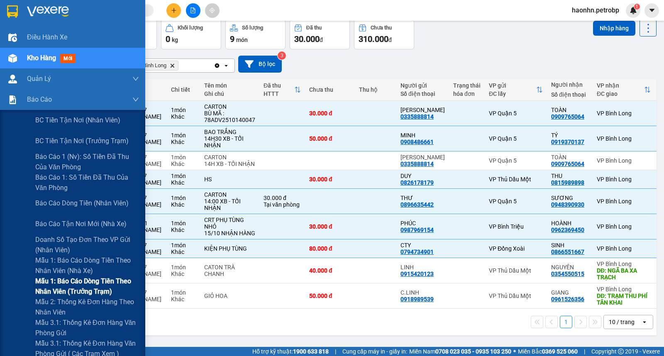
click at [105, 293] on span "Mẫu 1: Báo cáo dòng tiền theo nhân viên (trưởng trạm)" at bounding box center [87, 286] width 104 height 21
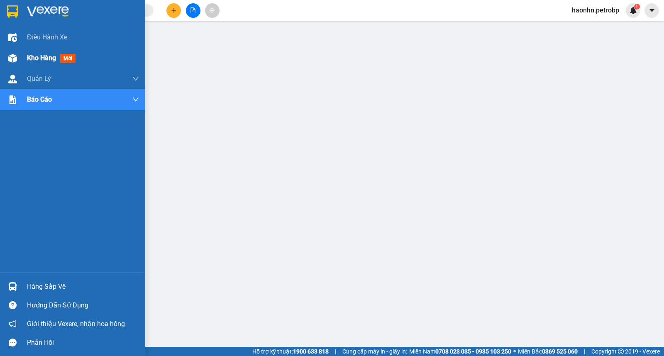
click at [8, 58] on img at bounding box center [12, 58] width 9 height 9
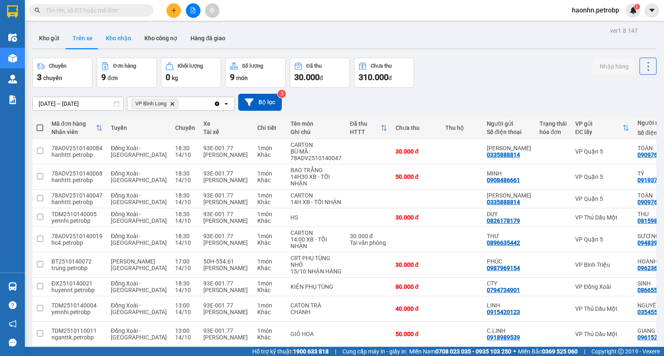
click at [124, 43] on button "Kho nhận" at bounding box center [118, 38] width 39 height 20
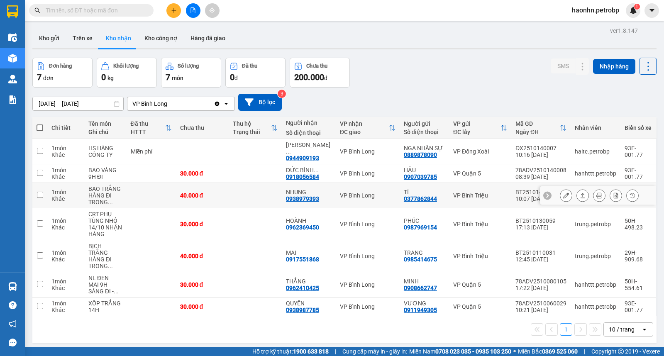
click at [563, 193] on icon at bounding box center [566, 196] width 6 height 6
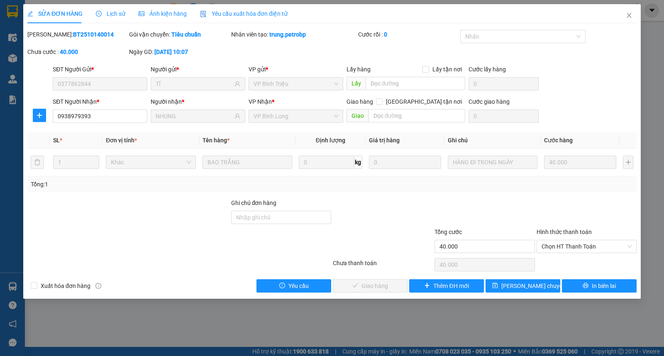
type input "0377862844"
type input "TÍ"
type input "0938979393"
type input "NHUNG"
type input "40.000"
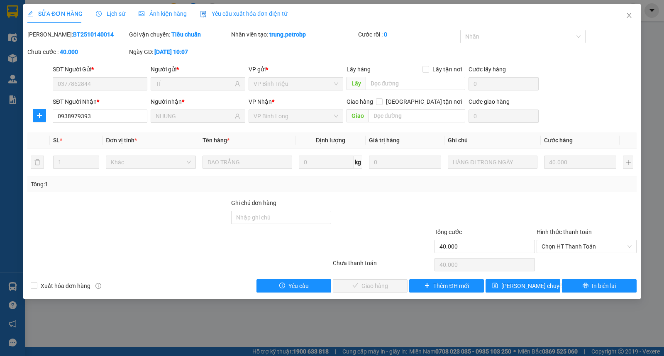
type input "40.000"
click at [629, 17] on icon "close" at bounding box center [629, 15] width 5 height 5
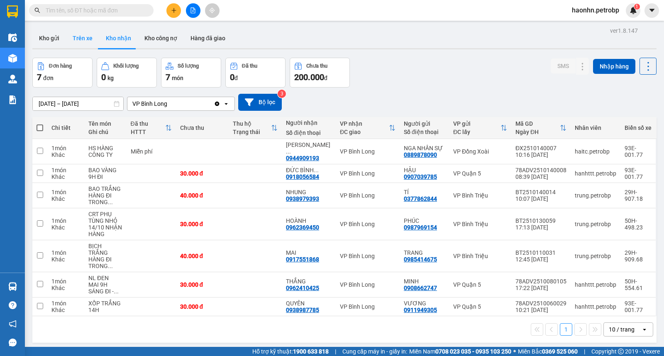
click at [89, 44] on button "Trên xe" at bounding box center [82, 38] width 33 height 20
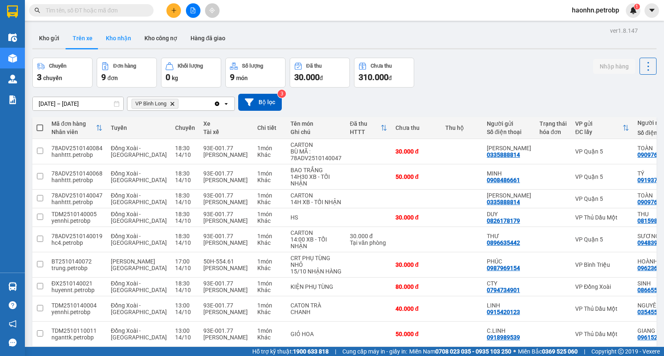
click at [107, 41] on button "Kho nhận" at bounding box center [118, 38] width 39 height 20
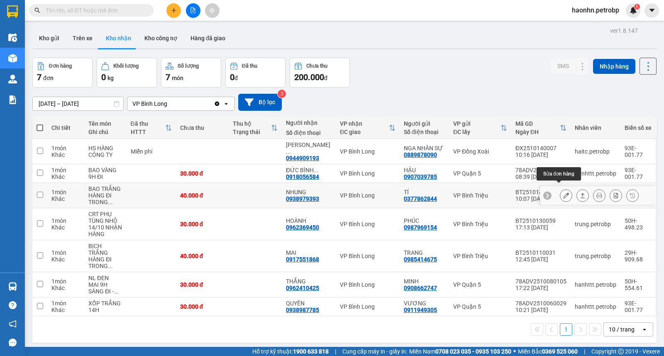
click at [563, 191] on button at bounding box center [566, 195] width 12 height 15
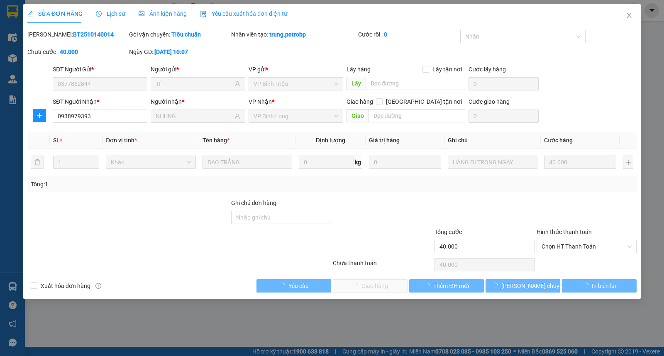
type input "0377862844"
type input "TÍ"
type input "0938979393"
type input "NHUNG"
type input "40.000"
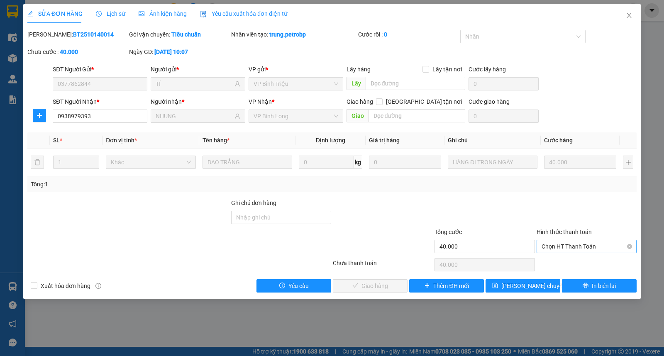
click at [563, 245] on span "Chọn HT Thanh Toán" at bounding box center [587, 246] width 90 height 12
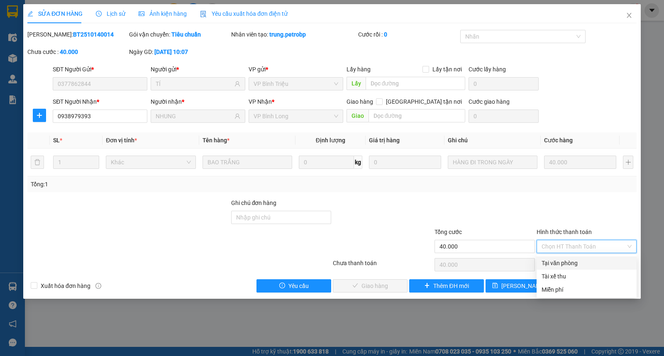
click at [563, 256] on div "Tại văn phòng" at bounding box center [587, 262] width 100 height 13
type input "0"
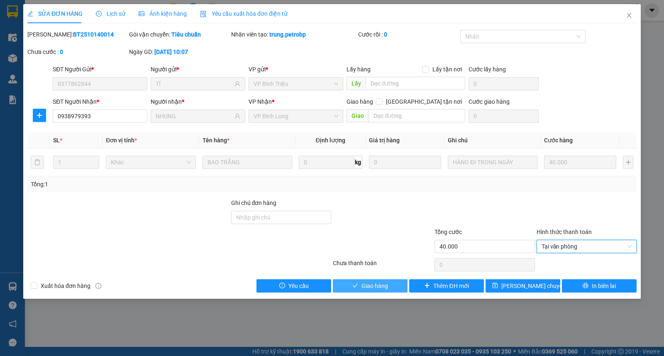
click at [400, 280] on button "Giao hàng" at bounding box center [370, 285] width 75 height 13
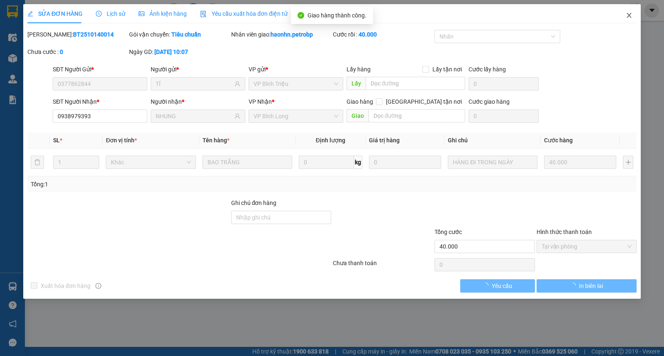
click at [632, 22] on span "Close" at bounding box center [628, 15] width 23 height 23
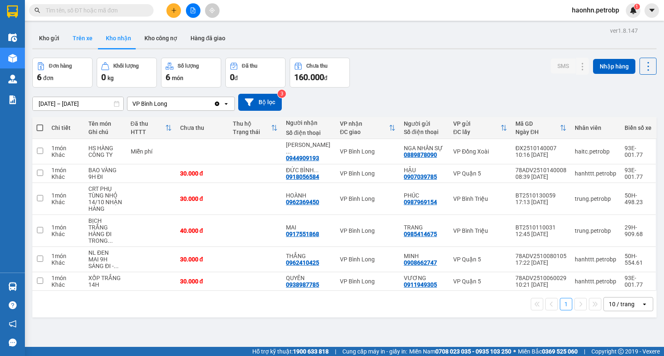
click at [76, 34] on button "Trên xe" at bounding box center [82, 38] width 33 height 20
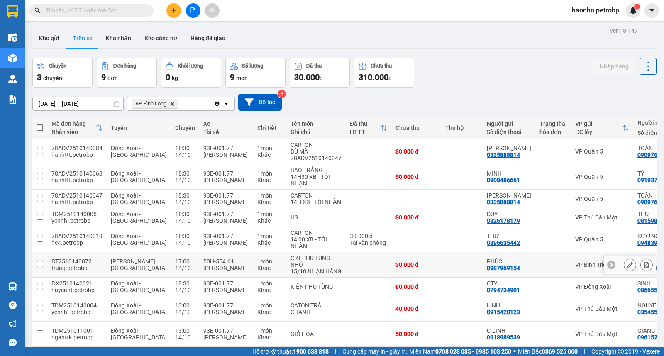
click at [226, 271] on td "50H-554.61 [PERSON_NAME]" at bounding box center [226, 264] width 54 height 25
checkbox input "true"
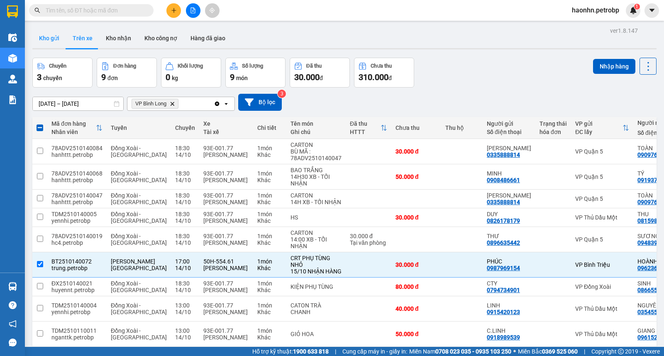
click at [44, 47] on button "Kho gửi" at bounding box center [49, 38] width 34 height 20
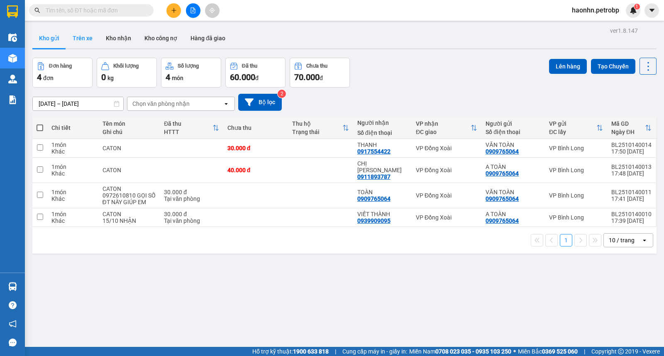
click at [89, 44] on button "Trên xe" at bounding box center [82, 38] width 33 height 20
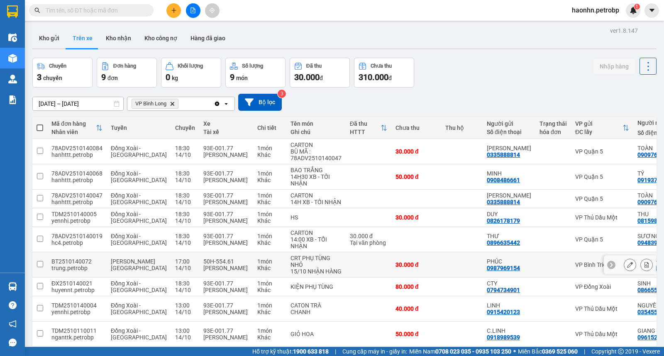
click at [307, 268] on div "CRT PHỤ TÙNG NHỎ" at bounding box center [315, 261] width 51 height 13
checkbox input "true"
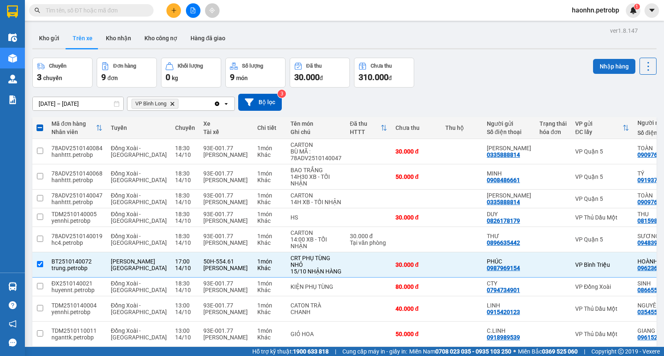
click at [617, 71] on button "Nhập hàng" at bounding box center [614, 66] width 42 height 15
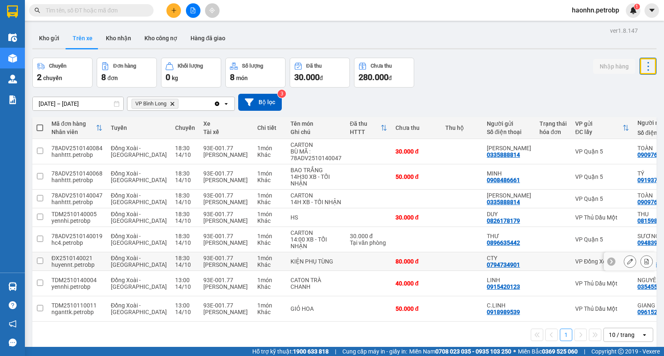
click at [346, 270] on td at bounding box center [369, 261] width 46 height 19
checkbox input "true"
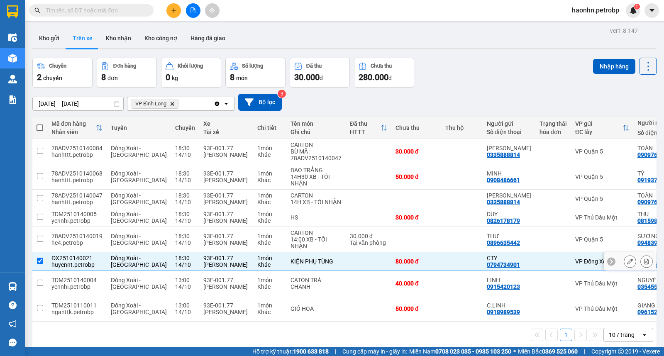
click at [350, 246] on div "Tại văn phòng" at bounding box center [368, 242] width 37 height 7
checkbox input "true"
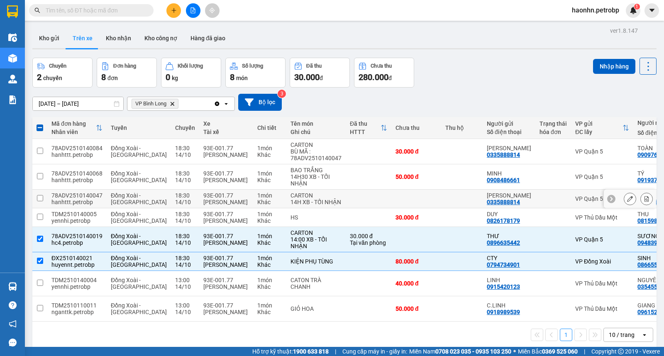
click at [346, 208] on td at bounding box center [369, 199] width 46 height 19
checkbox input "true"
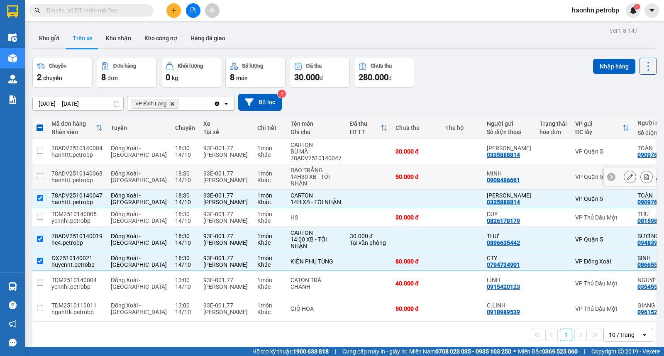
click at [317, 178] on td "BAO TRẮNG 14H30 XB - TỐI NHẬN" at bounding box center [315, 176] width 59 height 25
checkbox input "true"
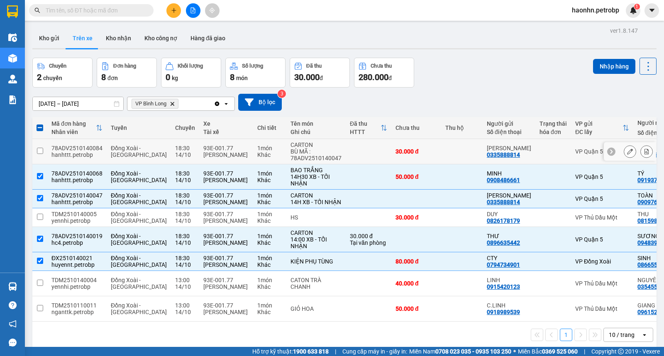
click at [308, 150] on div "BÙ MÃ : 78ADV2510140047" at bounding box center [315, 154] width 51 height 13
checkbox input "true"
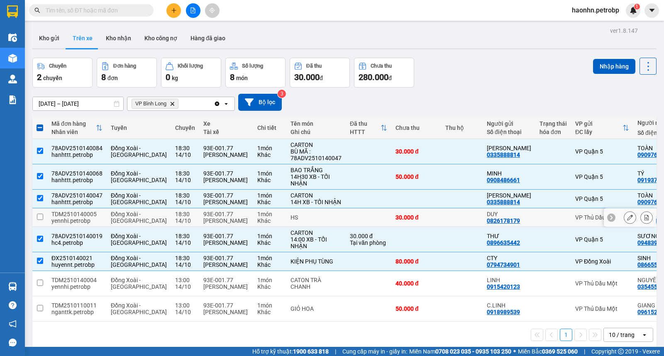
click at [296, 221] on div "HS" at bounding box center [315, 217] width 51 height 7
checkbox input "true"
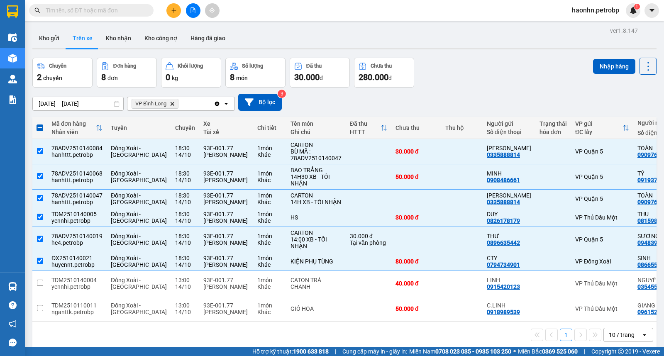
scroll to position [0, 86]
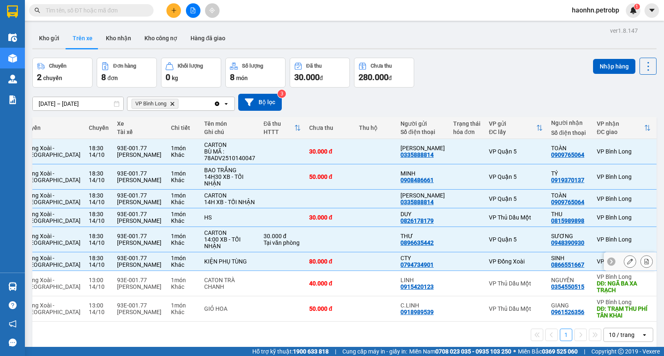
click at [551, 268] on div "0866551667" at bounding box center [567, 264] width 33 height 7
copy div "0866551667"
click at [551, 246] on div "0948390930" at bounding box center [567, 242] width 33 height 7
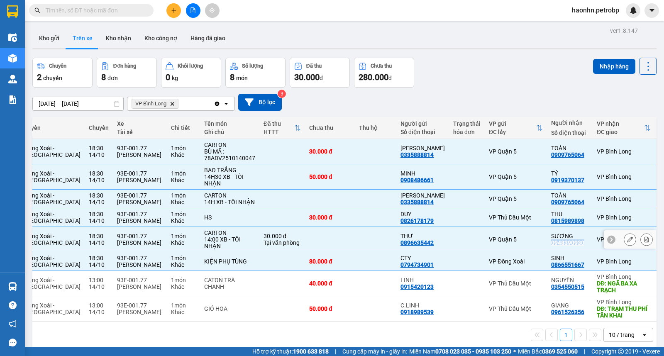
copy div "0948390930"
click at [551, 224] on div "0815989898" at bounding box center [567, 220] width 33 height 7
copy div "0815989898"
click at [551, 204] on div "0909765064" at bounding box center [567, 202] width 33 height 7
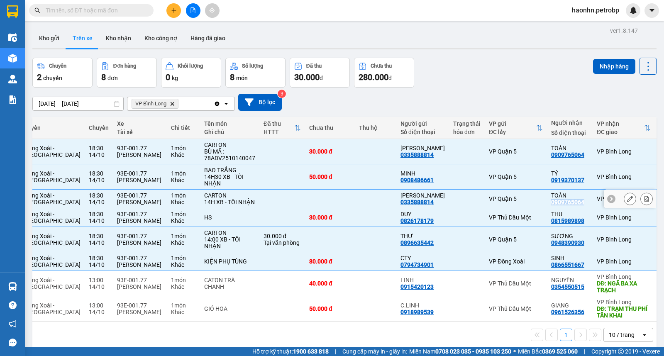
click at [551, 204] on div "0909765064" at bounding box center [567, 202] width 33 height 7
click at [489, 200] on div "VP Quận 5" at bounding box center [516, 198] width 54 height 7
checkbox input "false"
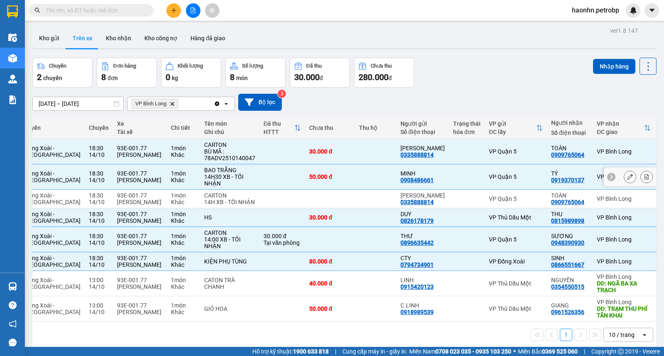
click at [551, 179] on div "0919370137" at bounding box center [567, 180] width 33 height 7
copy div "0919370137"
click at [551, 152] on div "0909765064" at bounding box center [567, 154] width 33 height 7
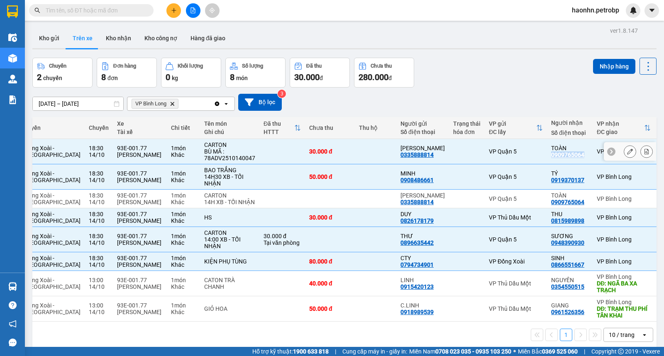
copy div "0909765064"
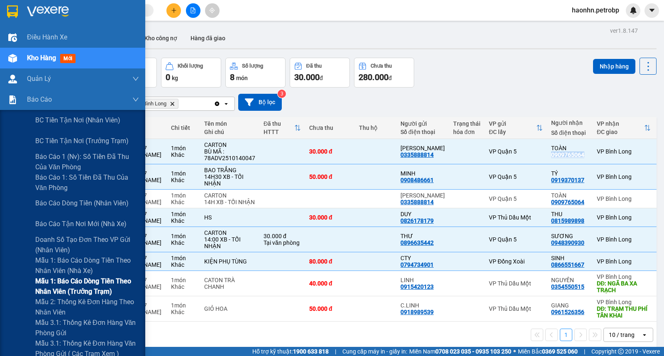
click at [88, 290] on span "Mẫu 1: Báo cáo dòng tiền theo nhân viên (trưởng trạm)" at bounding box center [87, 286] width 104 height 21
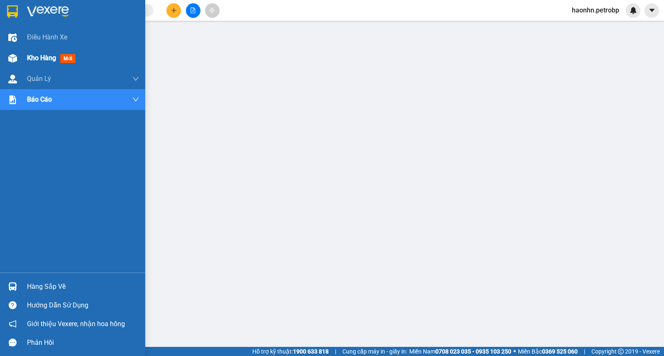
click at [19, 66] on div "Kho hàng mới" at bounding box center [72, 58] width 145 height 21
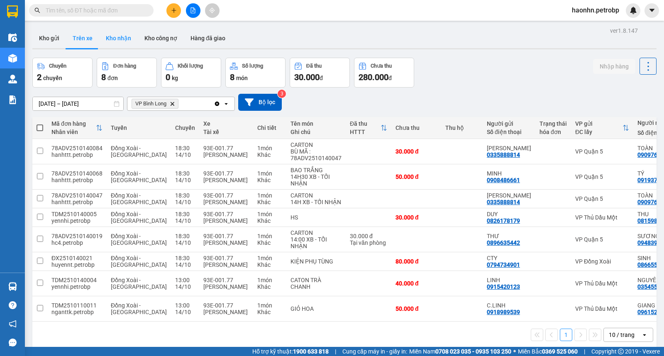
click at [125, 44] on button "Kho nhận" at bounding box center [118, 38] width 39 height 20
